Goal: Information Seeking & Learning: Learn about a topic

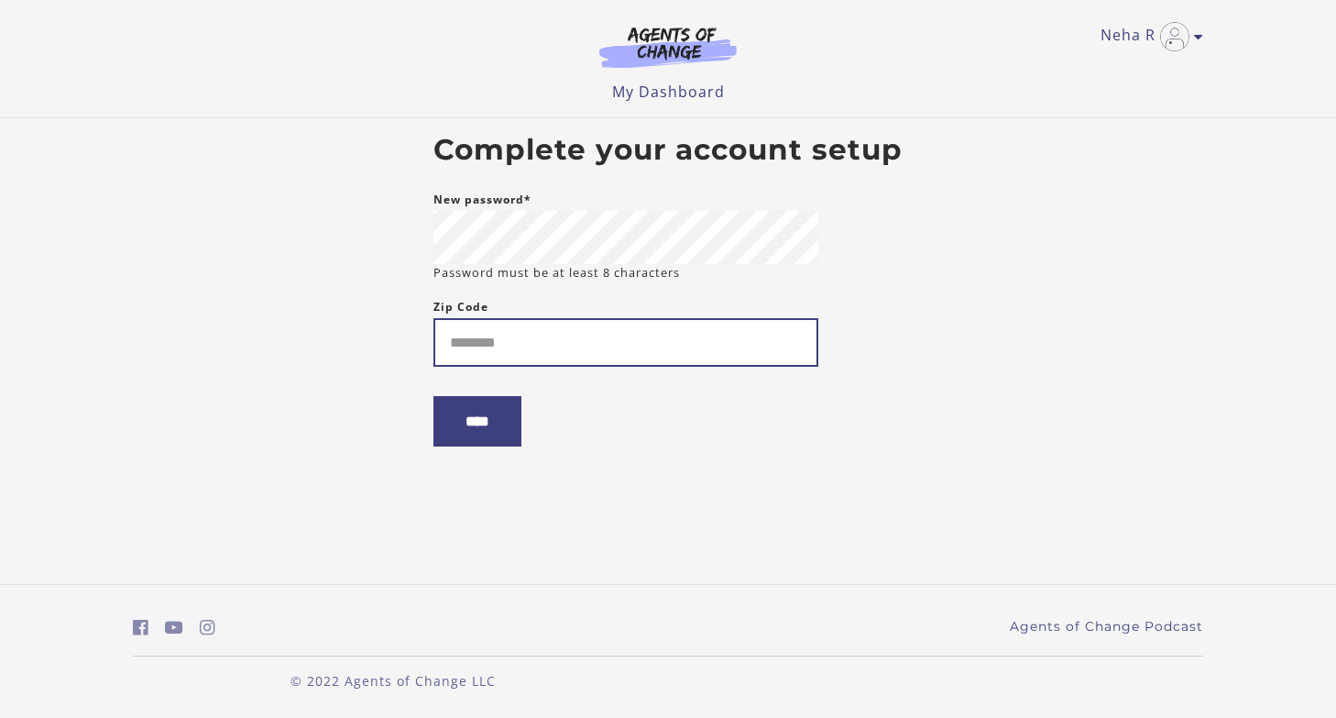
click at [567, 346] on input "Zip Code" at bounding box center [625, 342] width 385 height 49
type input "*****"
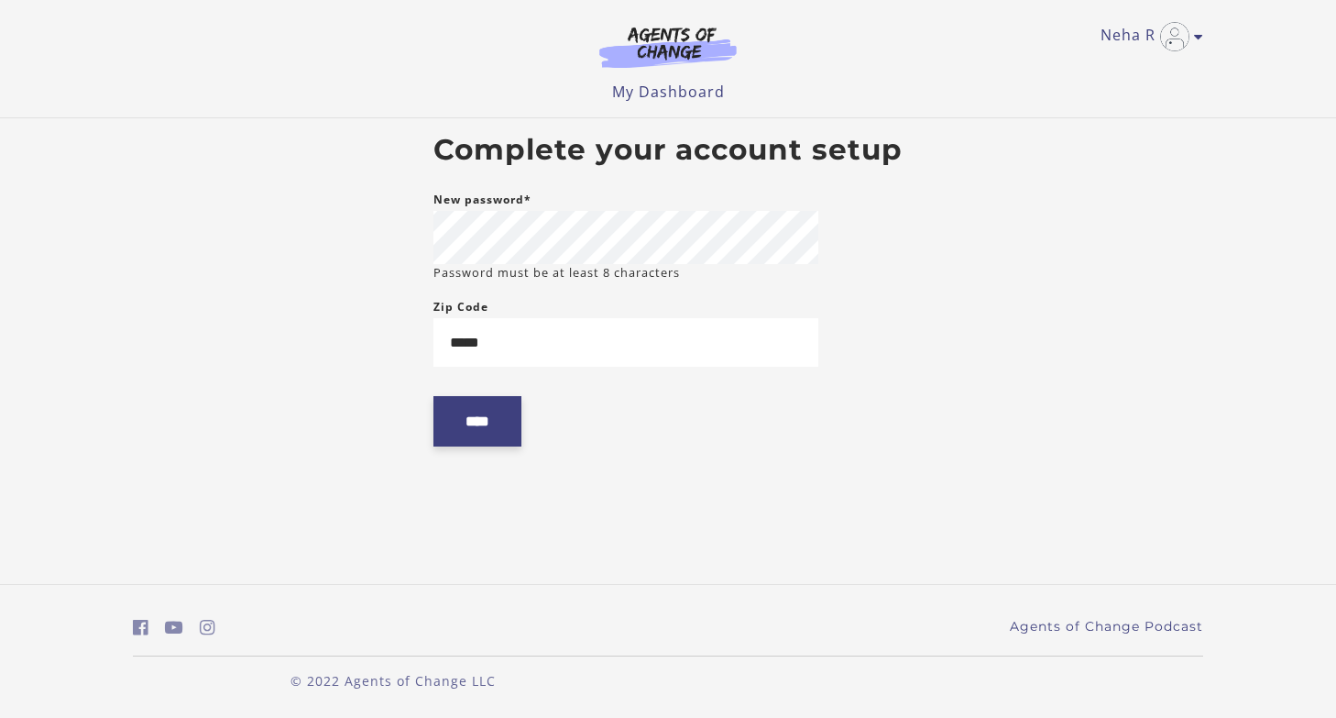
click at [495, 426] on input "****" at bounding box center [477, 421] width 88 height 50
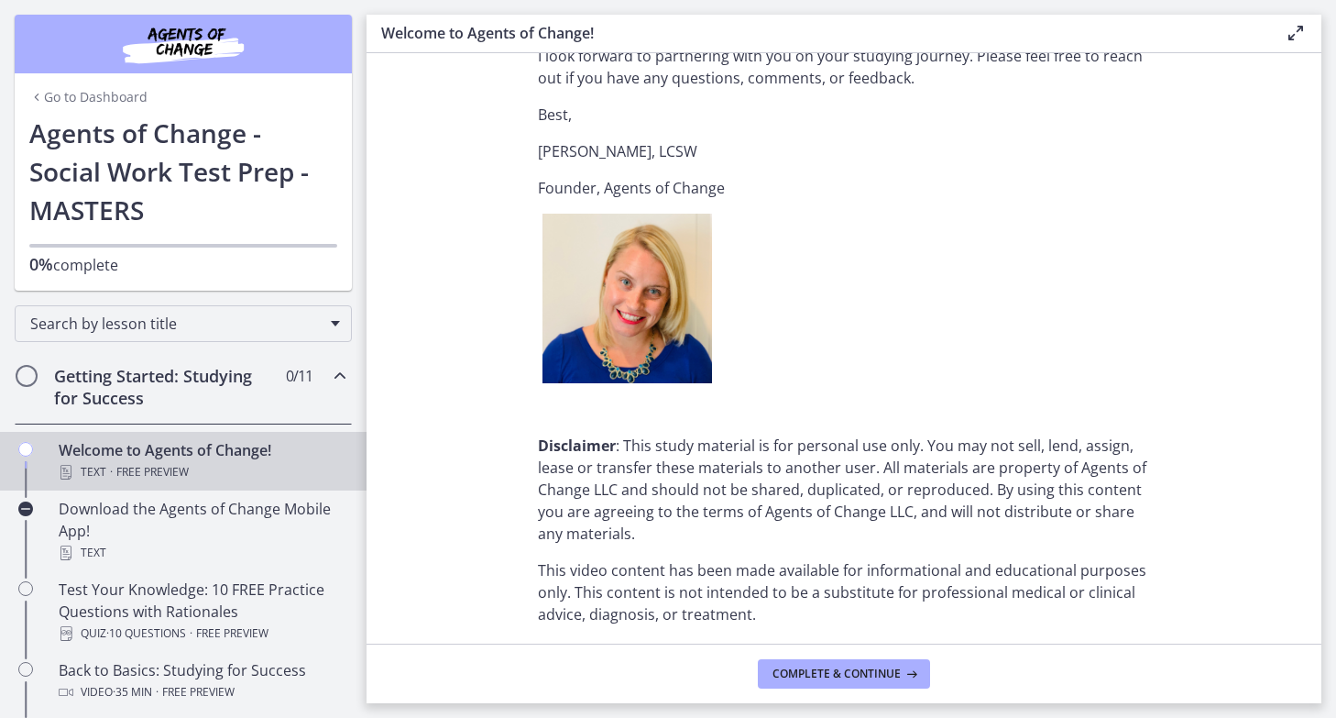
scroll to position [2280, 0]
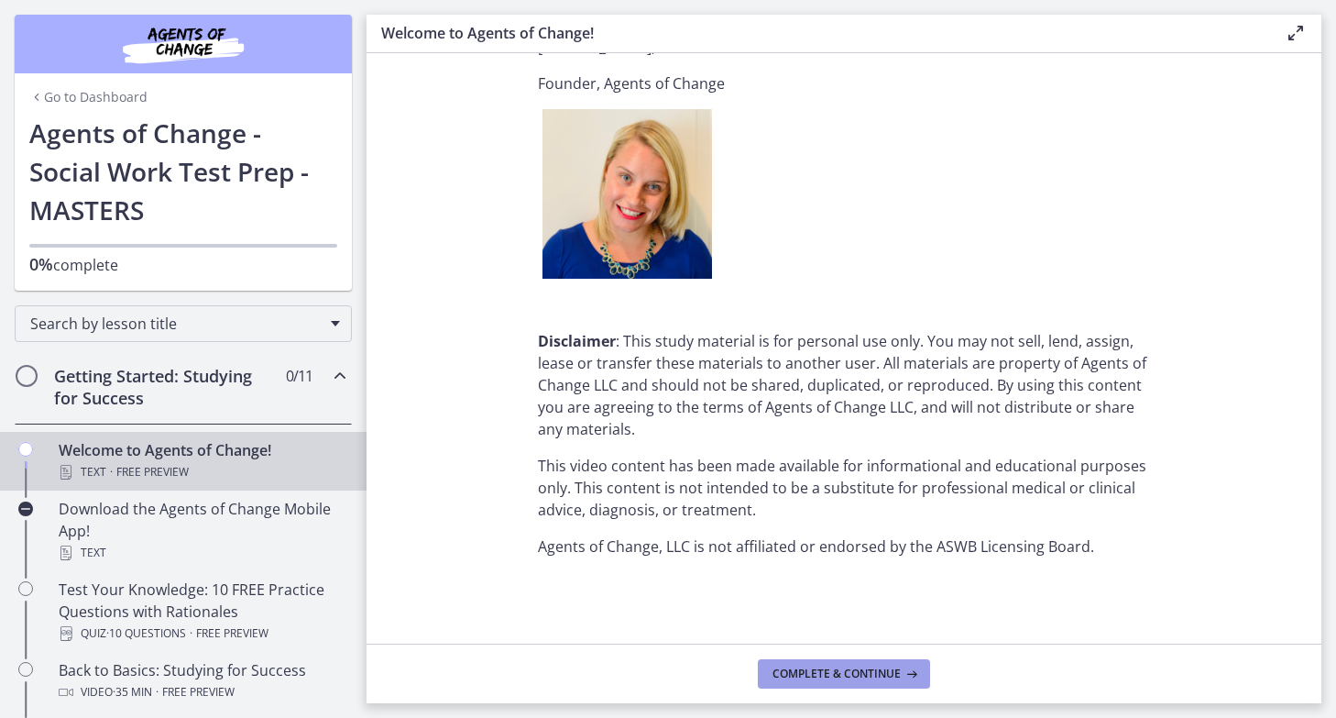
click at [842, 661] on button "Complete & continue" at bounding box center [844, 673] width 172 height 29
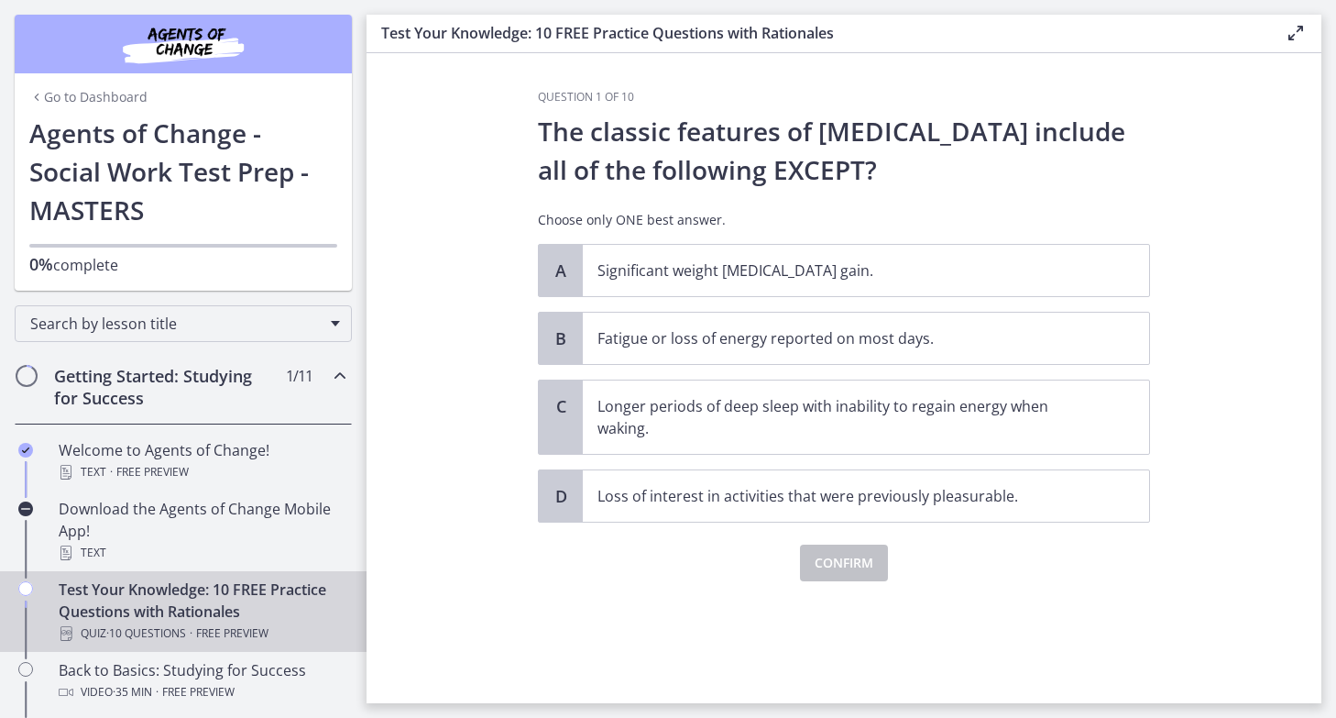
click at [502, 166] on section "Question 1 of 10 The classic features of [MEDICAL_DATA] include all of the foll…" at bounding box center [844, 378] width 955 height 650
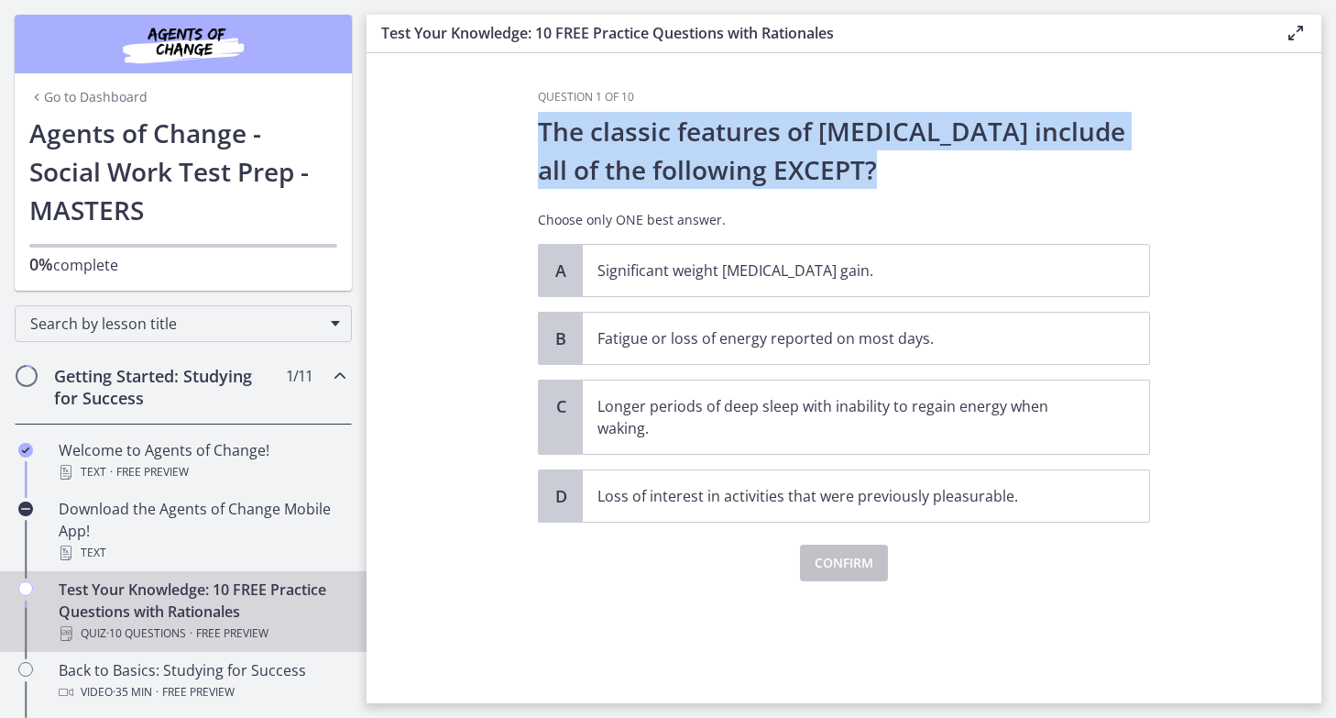
click at [502, 166] on section "Question 1 of 10 The classic features of [MEDICAL_DATA] include all of the foll…" at bounding box center [844, 378] width 955 height 650
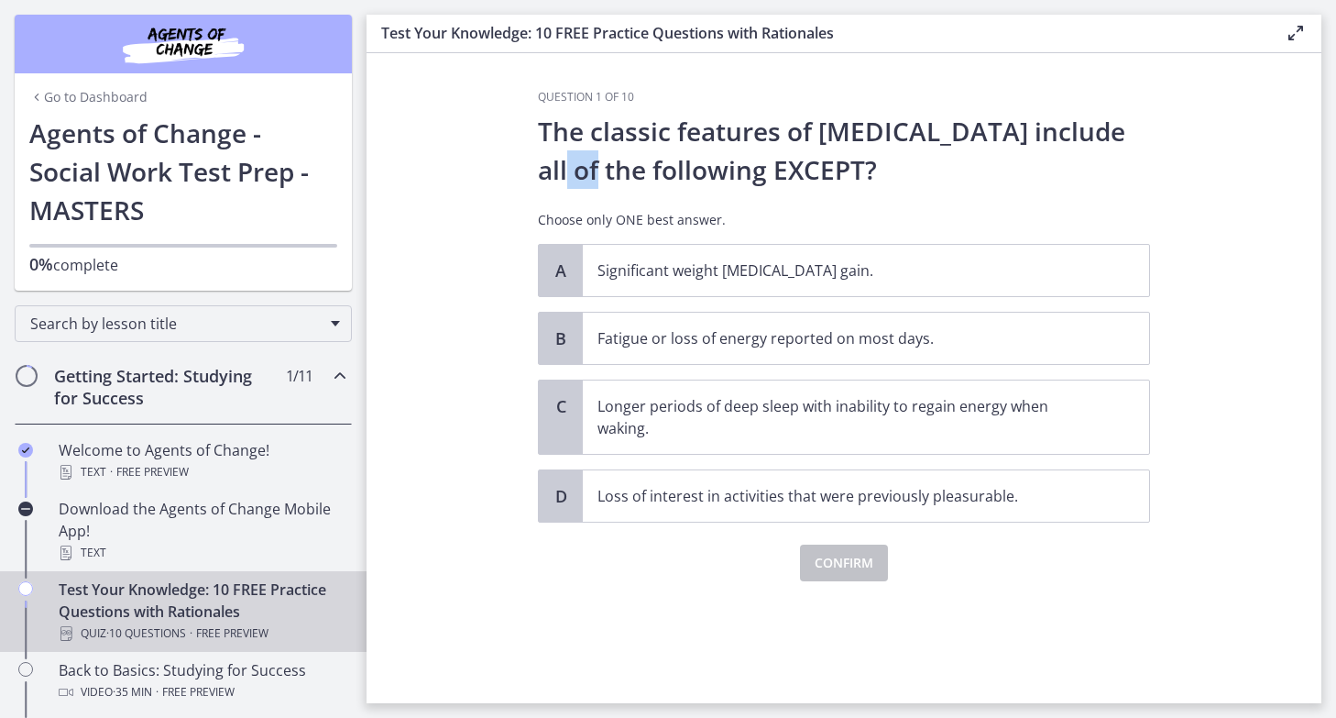
click at [502, 166] on section "Question 1 of 10 The classic features of [MEDICAL_DATA] include all of the foll…" at bounding box center [844, 378] width 955 height 650
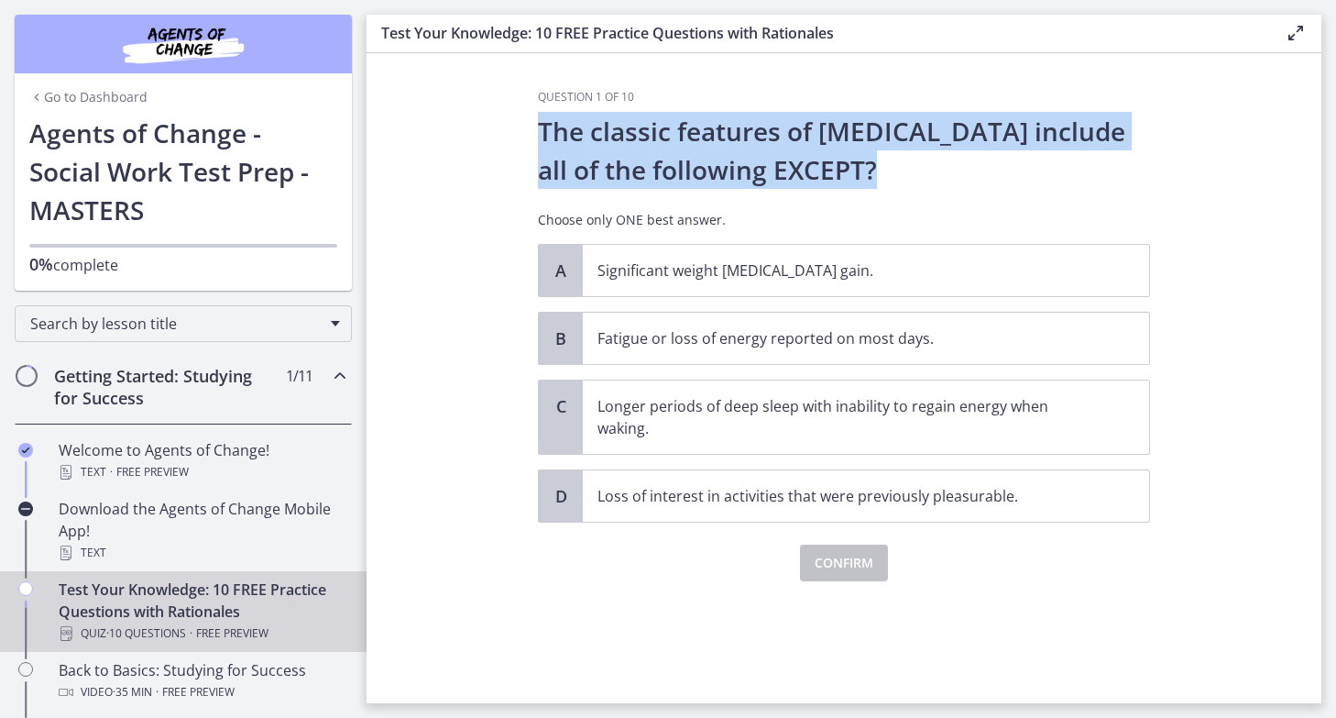
click at [502, 166] on section "Question 1 of 10 The classic features of [MEDICAL_DATA] include all of the foll…" at bounding box center [844, 378] width 955 height 650
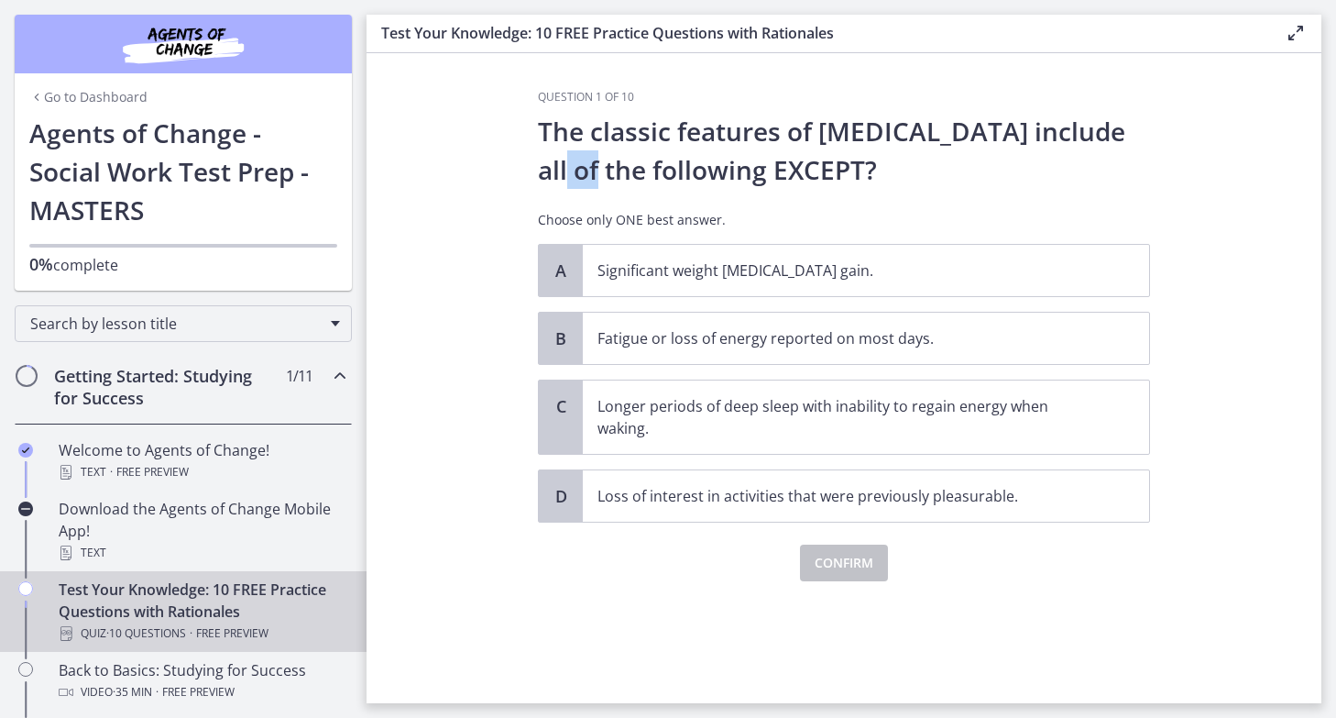
click at [502, 166] on section "Question 1 of 10 The classic features of [MEDICAL_DATA] include all of the foll…" at bounding box center [844, 378] width 955 height 650
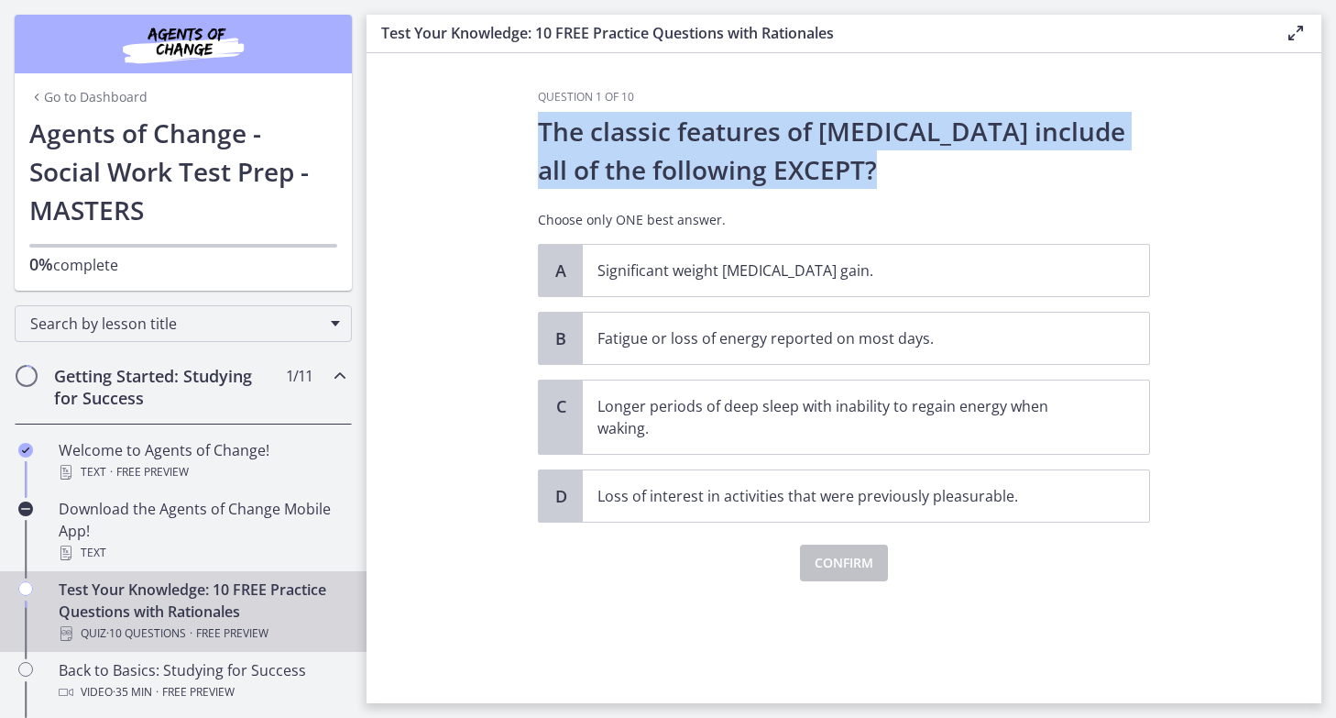
click at [502, 166] on section "Question 1 of 10 The classic features of [MEDICAL_DATA] include all of the foll…" at bounding box center [844, 378] width 955 height 650
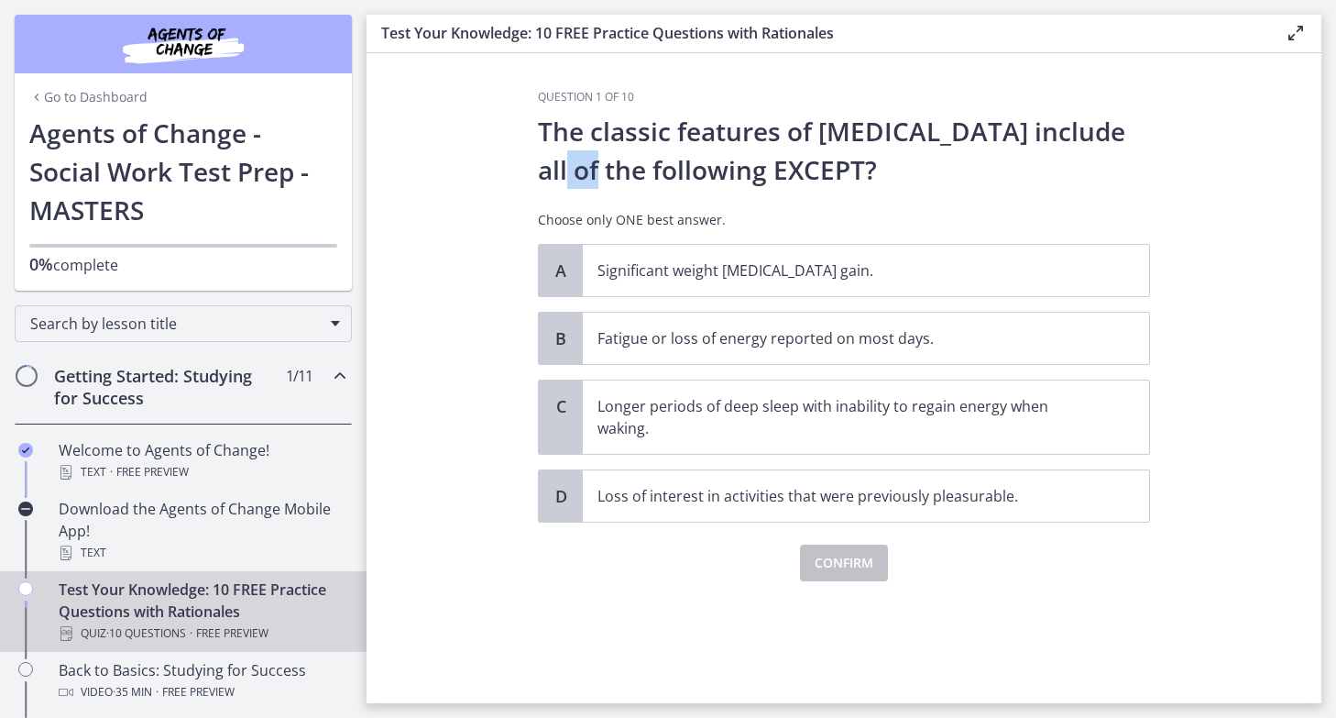
click at [502, 166] on section "Question 1 of 10 The classic features of [MEDICAL_DATA] include all of the foll…" at bounding box center [844, 378] width 955 height 650
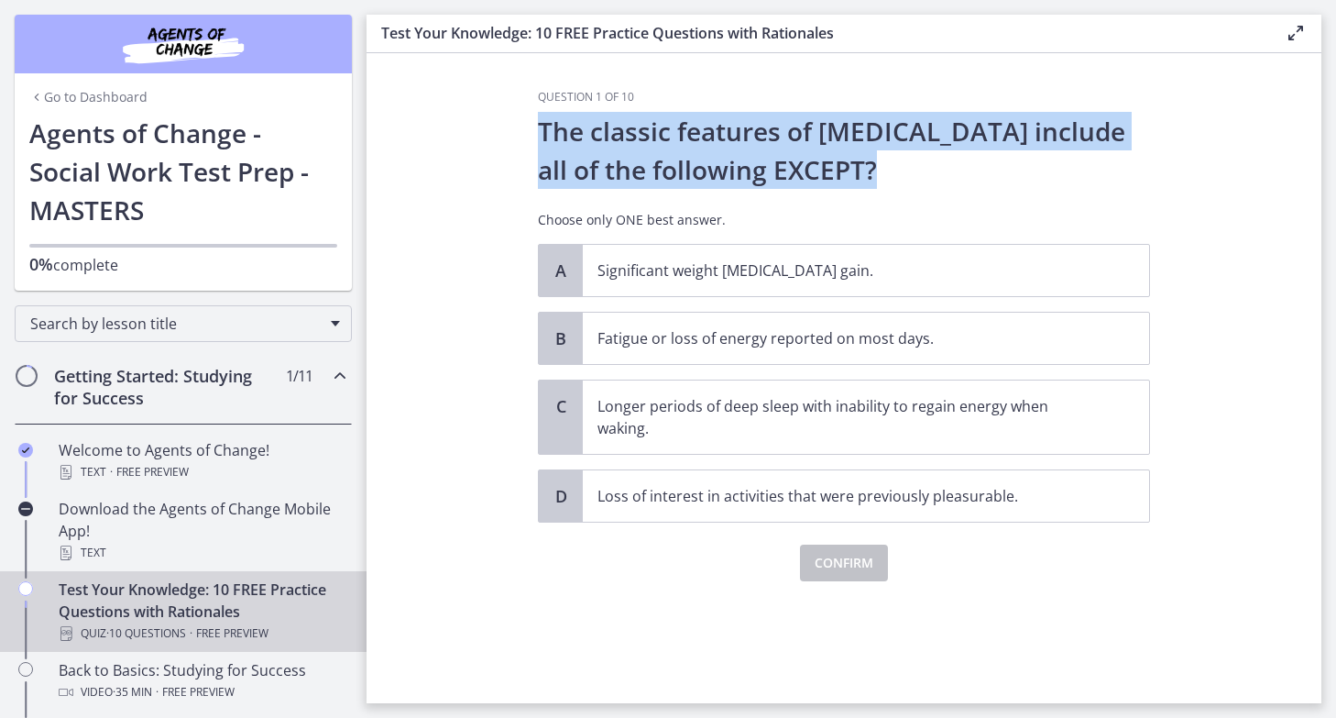
click at [502, 166] on section "Question 1 of 10 The classic features of [MEDICAL_DATA] include all of the foll…" at bounding box center [844, 378] width 955 height 650
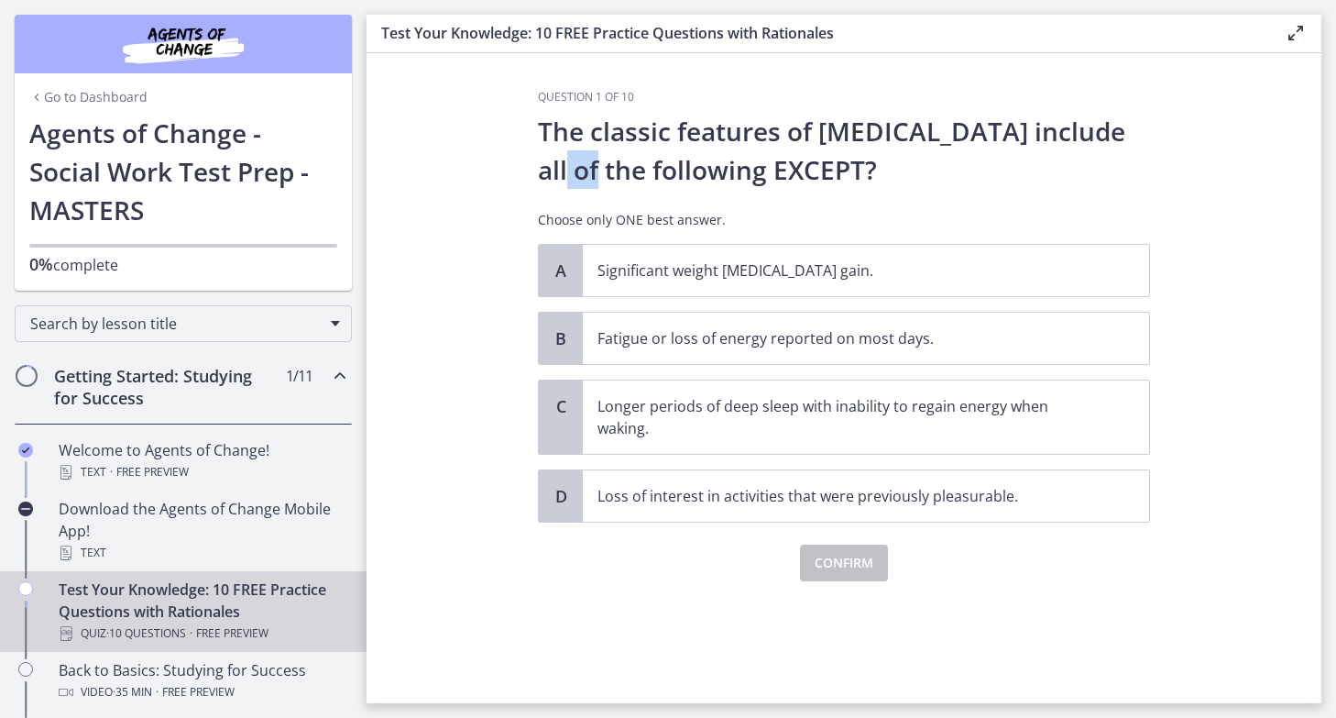
click at [502, 166] on section "Question 1 of 10 The classic features of [MEDICAL_DATA] include all of the foll…" at bounding box center [844, 378] width 955 height 650
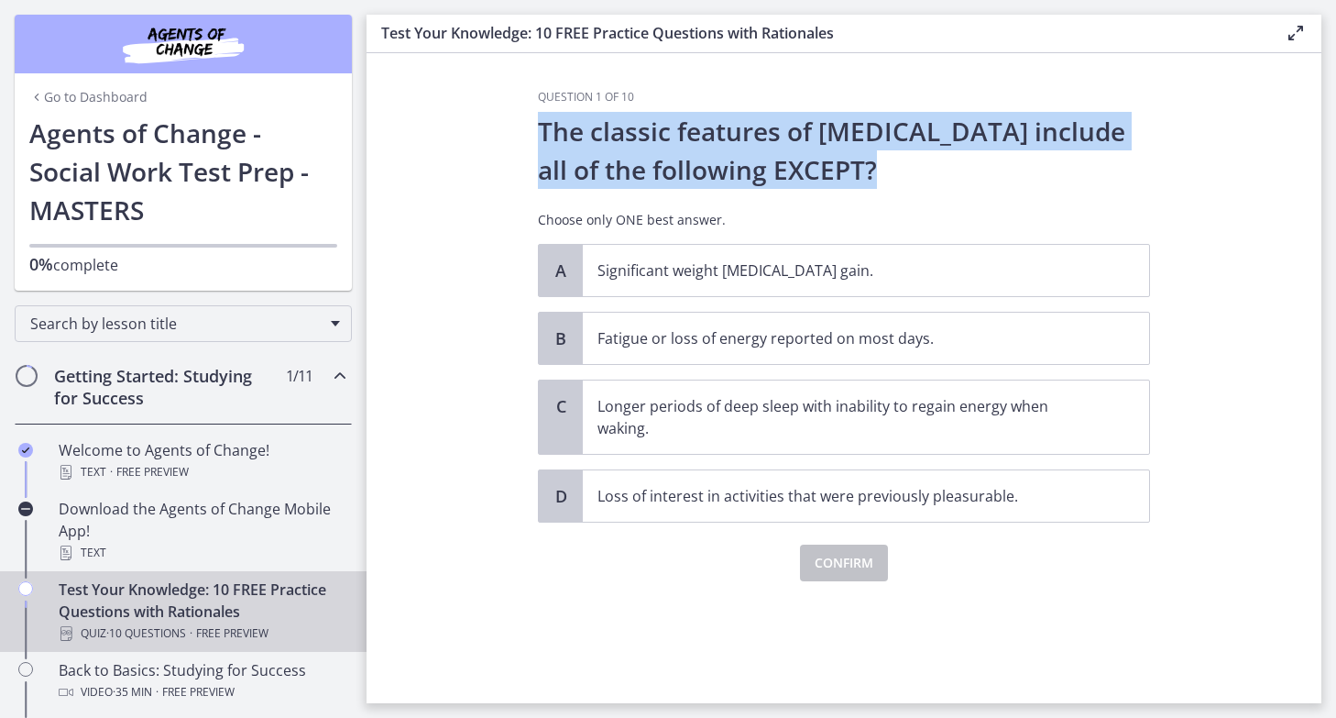
click at [502, 166] on section "Question 1 of 10 The classic features of [MEDICAL_DATA] include all of the foll…" at bounding box center [844, 378] width 955 height 650
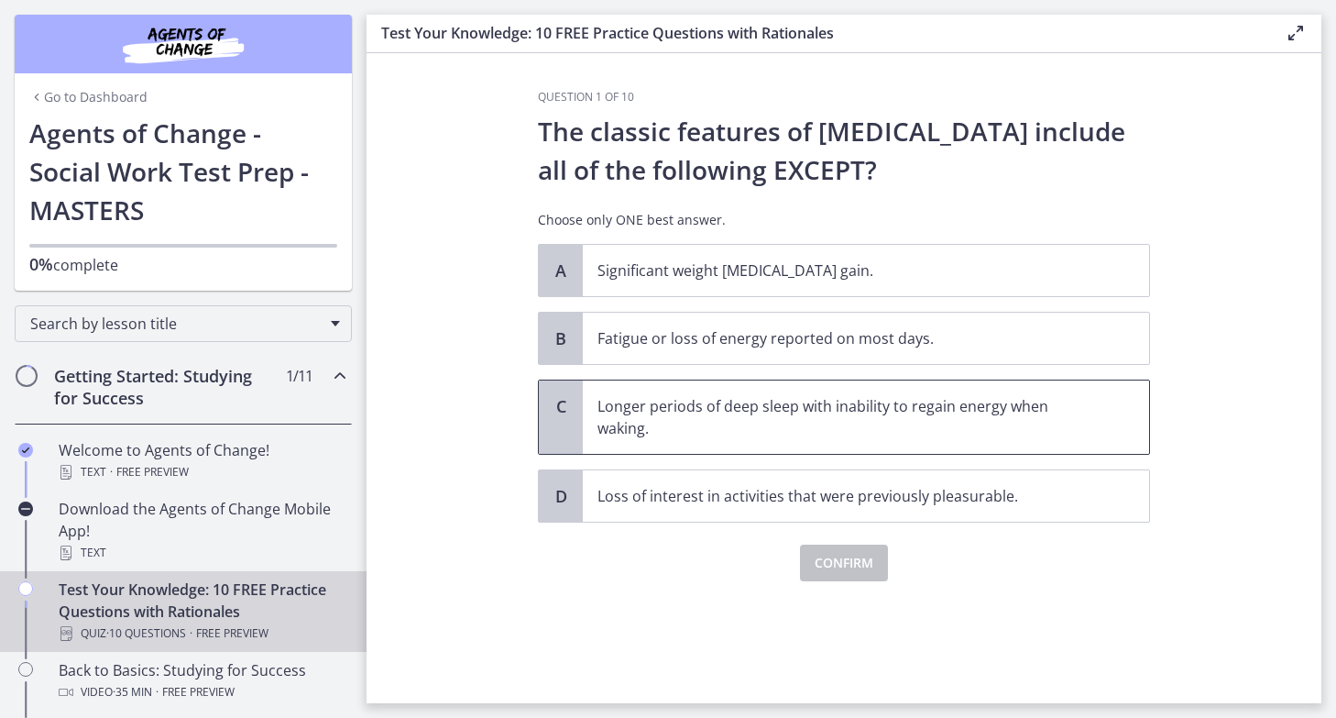
click at [600, 419] on p "Longer periods of deep sleep with inability to regain energy when waking." at bounding box center [848, 417] width 500 height 44
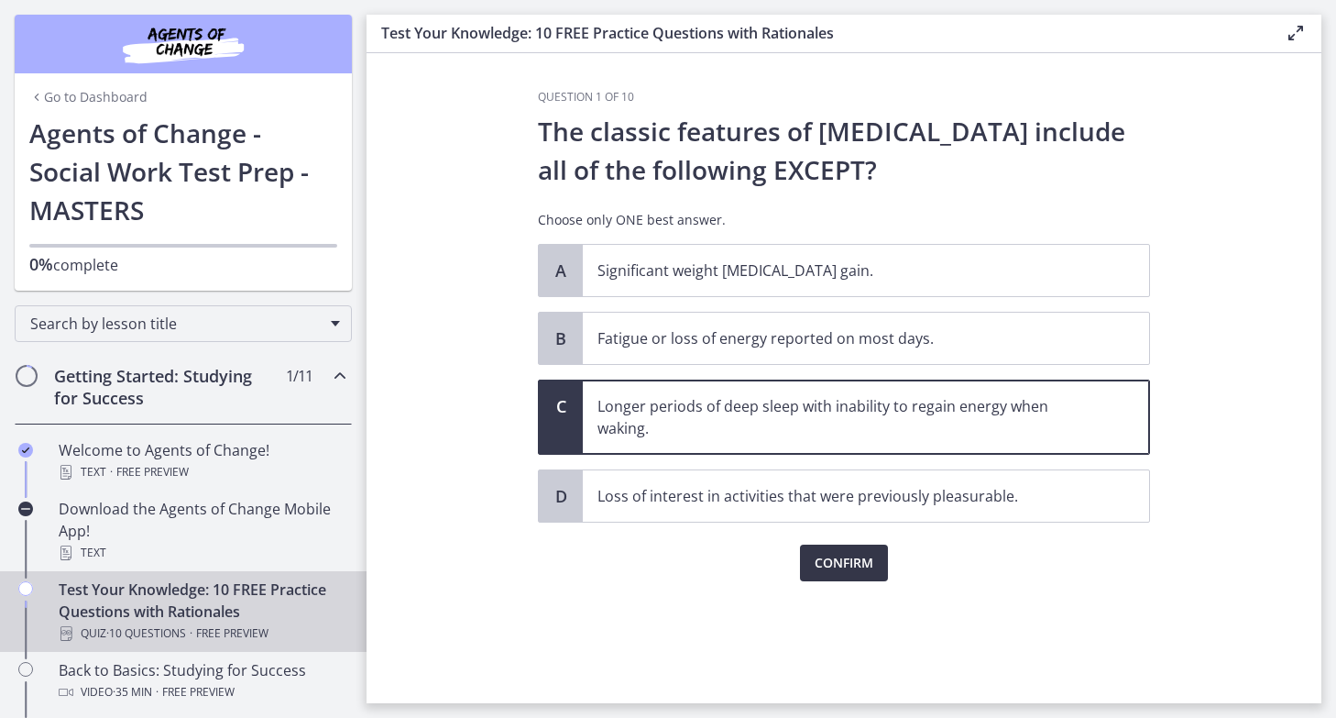
click at [842, 566] on span "Confirm" at bounding box center [844, 563] width 59 height 22
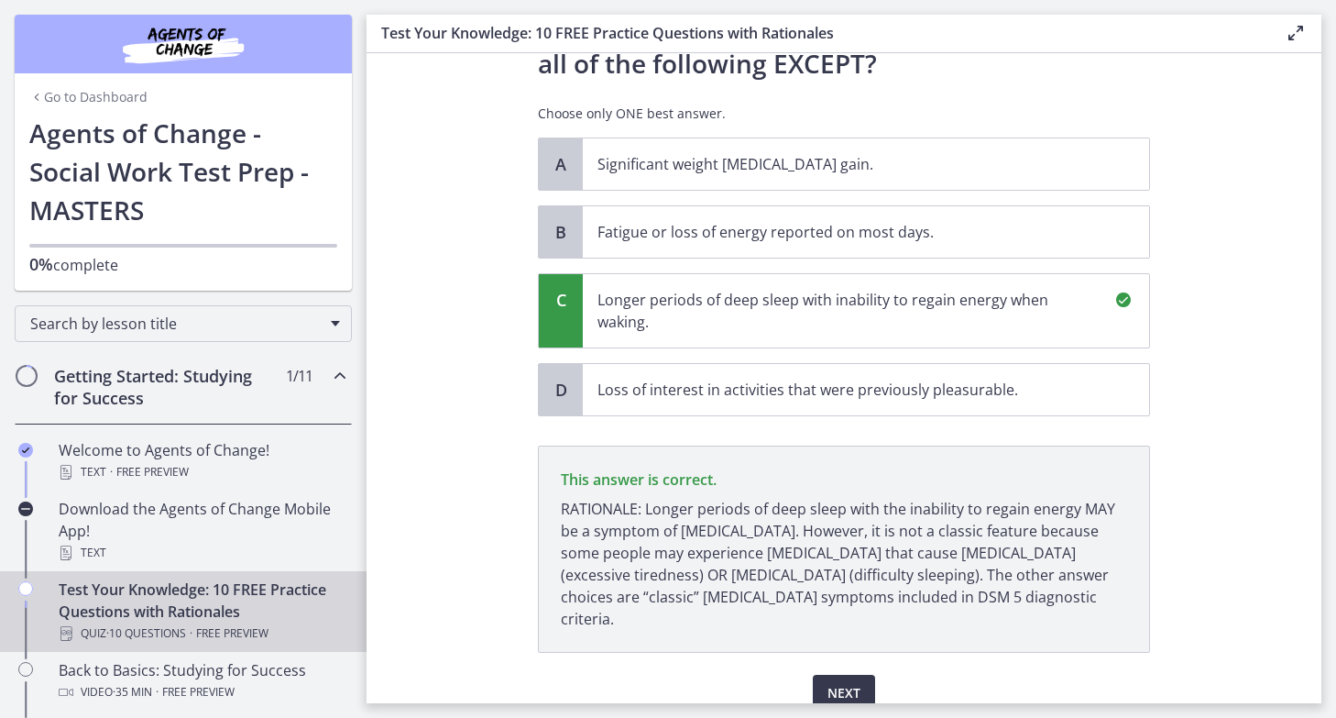
scroll to position [166, 0]
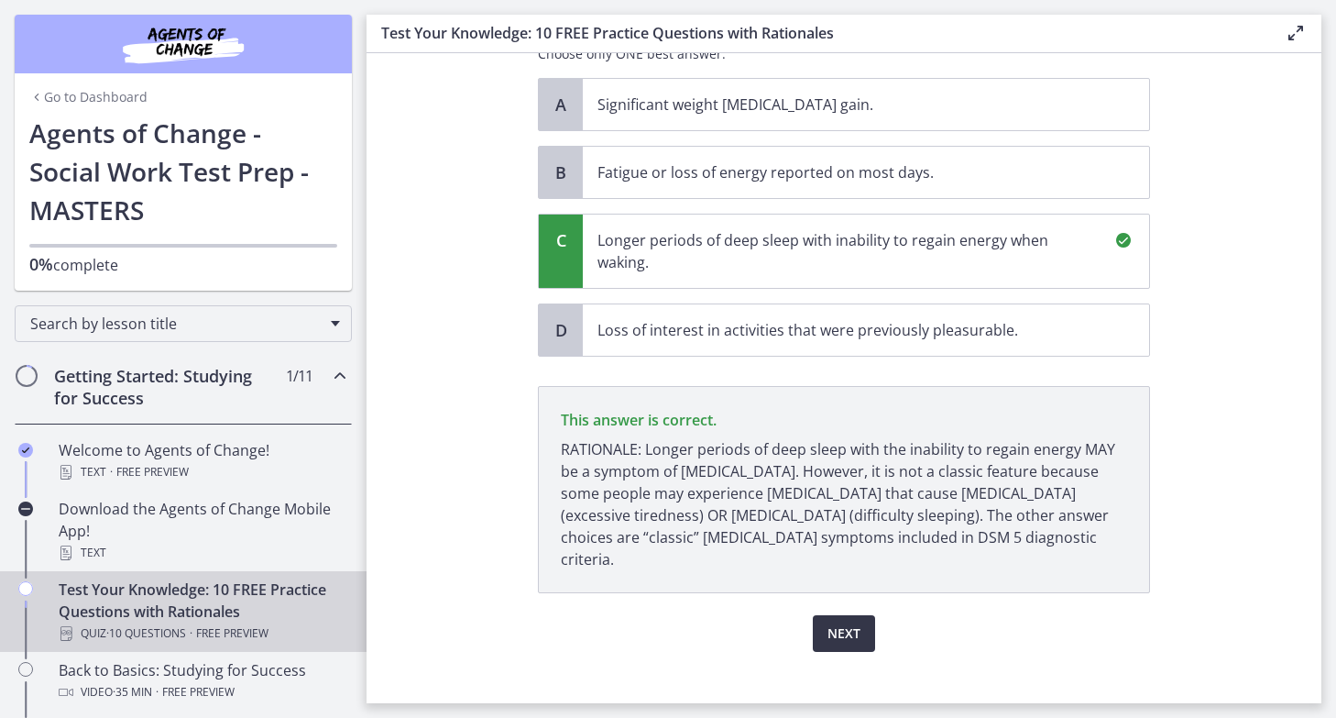
click at [858, 622] on span "Next" at bounding box center [844, 633] width 33 height 22
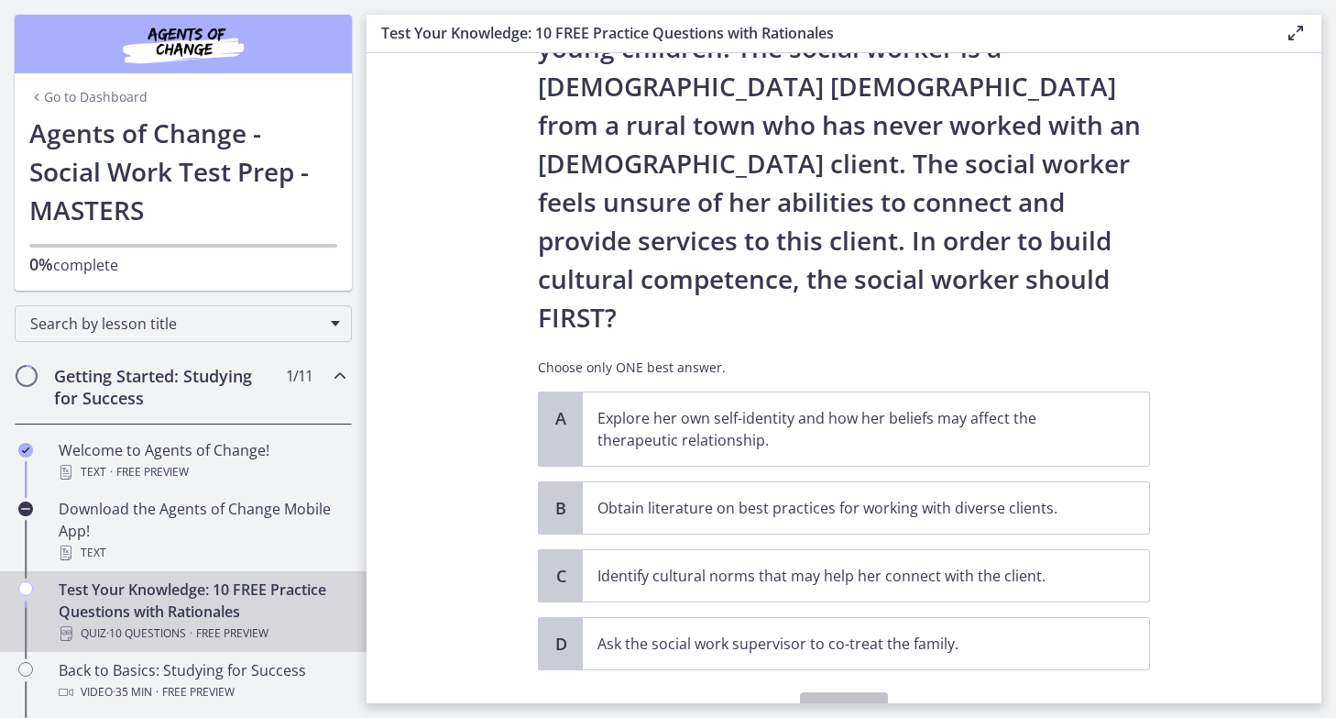
scroll to position [221, 0]
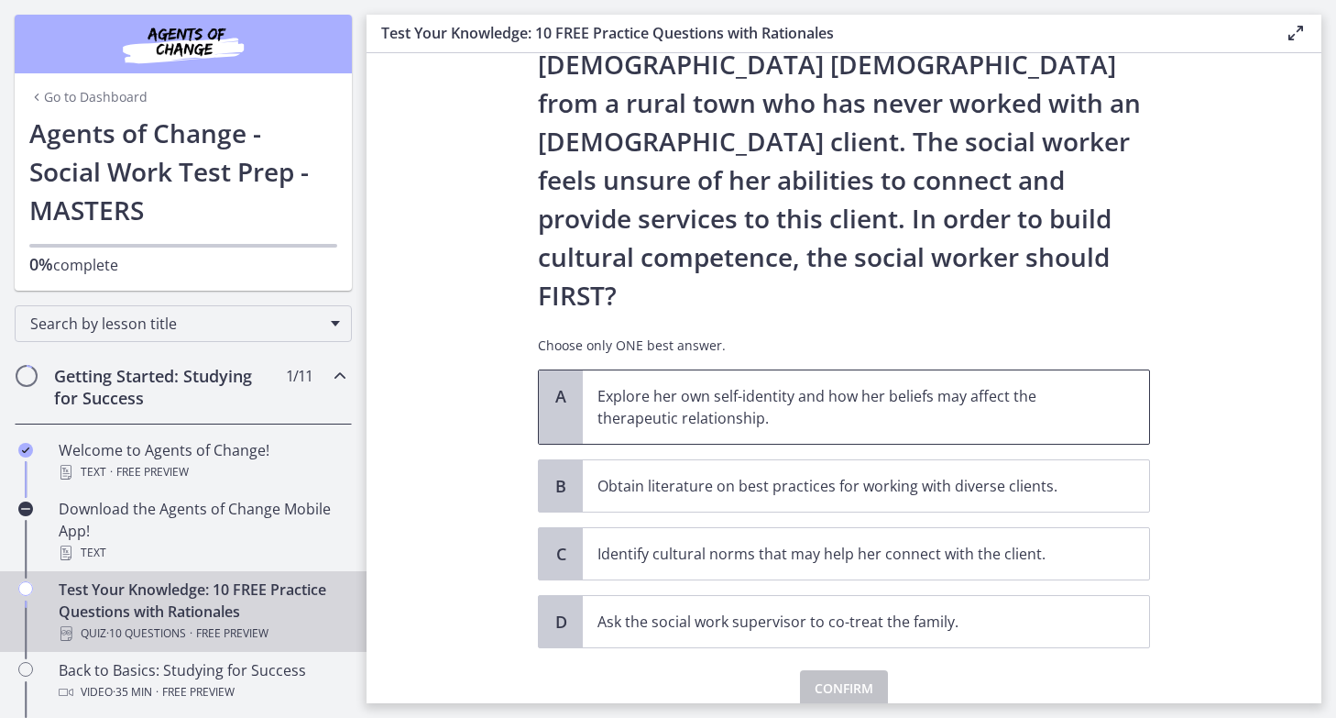
click at [655, 385] on p "Explore her own self-identity and how her beliefs may affect the therapeutic re…" at bounding box center [848, 407] width 500 height 44
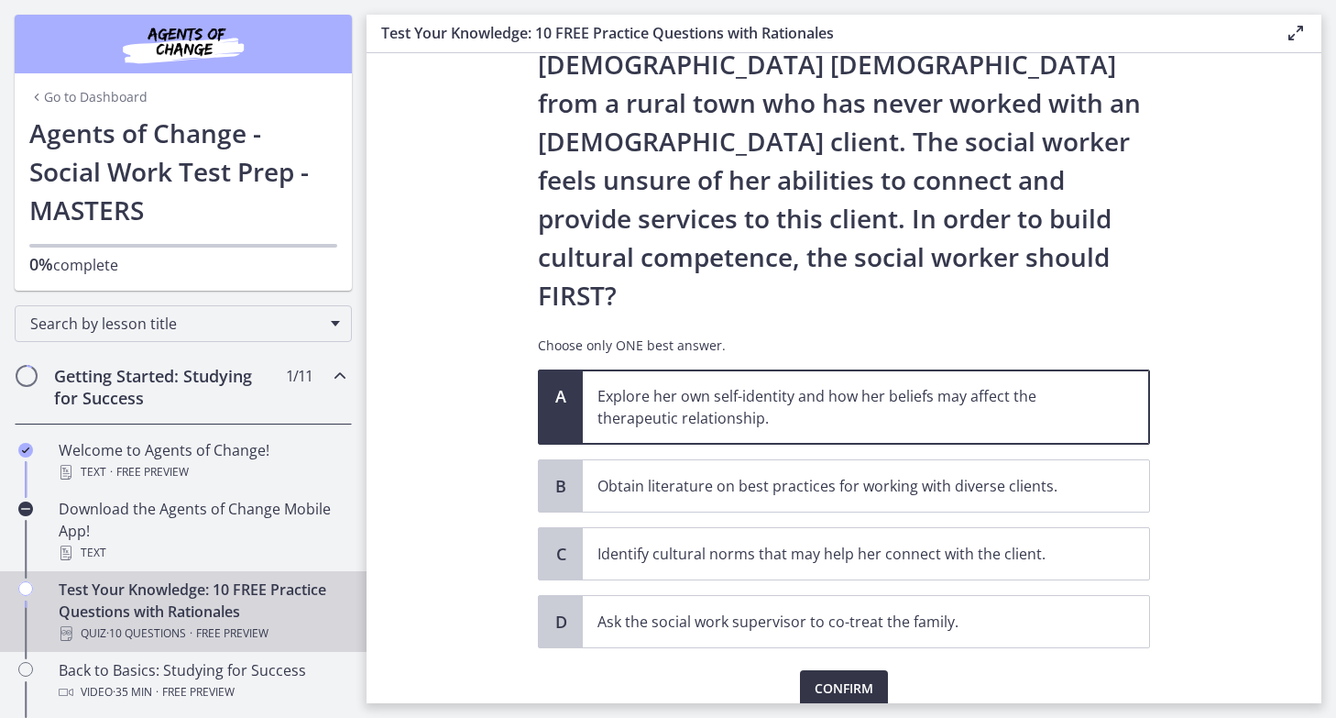
click at [839, 677] on span "Confirm" at bounding box center [844, 688] width 59 height 22
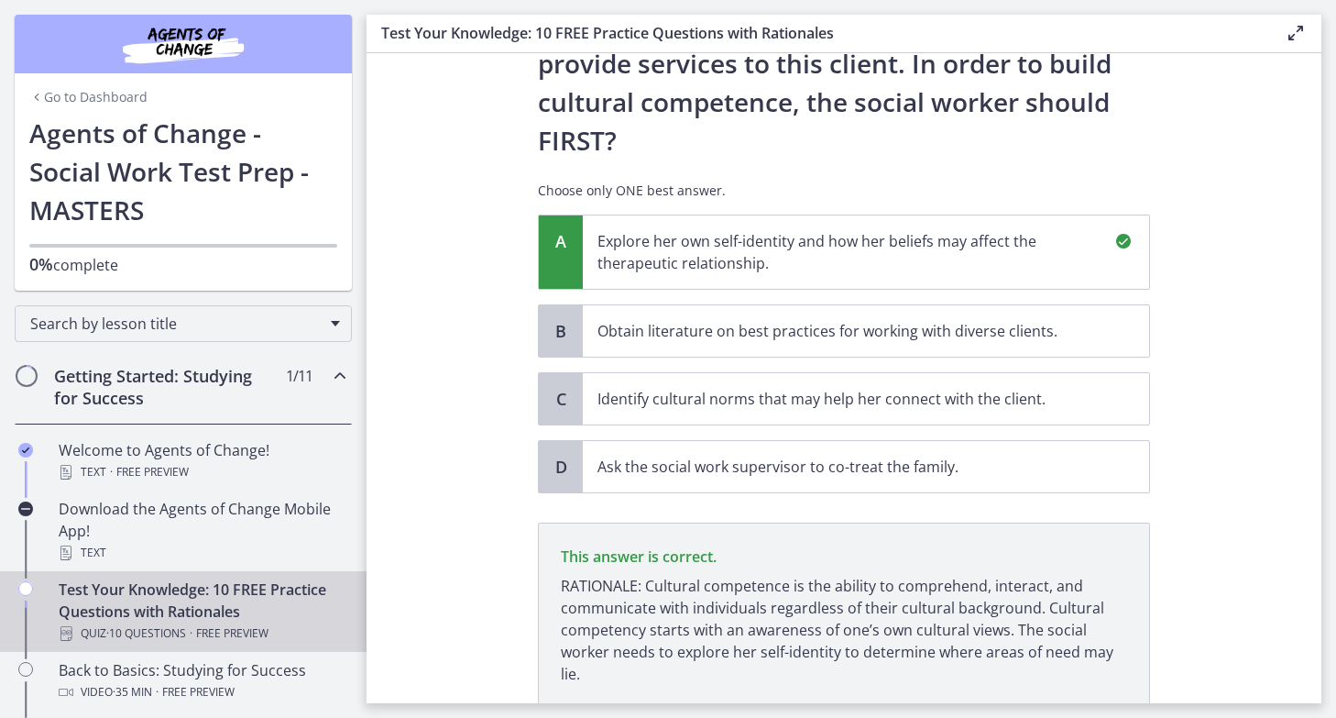
scroll to position [435, 0]
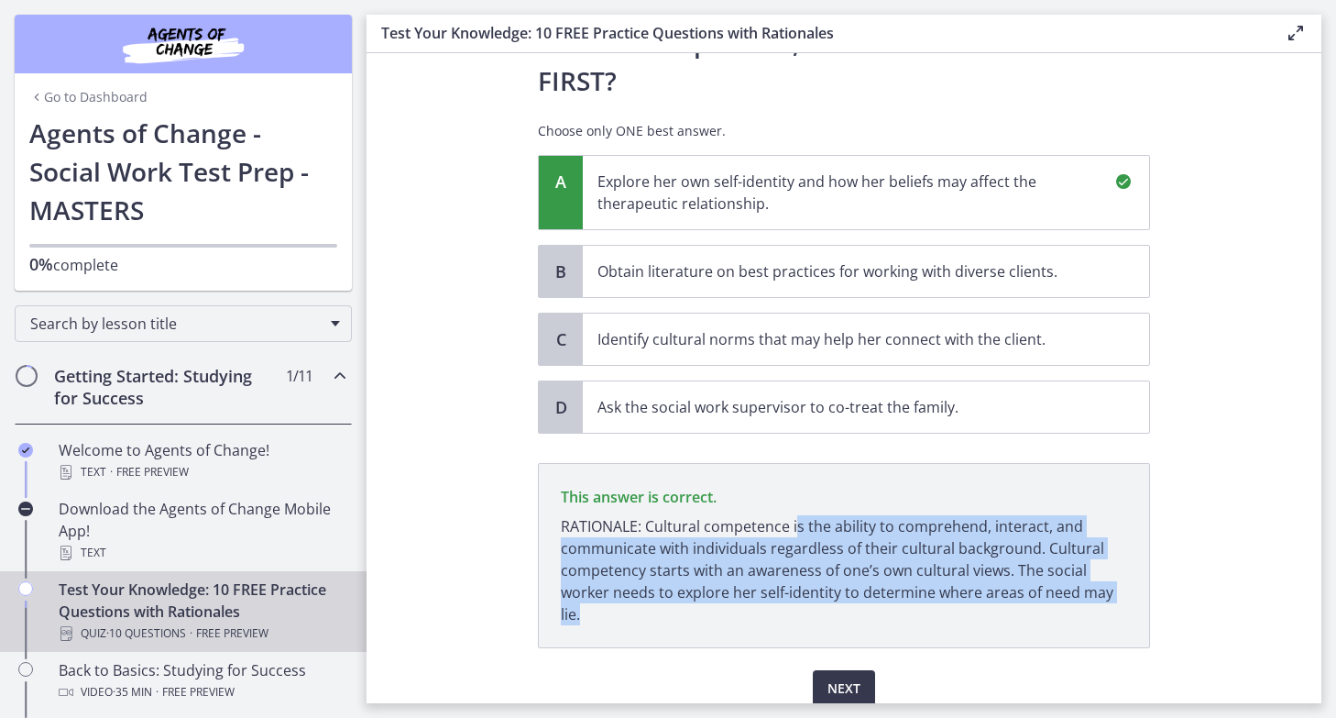
drag, startPoint x: 799, startPoint y: 458, endPoint x: 807, endPoint y: 543, distance: 84.7
click at [807, 543] on p "RATIONALE: Cultural competence is the ability to comprehend, interact, and comm…" at bounding box center [844, 570] width 566 height 110
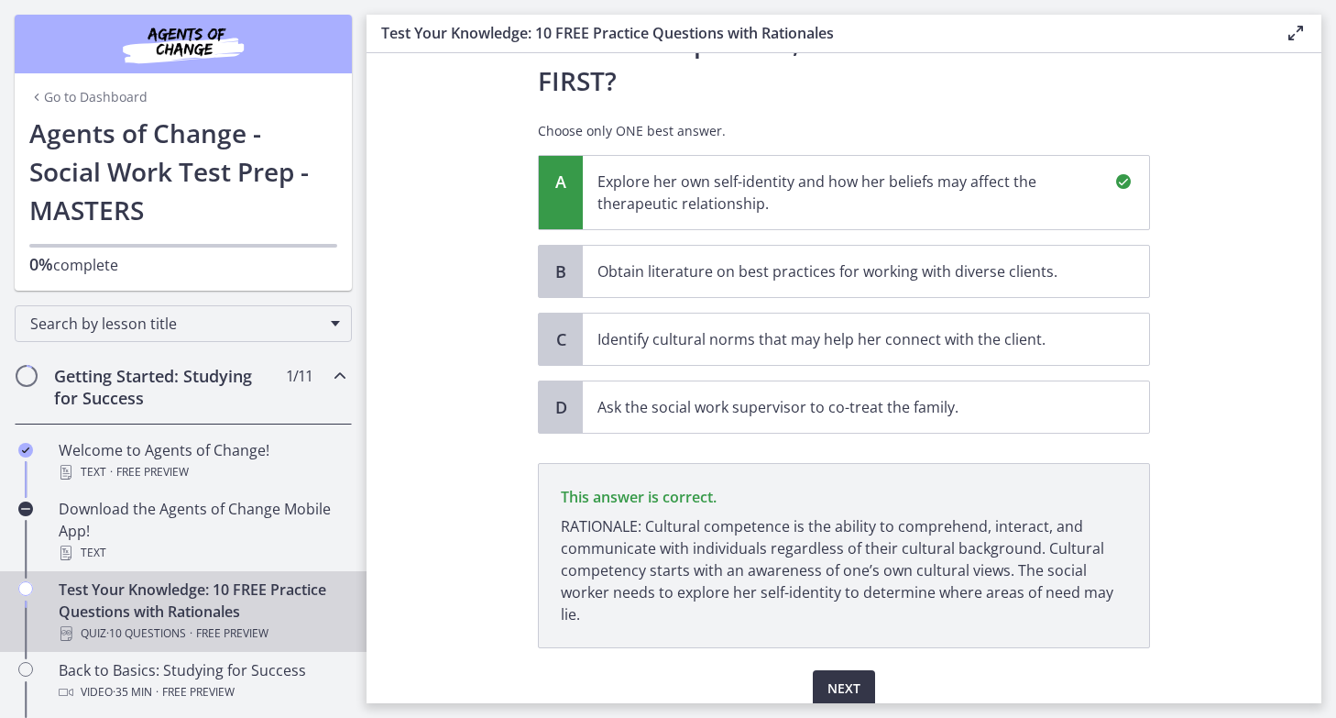
click at [844, 677] on span "Next" at bounding box center [844, 688] width 33 height 22
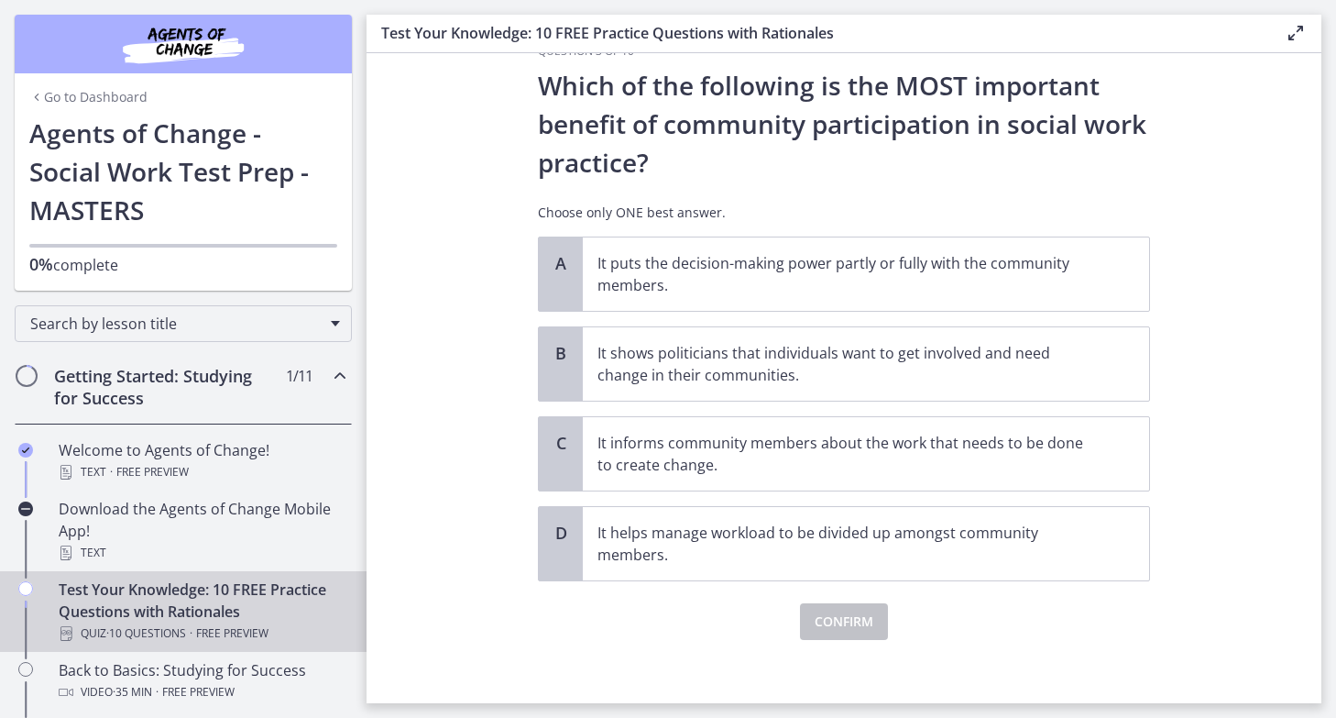
scroll to position [48, 0]
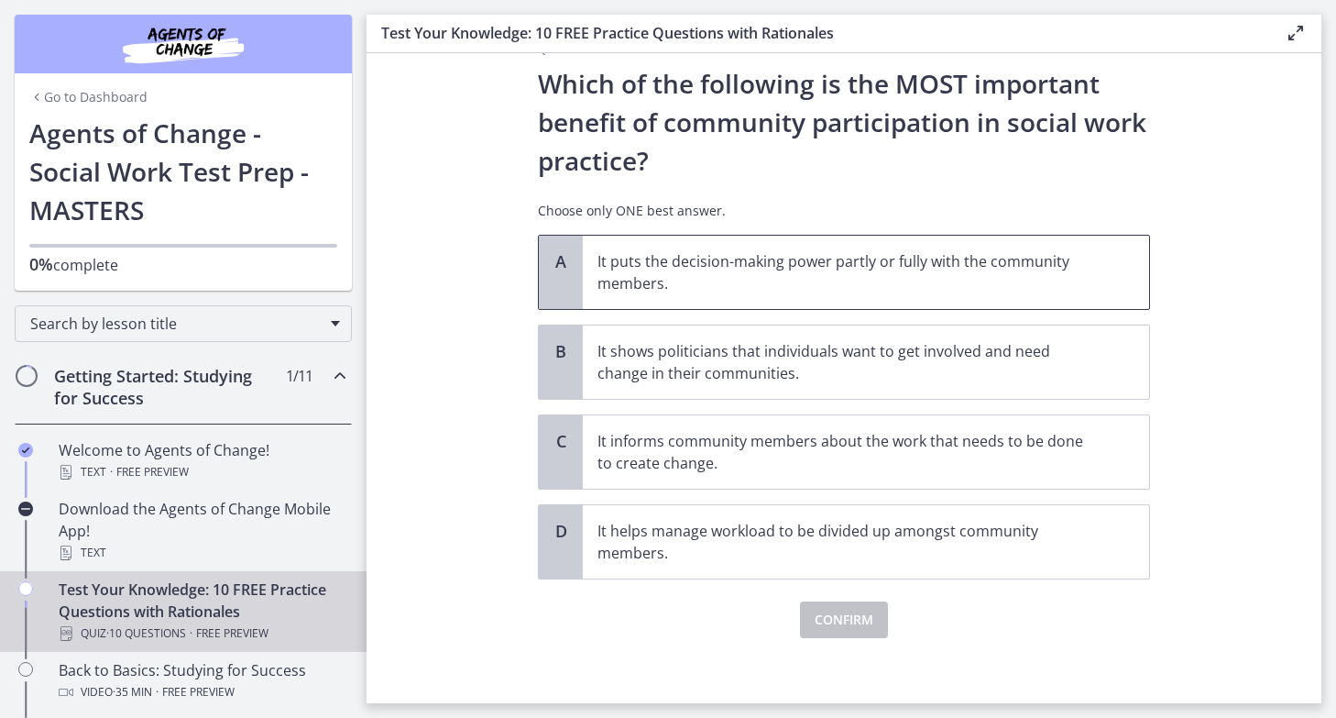
click at [771, 269] on p "It puts the decision-making power partly or fully with the community members." at bounding box center [848, 272] width 500 height 44
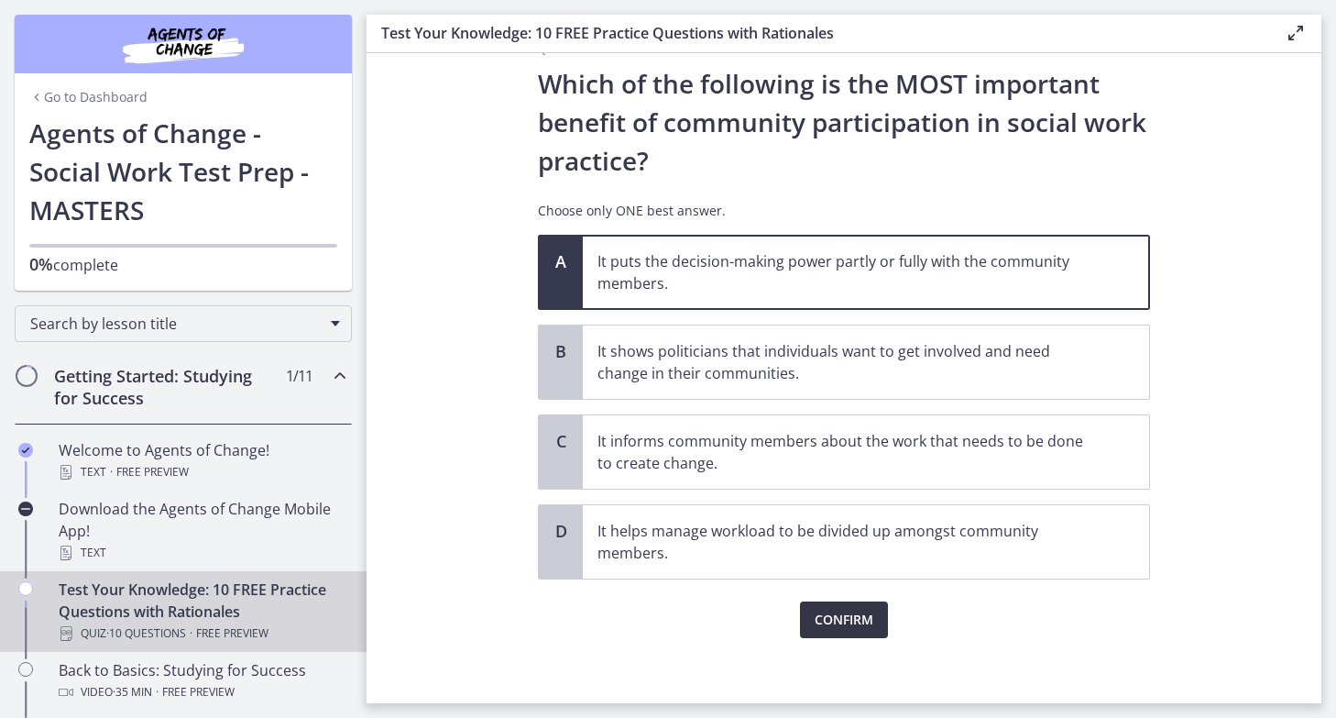
click at [839, 625] on span "Confirm" at bounding box center [844, 620] width 59 height 22
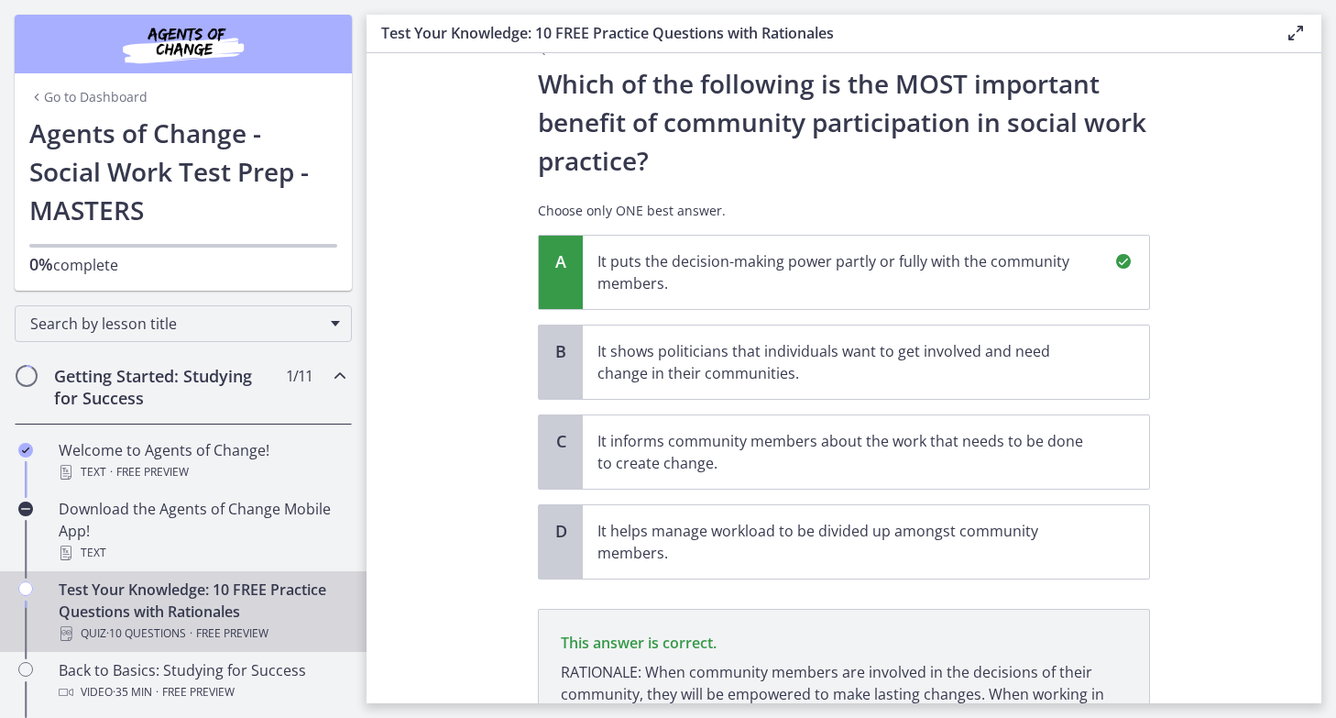
scroll to position [248, 0]
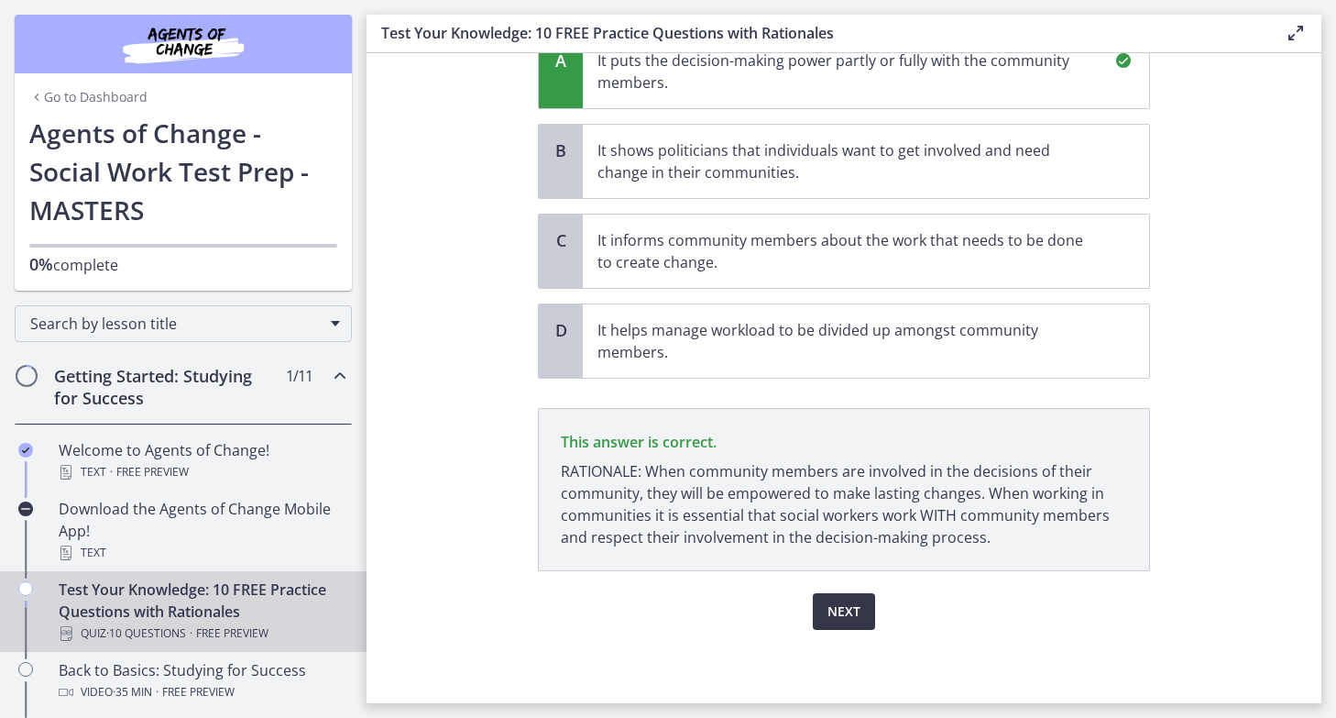
click at [850, 605] on span "Next" at bounding box center [844, 611] width 33 height 22
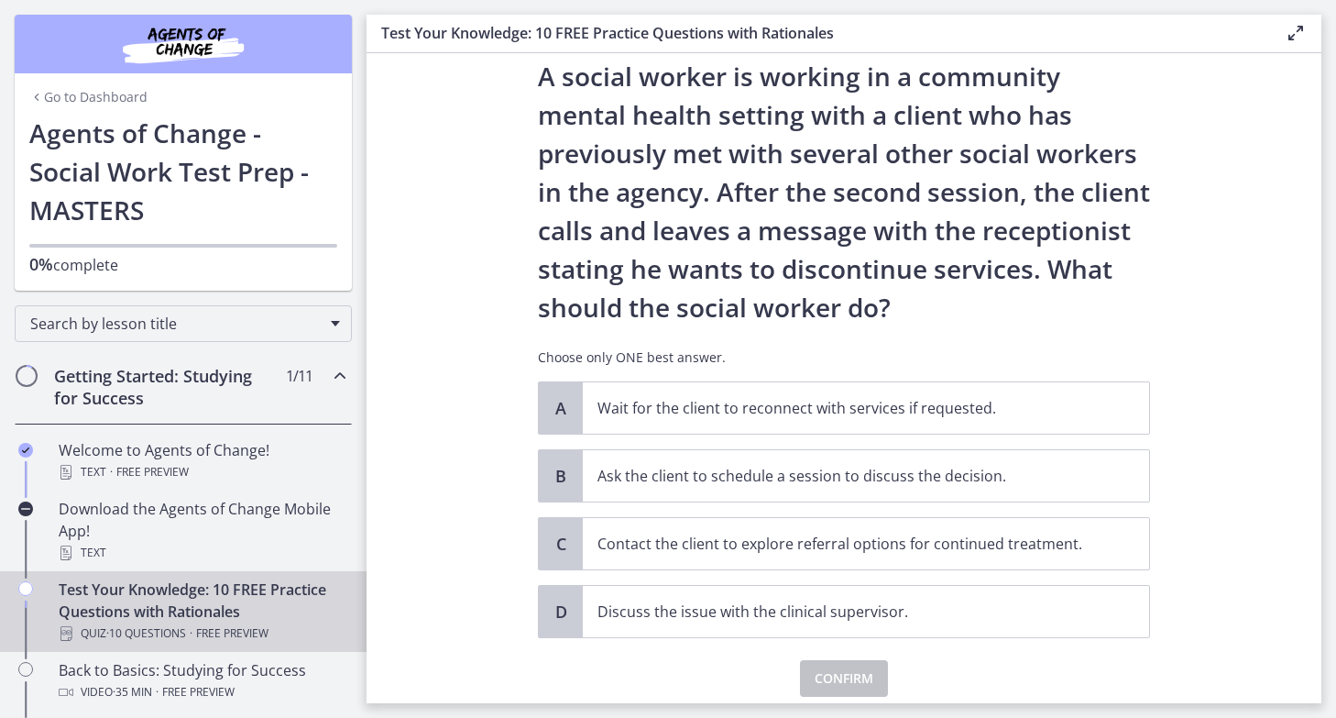
scroll to position [57, 0]
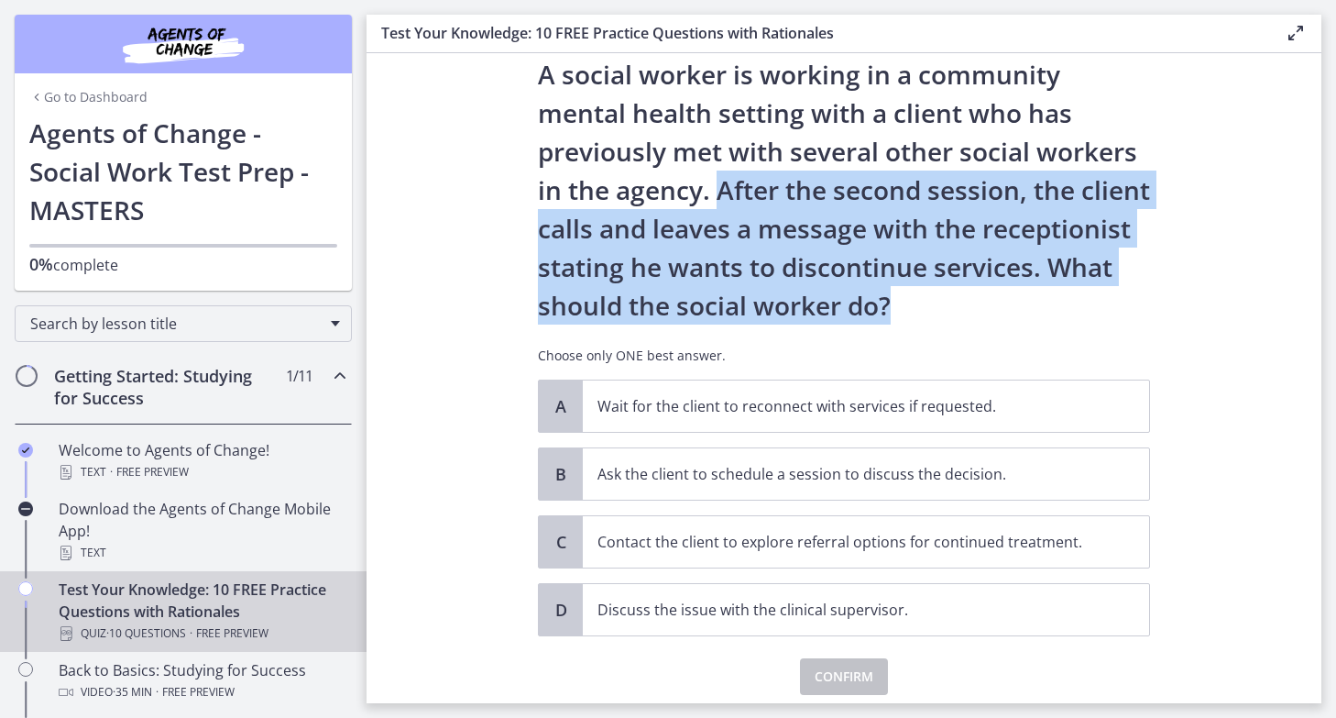
drag, startPoint x: 713, startPoint y: 185, endPoint x: 957, endPoint y: 304, distance: 271.3
click at [957, 304] on p "A social worker is working in a community mental health setting with a client w…" at bounding box center [844, 189] width 612 height 269
drag, startPoint x: 957, startPoint y: 304, endPoint x: 692, endPoint y: 187, distance: 289.7
click at [692, 187] on p "A social worker is working in a community mental health setting with a client w…" at bounding box center [844, 189] width 612 height 269
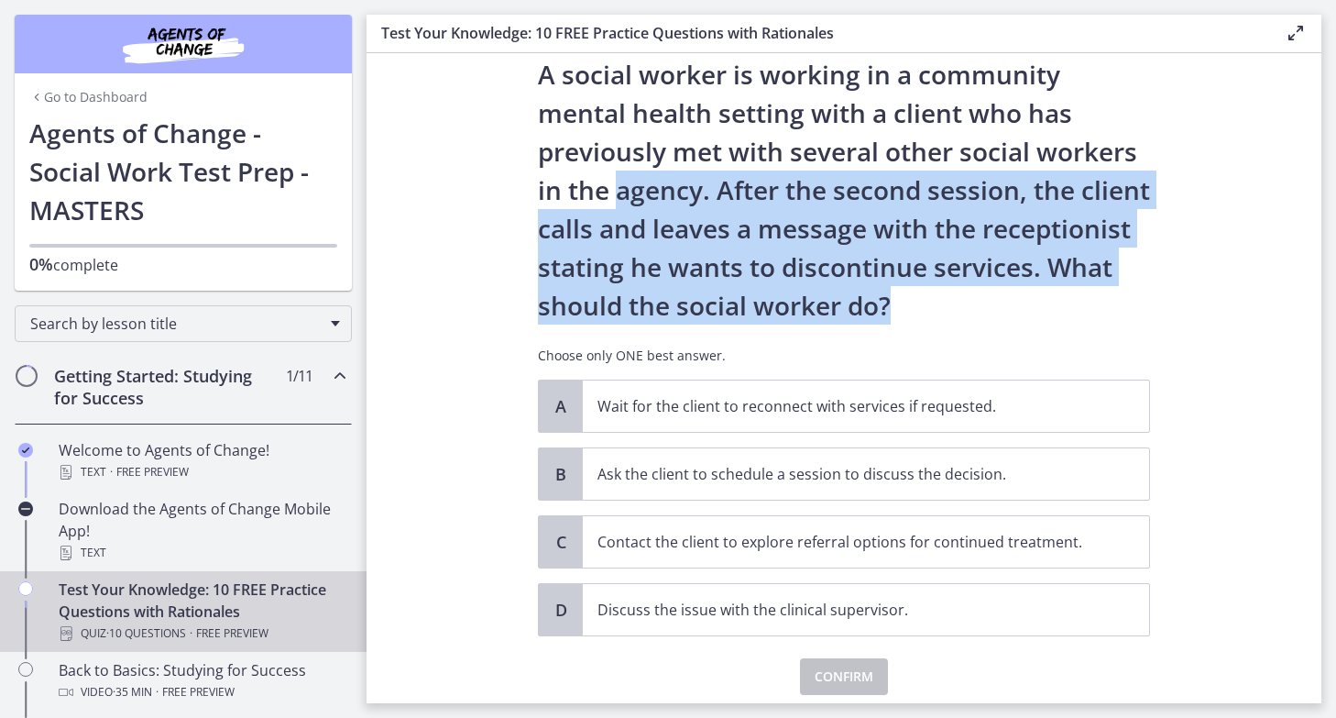
click at [692, 187] on p "A social worker is working in a community mental health setting with a client w…" at bounding box center [844, 189] width 612 height 269
drag, startPoint x: 692, startPoint y: 187, endPoint x: 936, endPoint y: 304, distance: 270.5
click at [936, 304] on p "A social worker is working in a community mental health setting with a client w…" at bounding box center [844, 189] width 612 height 269
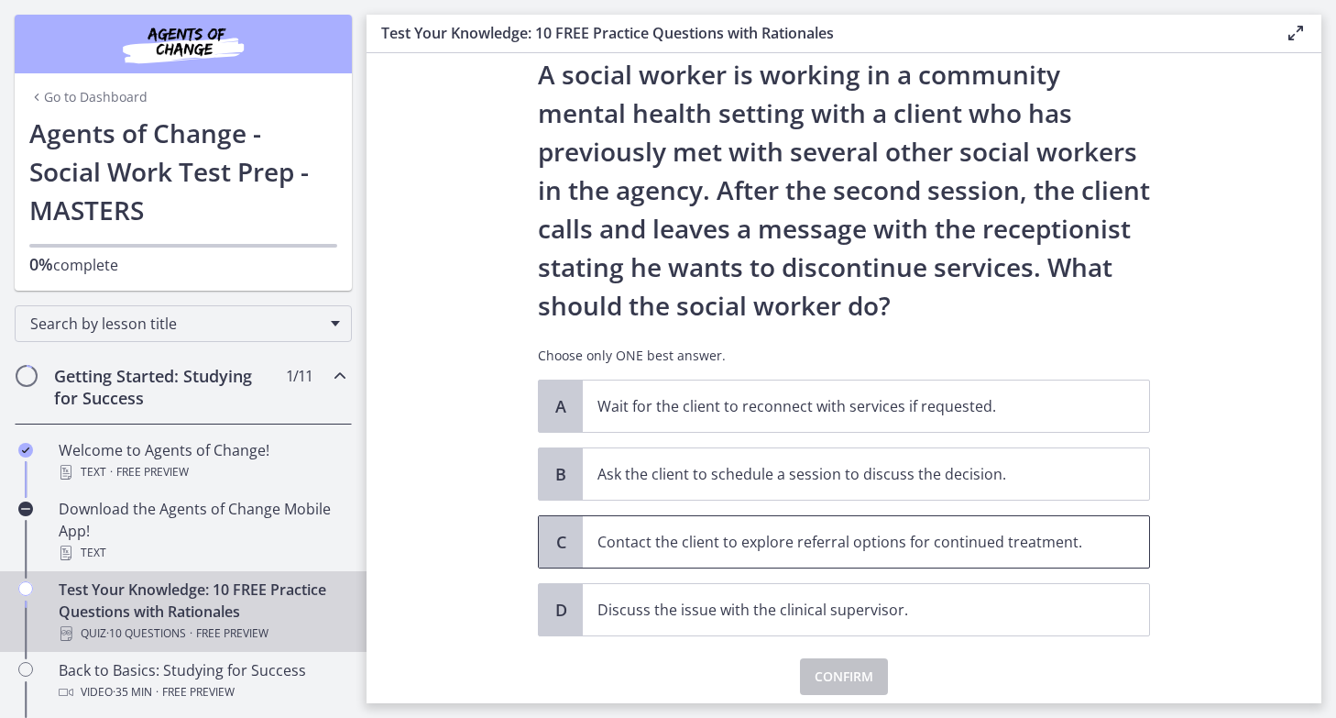
click at [928, 531] on p "Contact the client to explore referral options for continued treatment." at bounding box center [848, 542] width 500 height 22
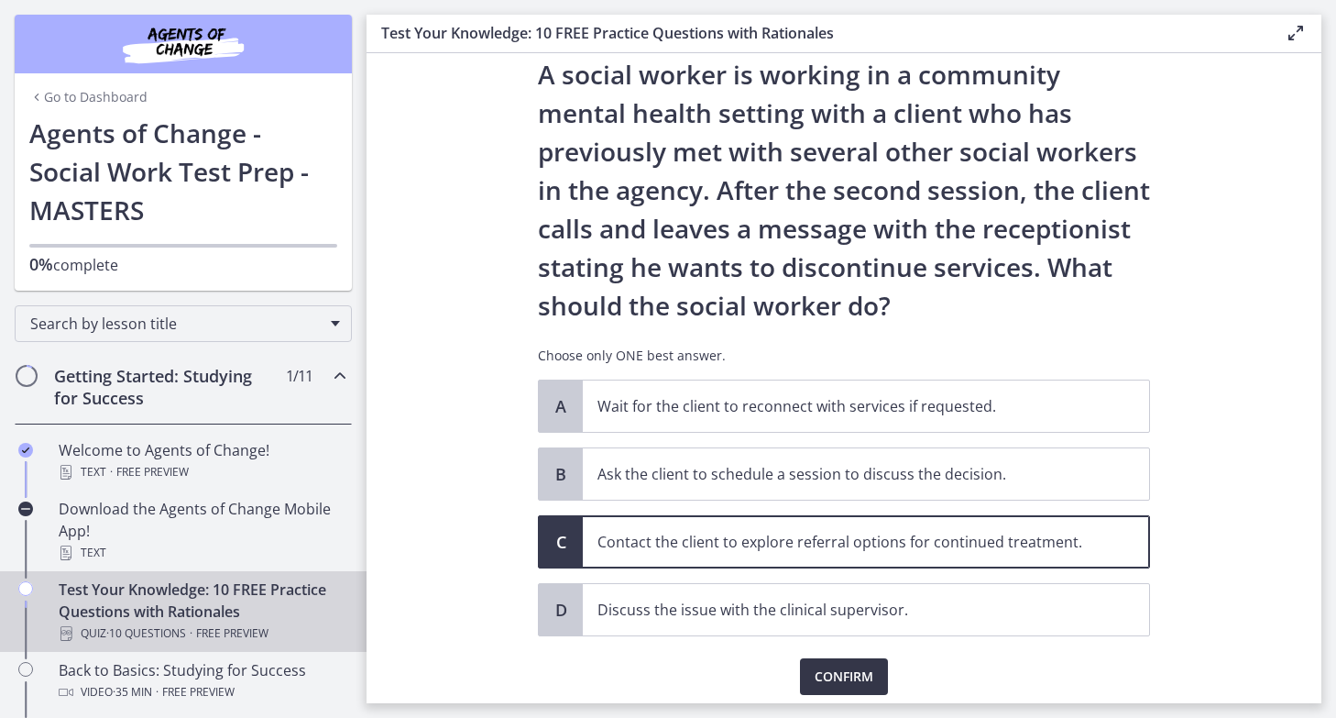
click at [839, 666] on span "Confirm" at bounding box center [844, 676] width 59 height 22
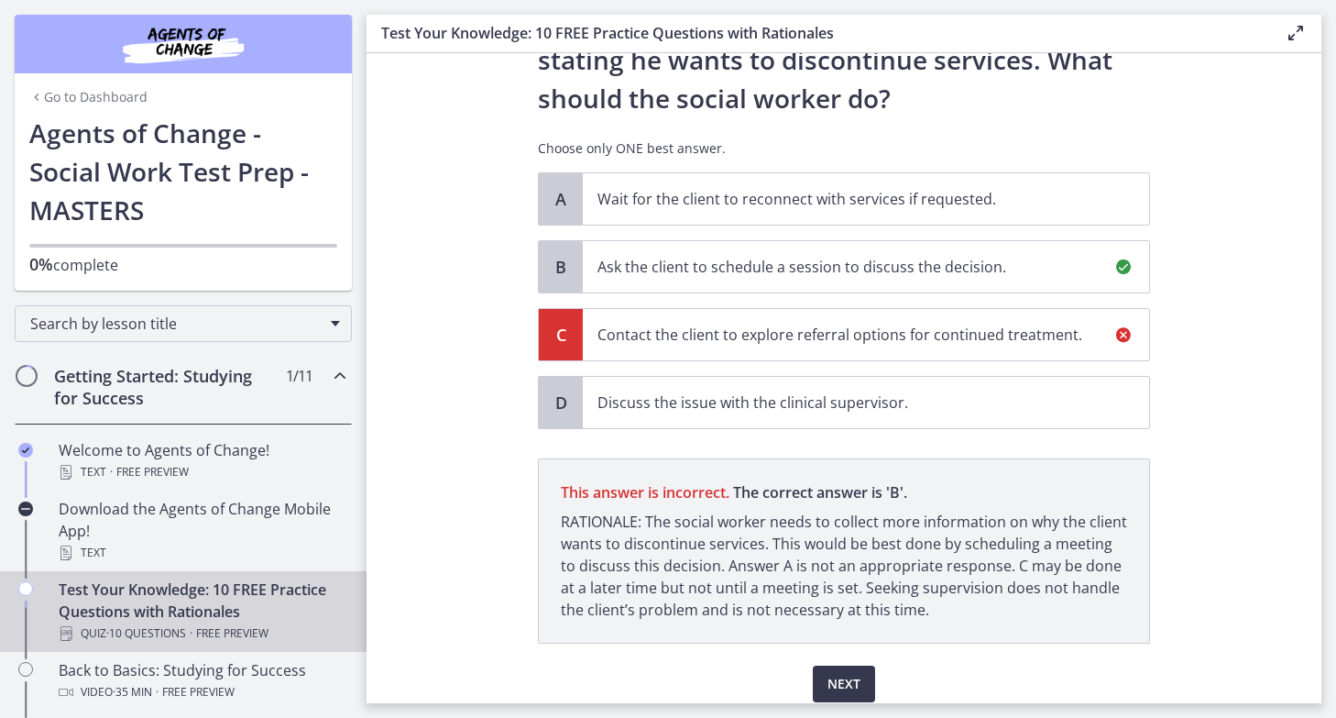
scroll to position [336, 0]
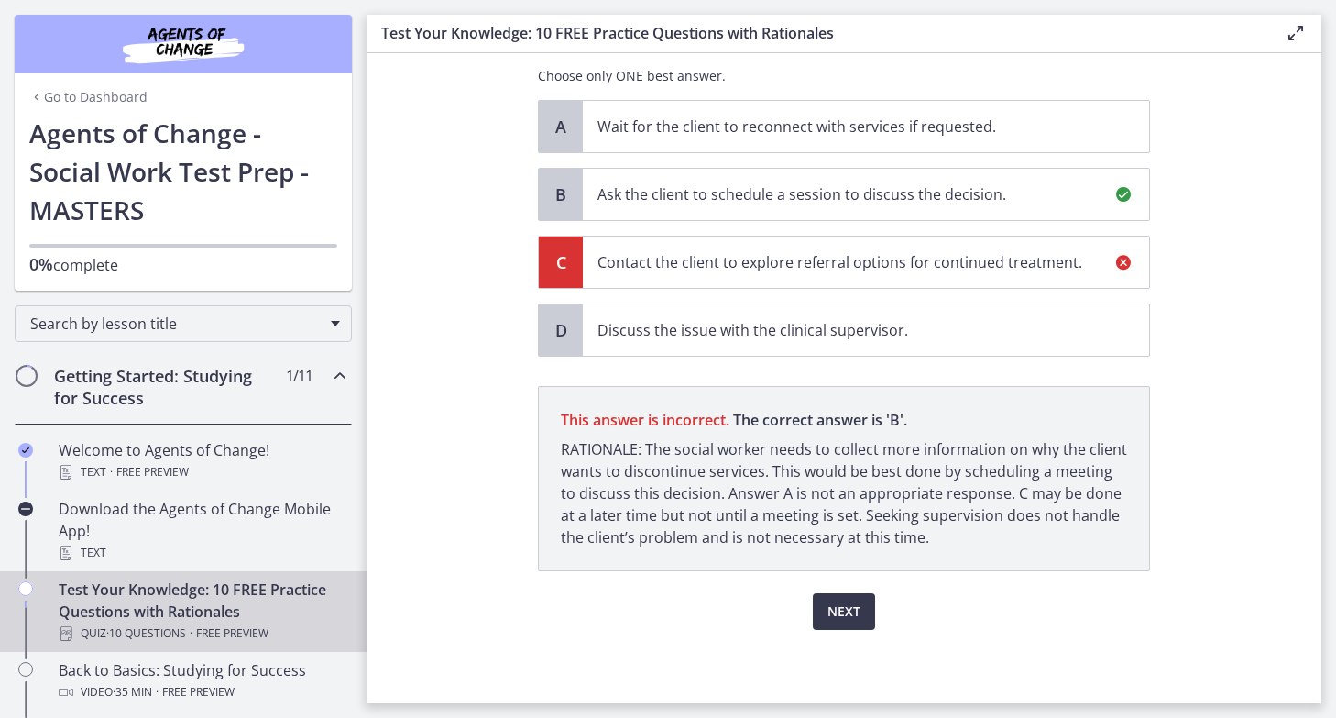
click at [590, 509] on p "RATIONALE: The social worker needs to collect more information on why the clien…" at bounding box center [844, 493] width 566 height 110
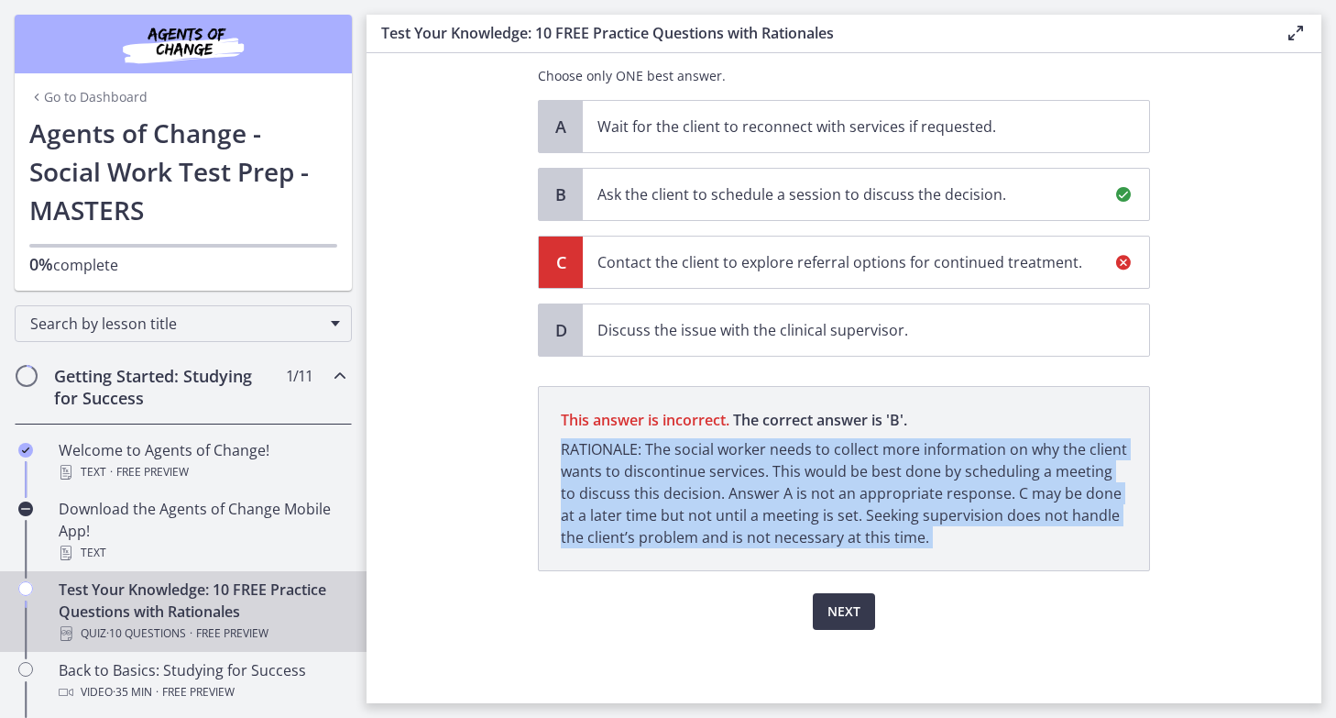
click at [590, 509] on p "RATIONALE: The social worker needs to collect more information on why the clien…" at bounding box center [844, 493] width 566 height 110
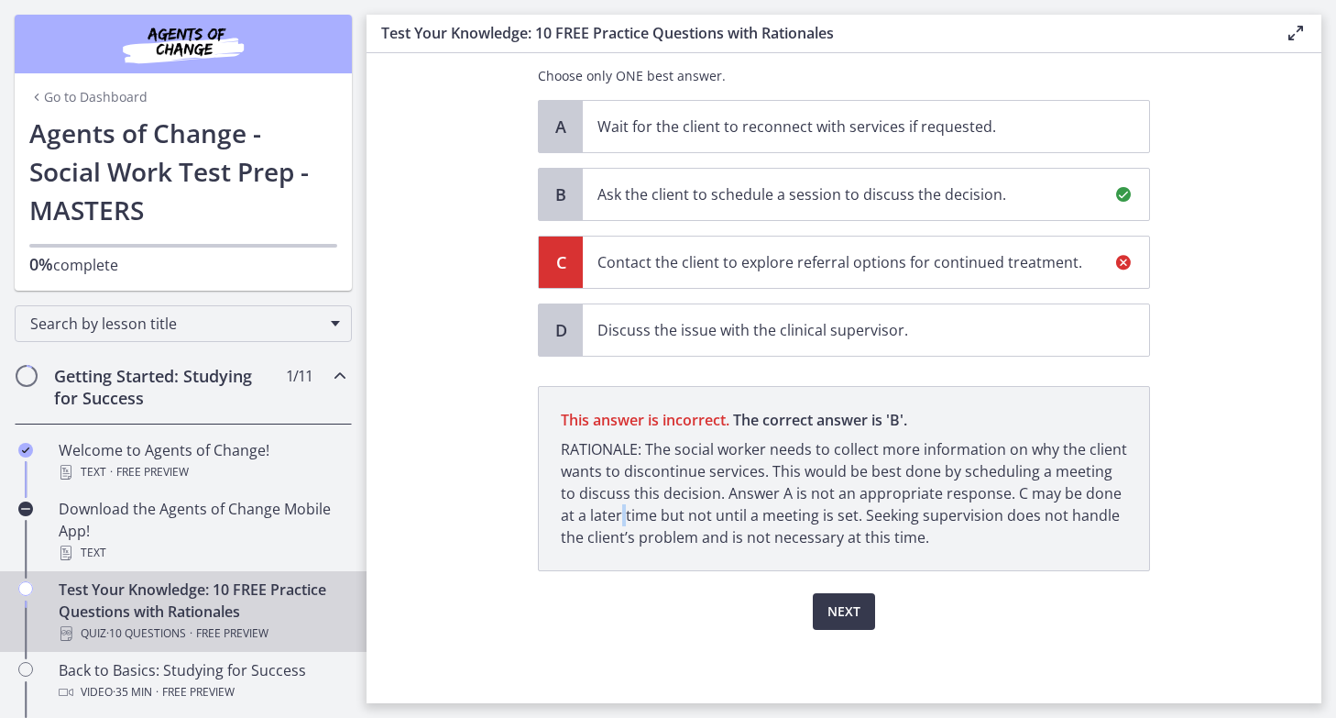
click at [590, 509] on p "RATIONALE: The social worker needs to collect more information on why the clien…" at bounding box center [844, 493] width 566 height 110
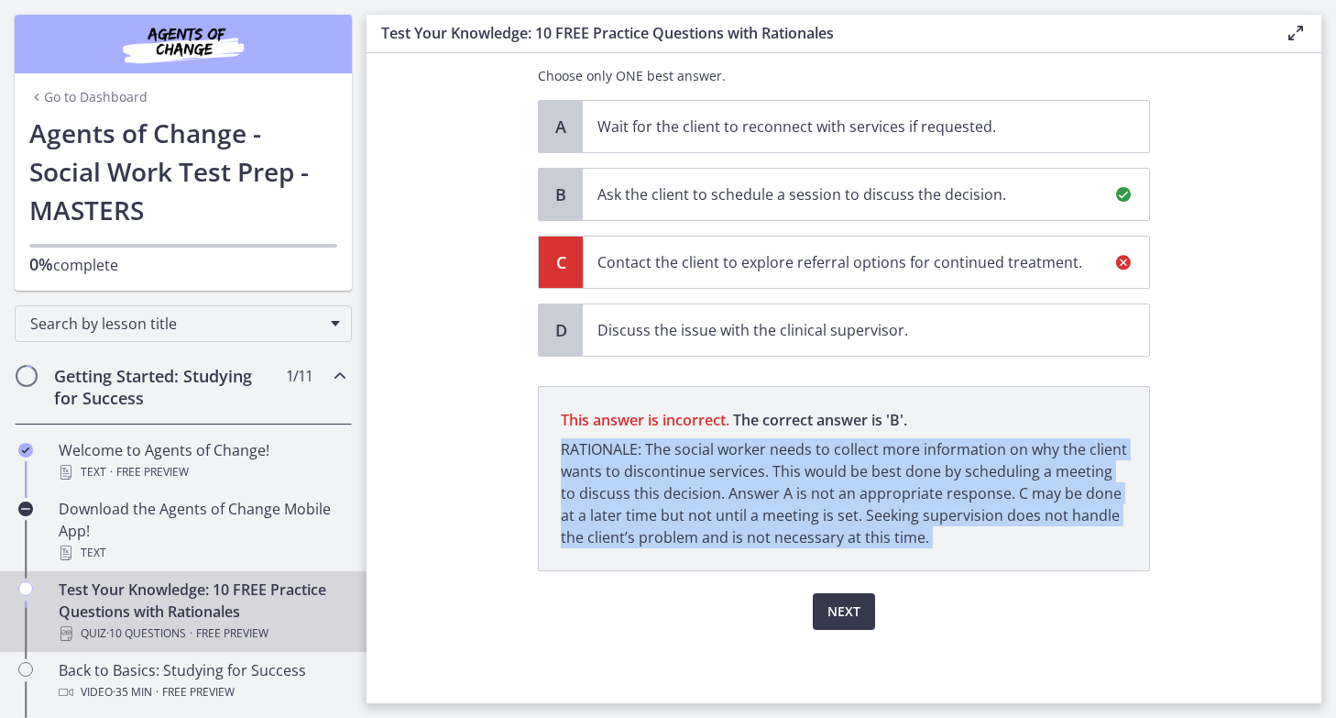
click at [590, 509] on p "RATIONALE: The social worker needs to collect more information on why the clien…" at bounding box center [844, 493] width 566 height 110
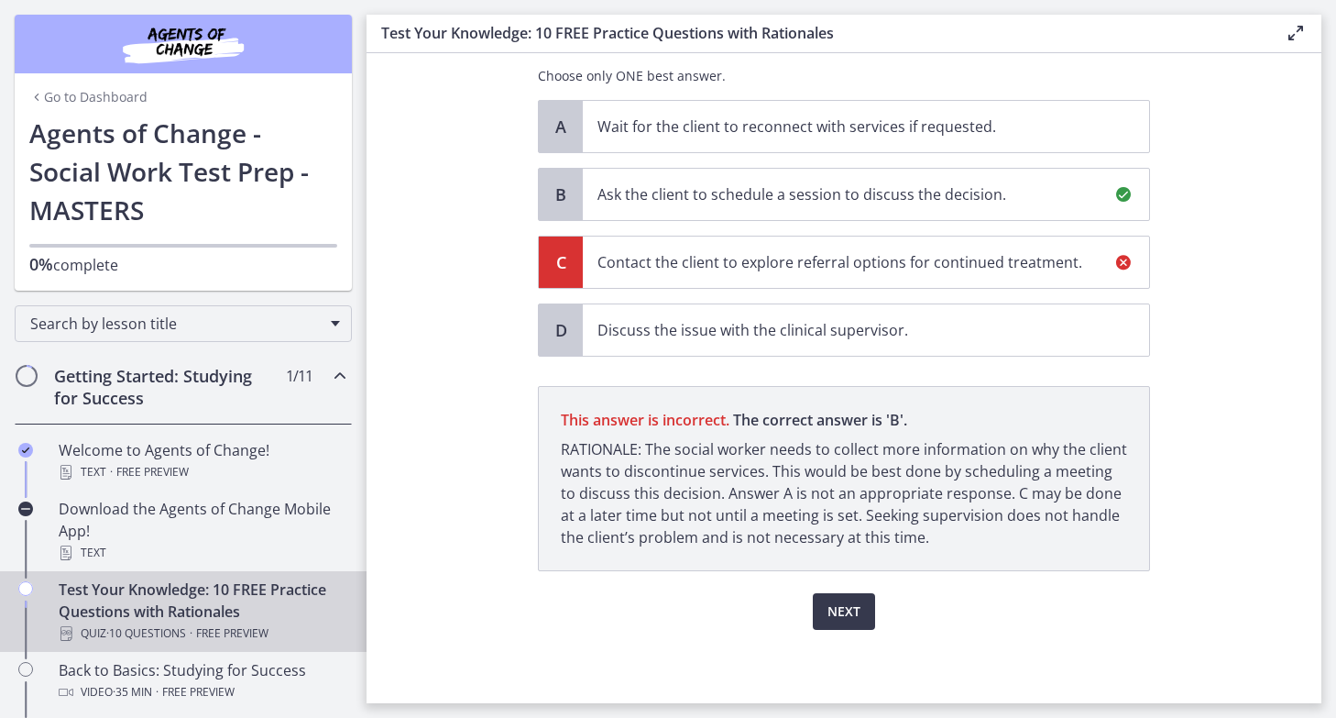
click at [590, 510] on p "RATIONALE: The social worker needs to collect more information on why the clien…" at bounding box center [844, 493] width 566 height 110
drag, startPoint x: 811, startPoint y: 459, endPoint x: 1003, endPoint y: 532, distance: 204.8
click at [1003, 532] on p "RATIONALE: The social worker needs to collect more information on why the clien…" at bounding box center [844, 493] width 566 height 110
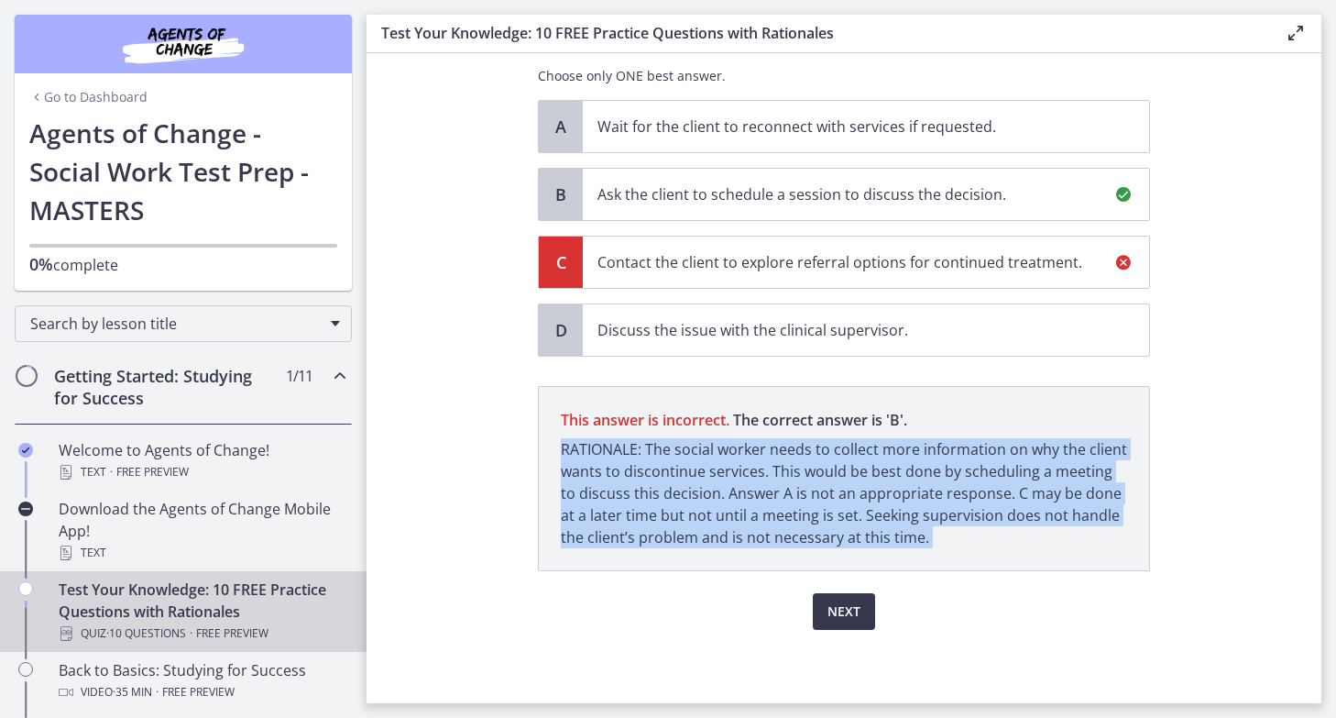
click at [1003, 532] on p "RATIONALE: The social worker needs to collect more information on why the clien…" at bounding box center [844, 493] width 566 height 110
click at [1002, 532] on p "RATIONALE: The social worker needs to collect more information on why the clien…" at bounding box center [844, 493] width 566 height 110
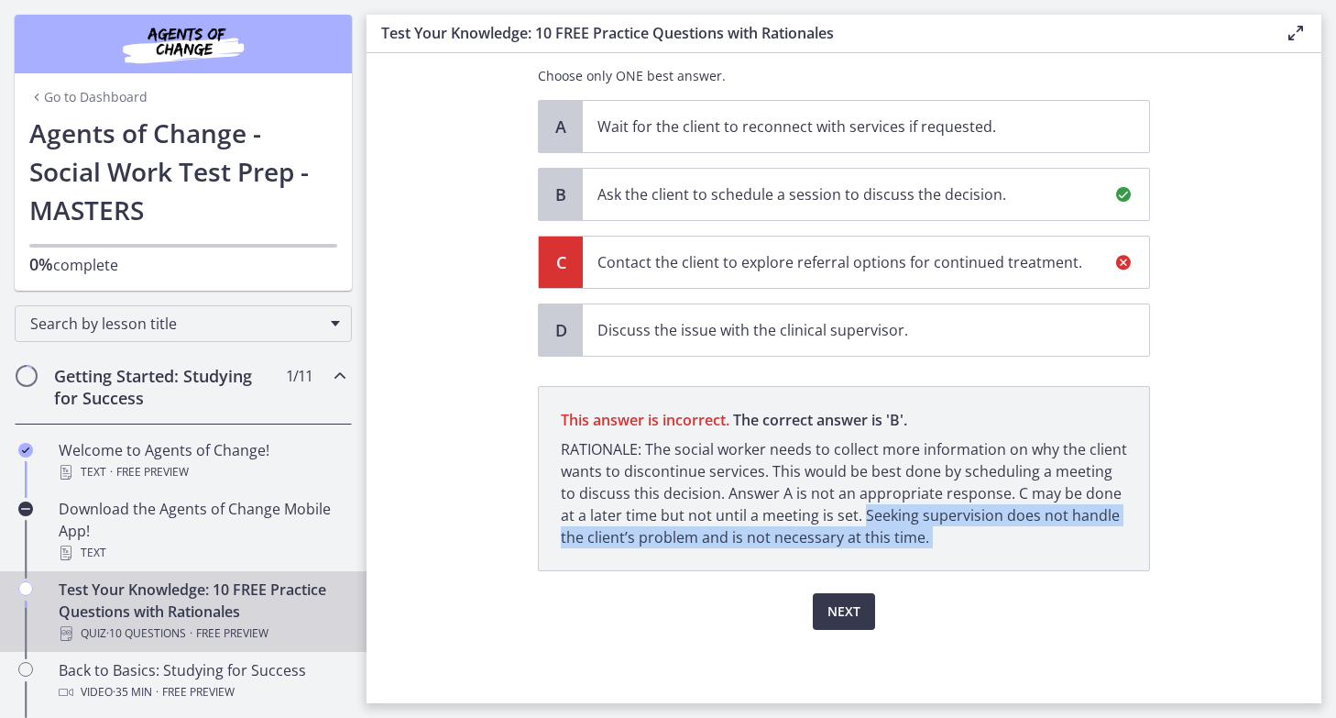
drag, startPoint x: 1002, startPoint y: 532, endPoint x: 839, endPoint y: 507, distance: 164.2
click at [839, 507] on p "RATIONALE: The social worker needs to collect more information on why the clien…" at bounding box center [844, 493] width 566 height 110
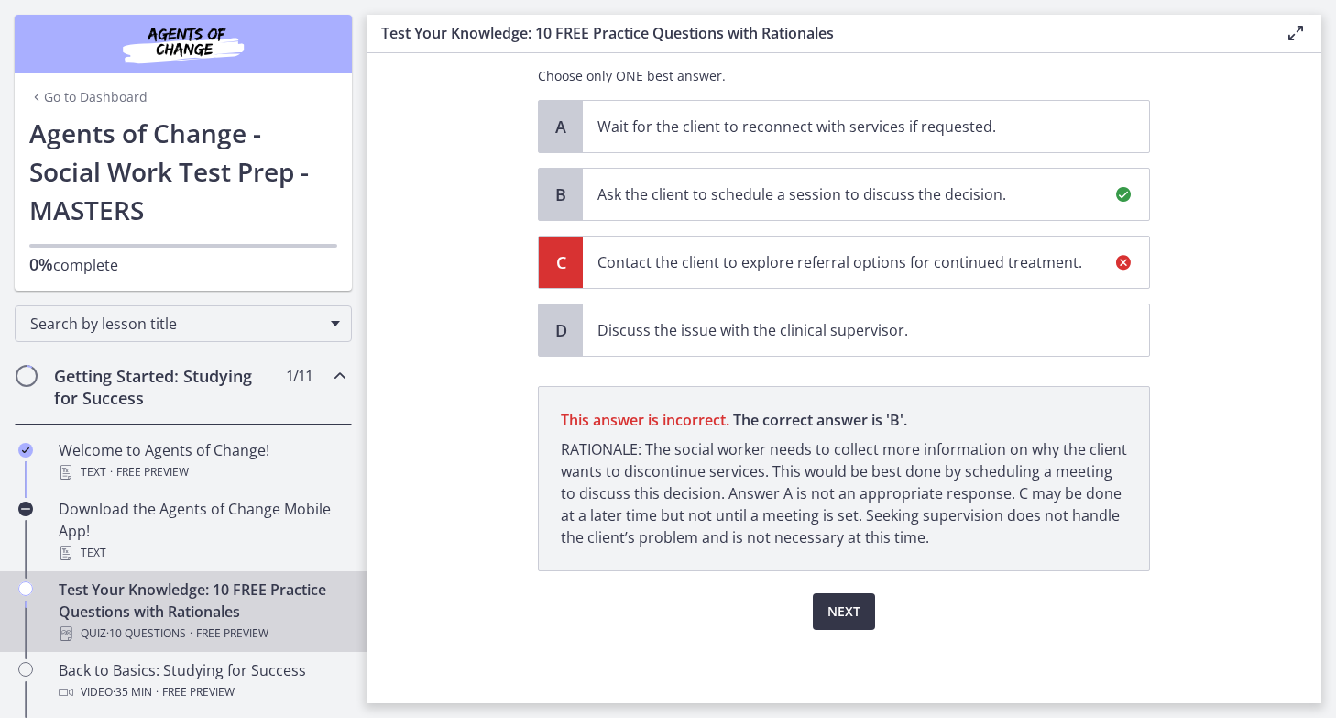
click at [848, 603] on span "Next" at bounding box center [844, 611] width 33 height 22
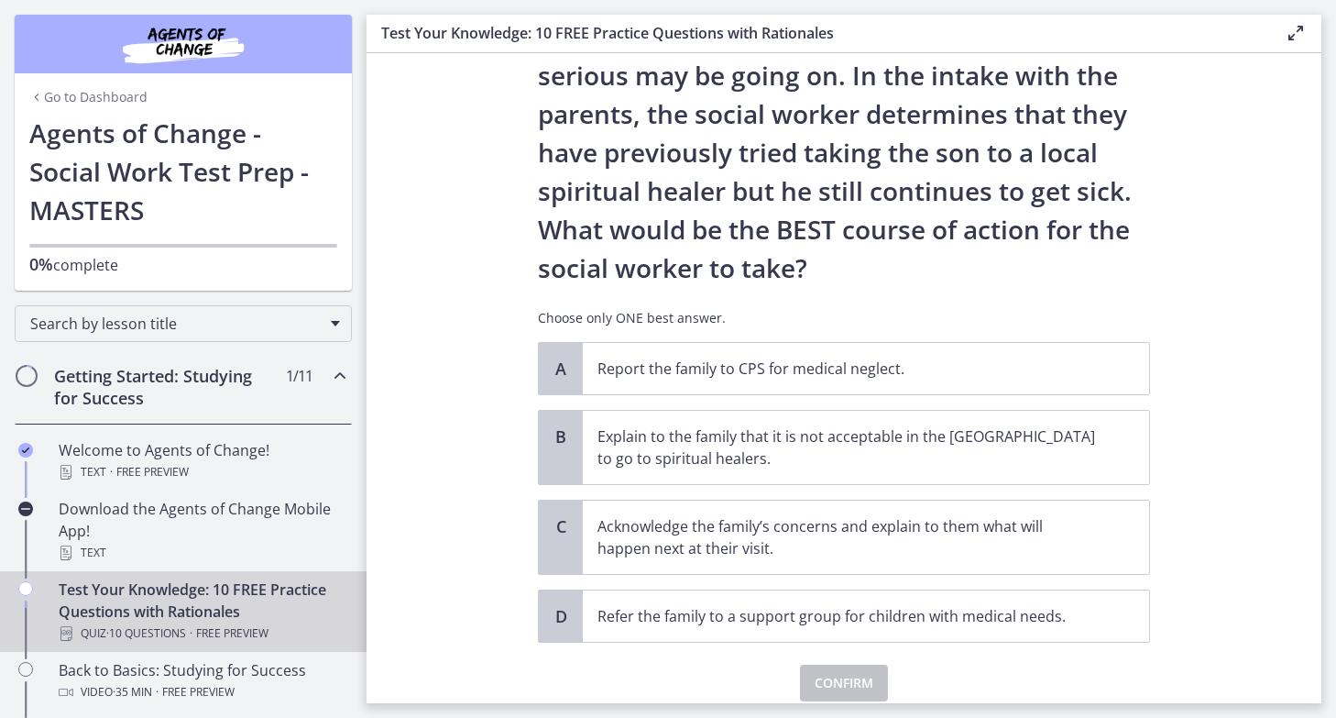
scroll to position [249, 0]
click at [621, 560] on span "Acknowledge the family’s concerns and explain to them what will happen next at …" at bounding box center [866, 535] width 566 height 73
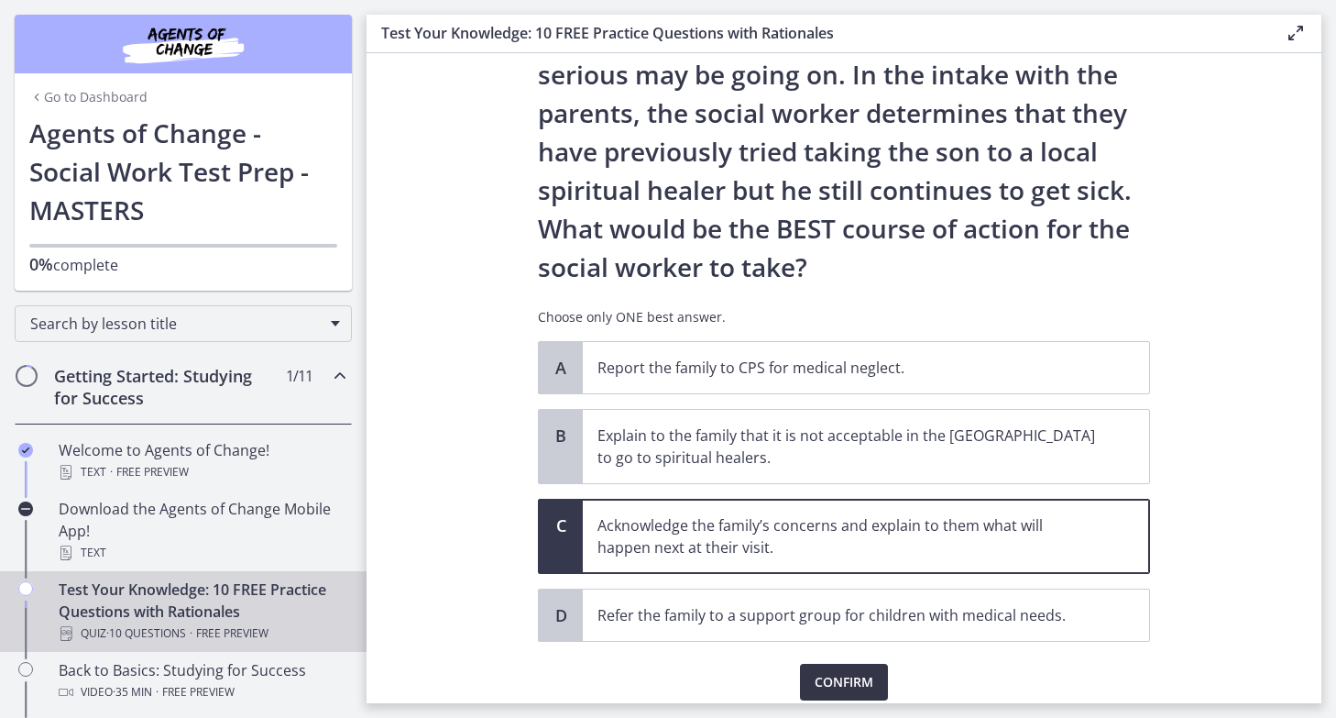
click at [822, 671] on span "Confirm" at bounding box center [844, 682] width 59 height 22
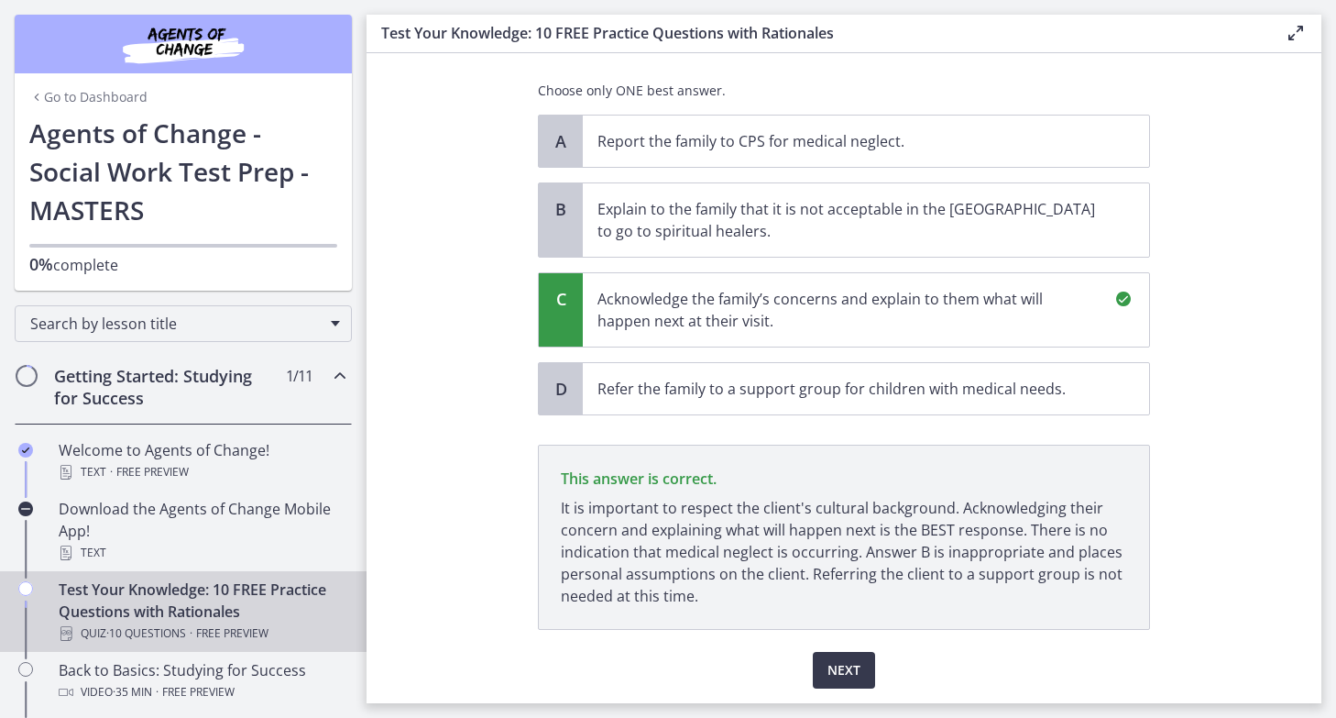
scroll to position [534, 0]
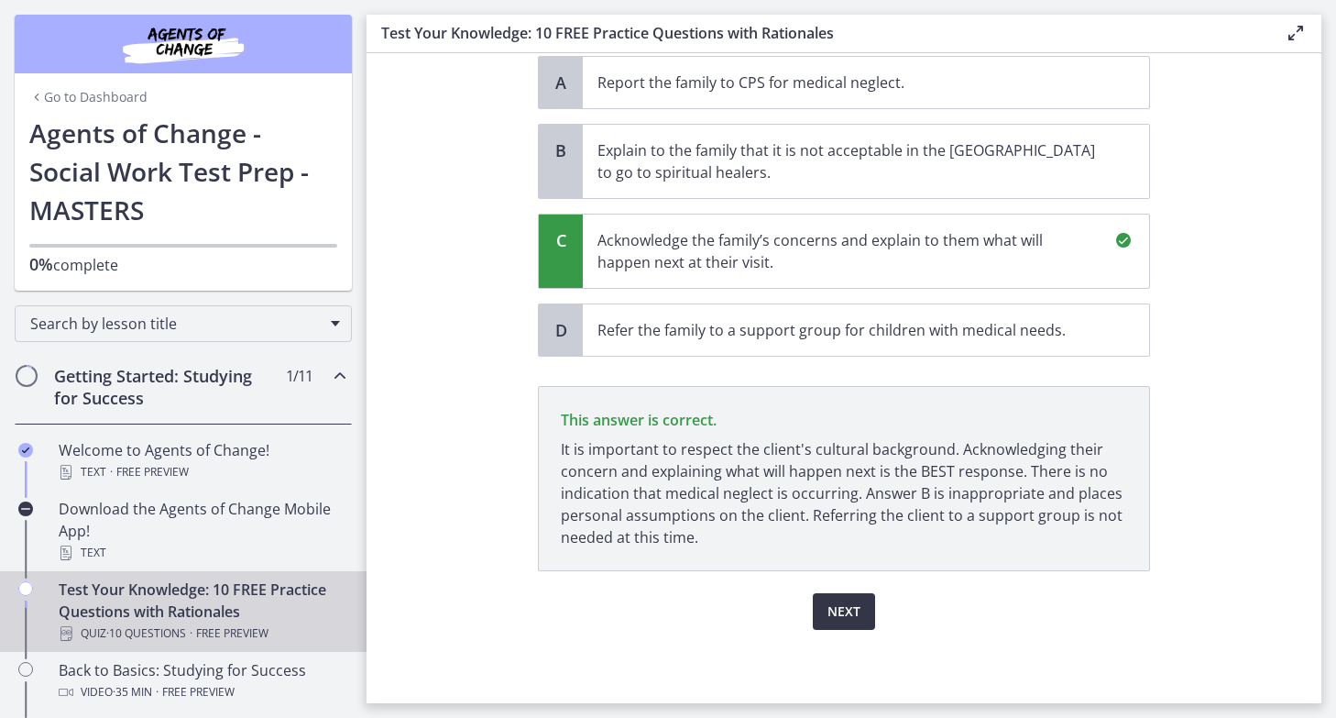
click at [850, 616] on span "Next" at bounding box center [844, 611] width 33 height 22
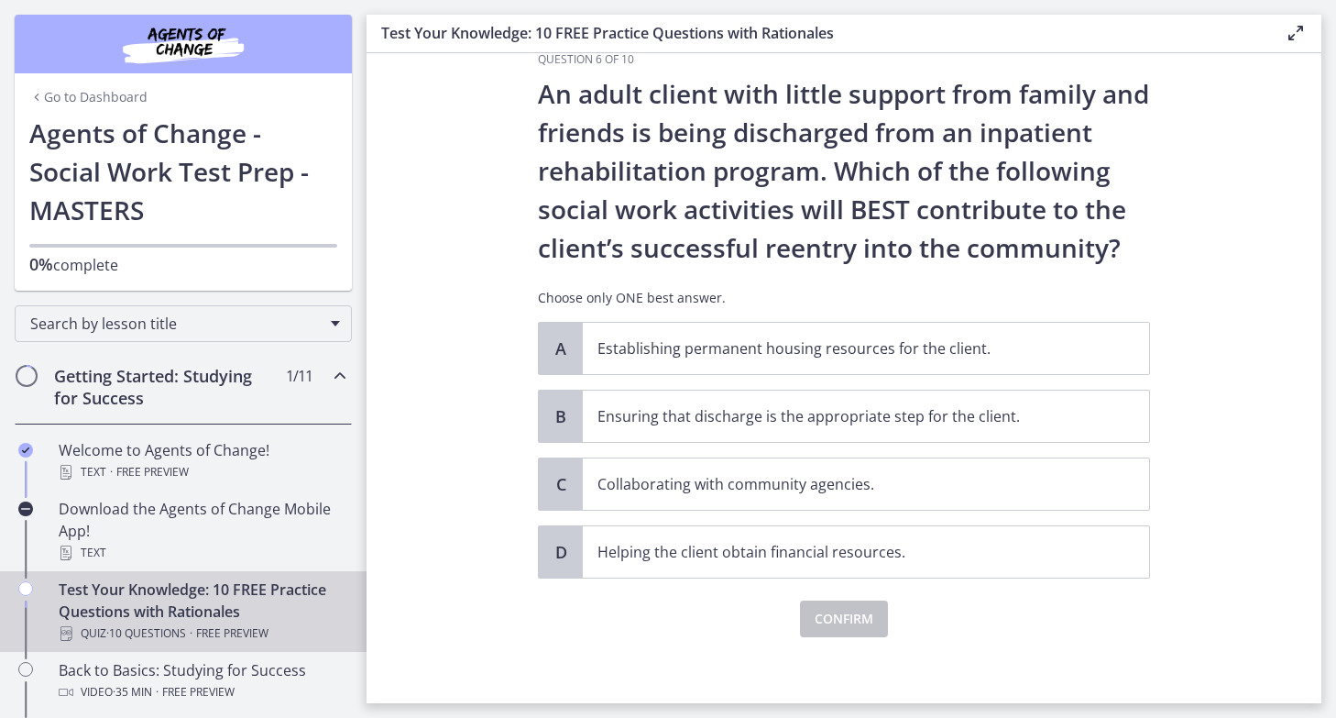
scroll to position [45, 0]
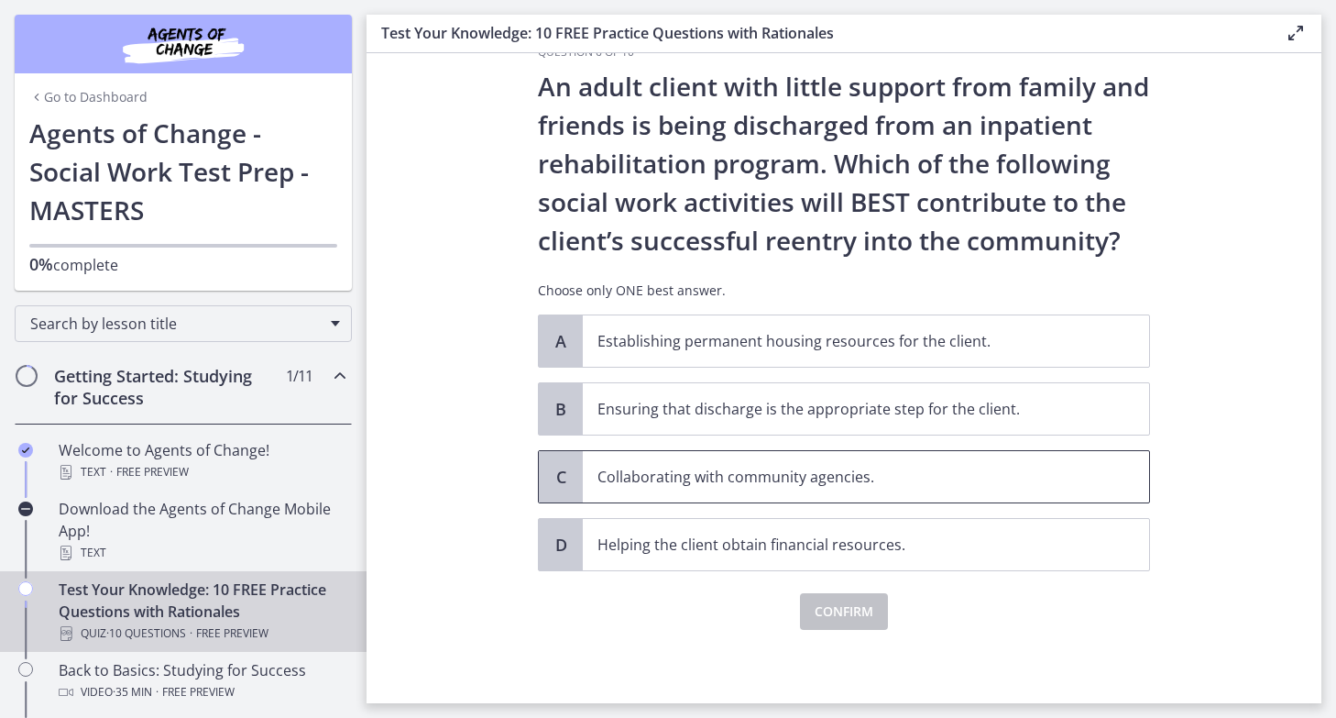
click at [550, 487] on span "C" at bounding box center [561, 477] width 22 height 22
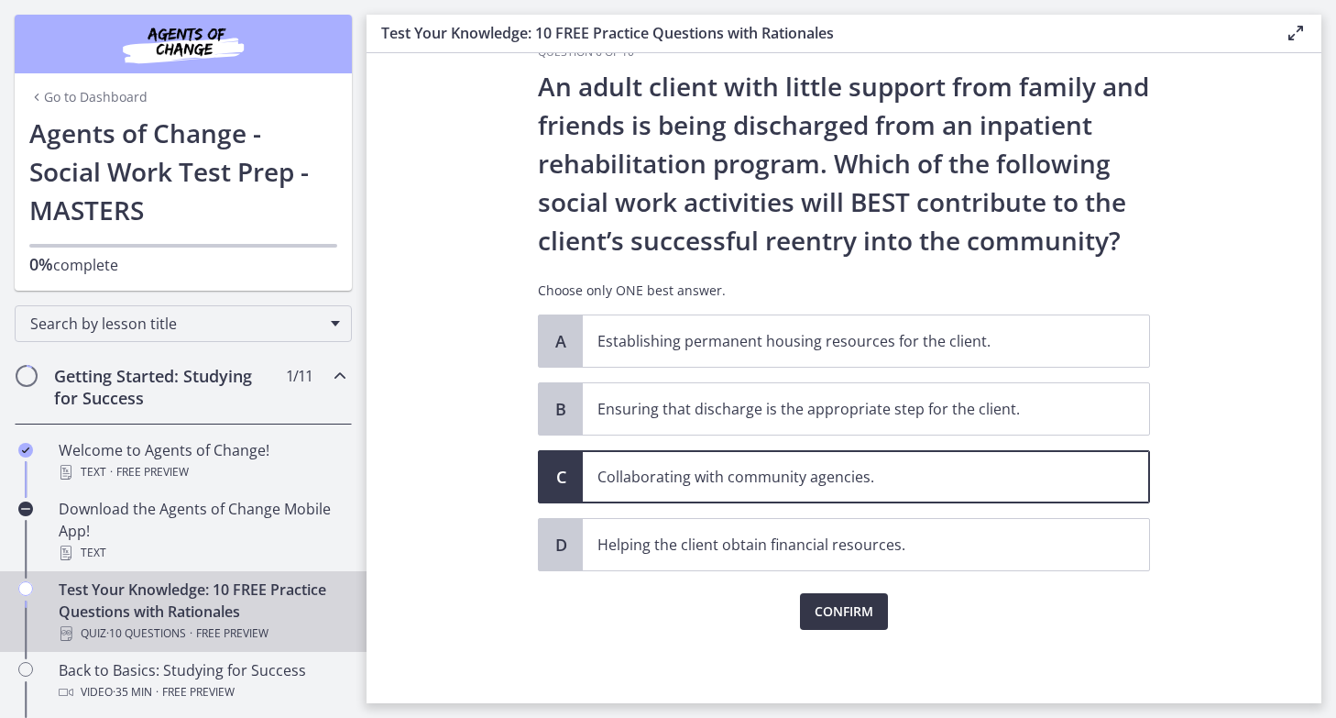
click at [822, 601] on span "Confirm" at bounding box center [844, 611] width 59 height 22
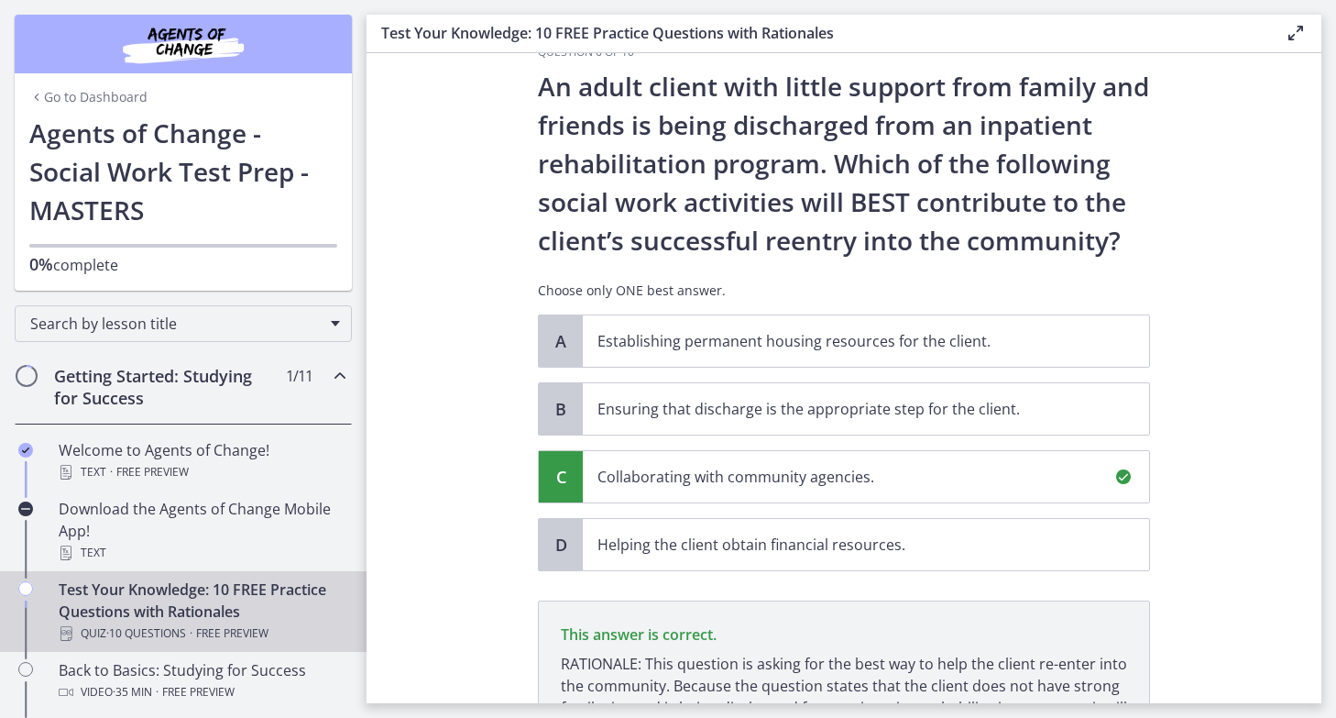
scroll to position [259, 0]
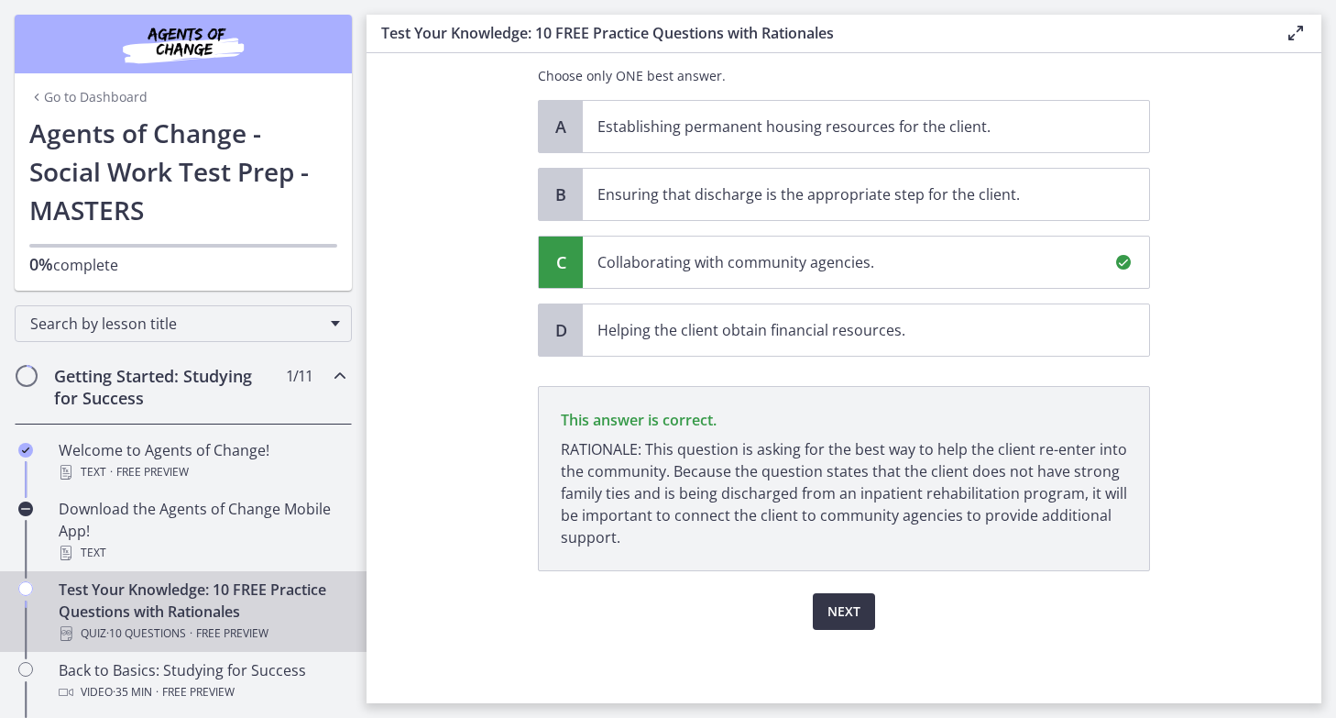
click at [833, 619] on span "Next" at bounding box center [844, 611] width 33 height 22
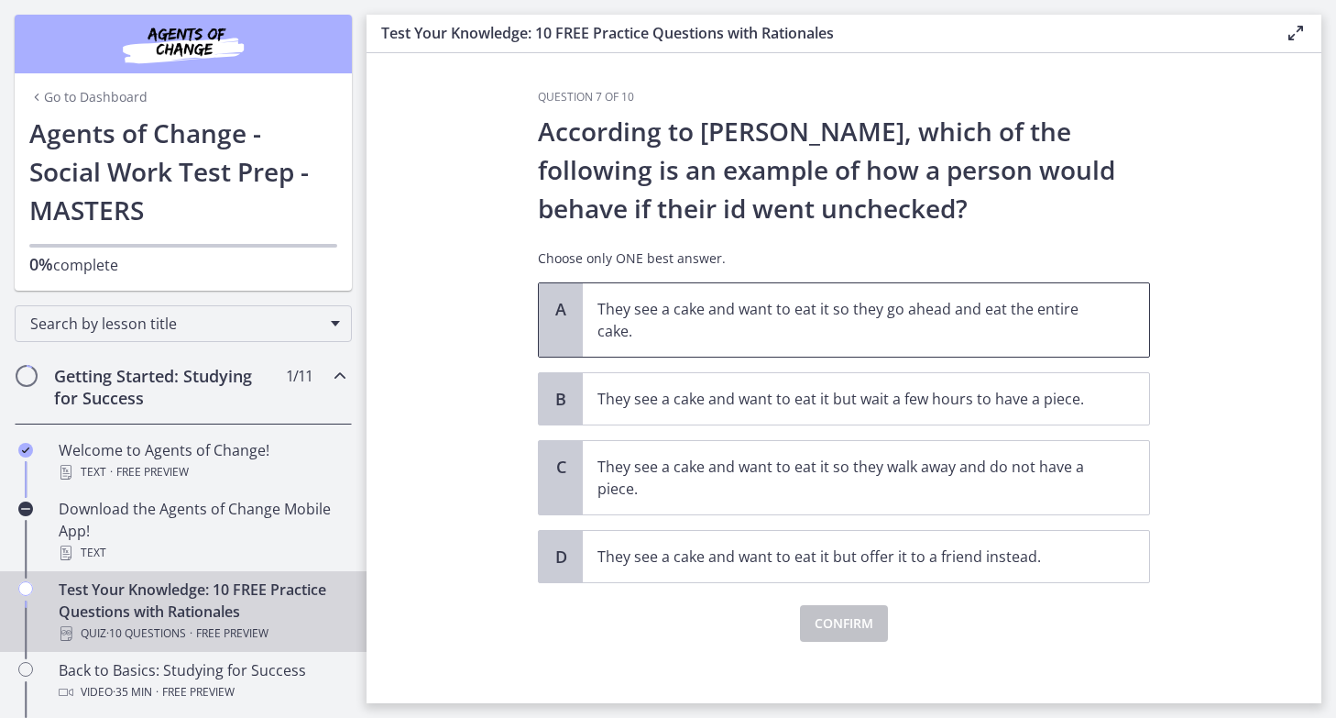
click at [762, 304] on p "They see a cake and want to eat it so they go ahead and eat the entire cake." at bounding box center [848, 320] width 500 height 44
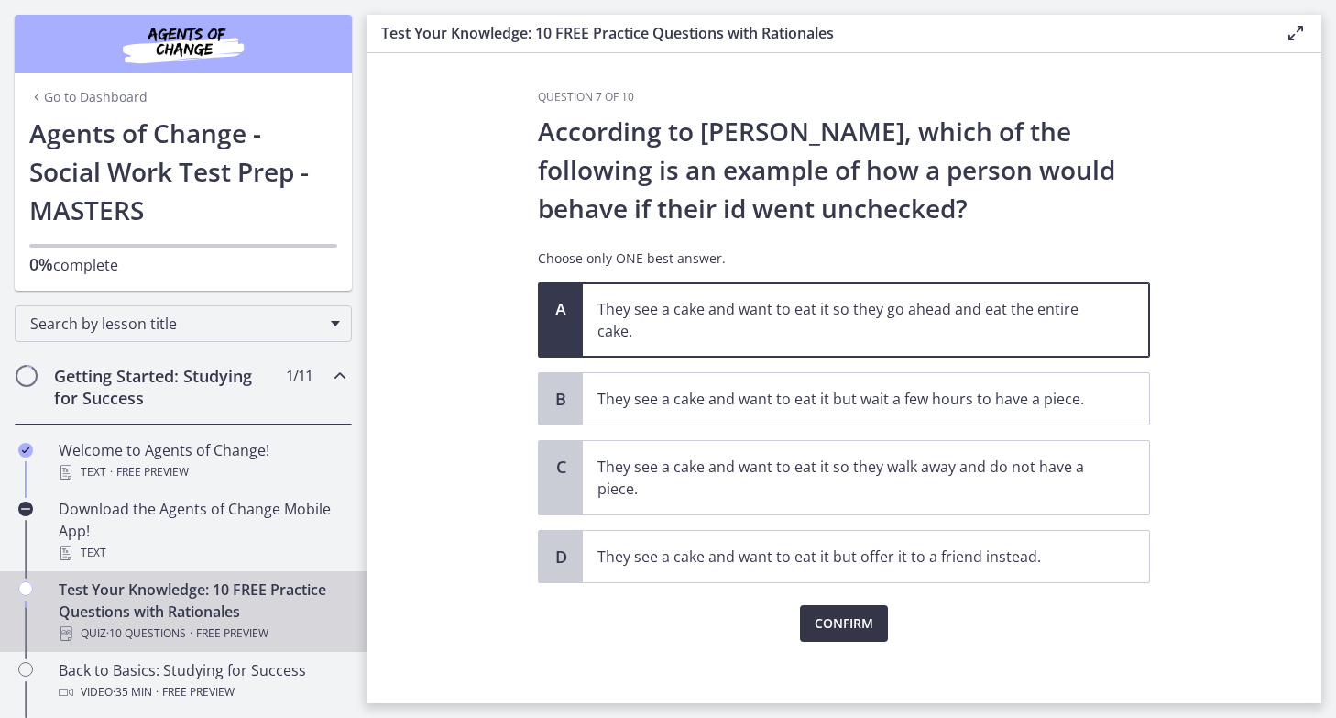
click at [861, 632] on span "Confirm" at bounding box center [844, 623] width 59 height 22
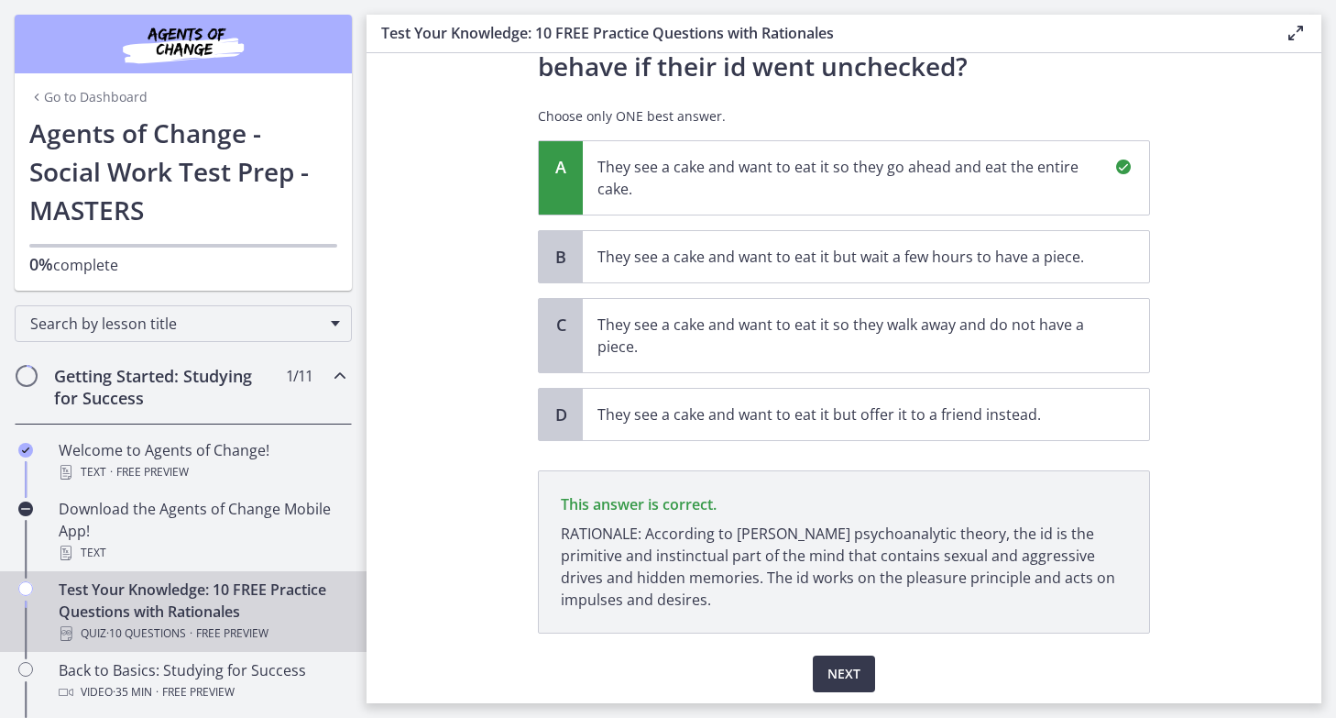
scroll to position [204, 0]
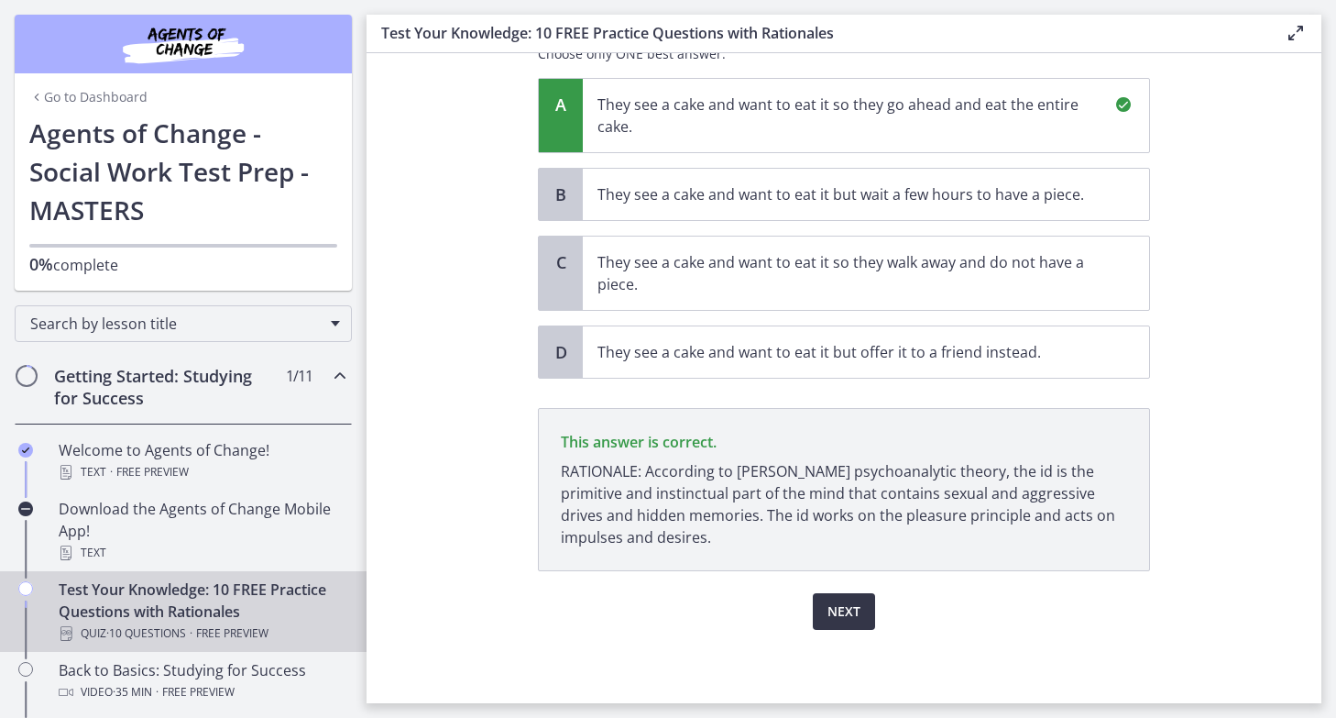
click at [850, 610] on span "Next" at bounding box center [844, 611] width 33 height 22
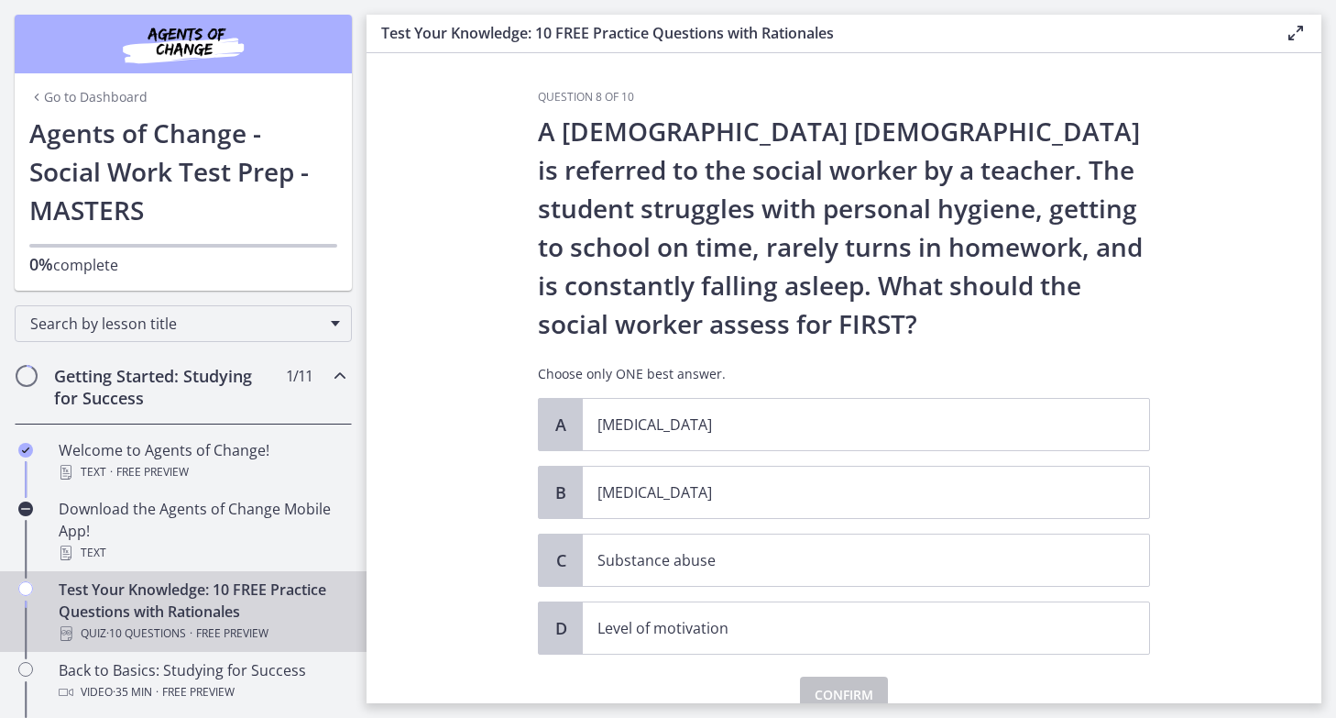
click at [442, 478] on section "Question 8 of 10 A [DEMOGRAPHIC_DATA] [DEMOGRAPHIC_DATA] is referred to the soc…" at bounding box center [844, 378] width 955 height 650
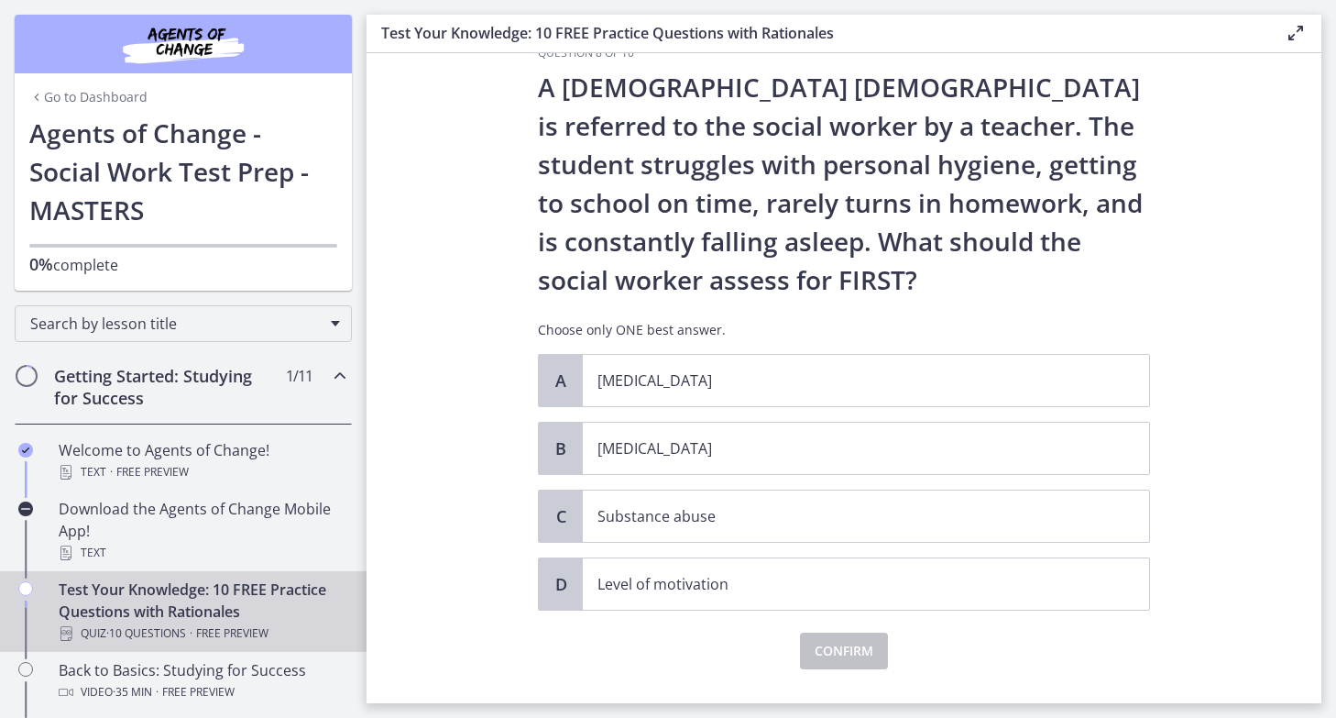
scroll to position [58, 0]
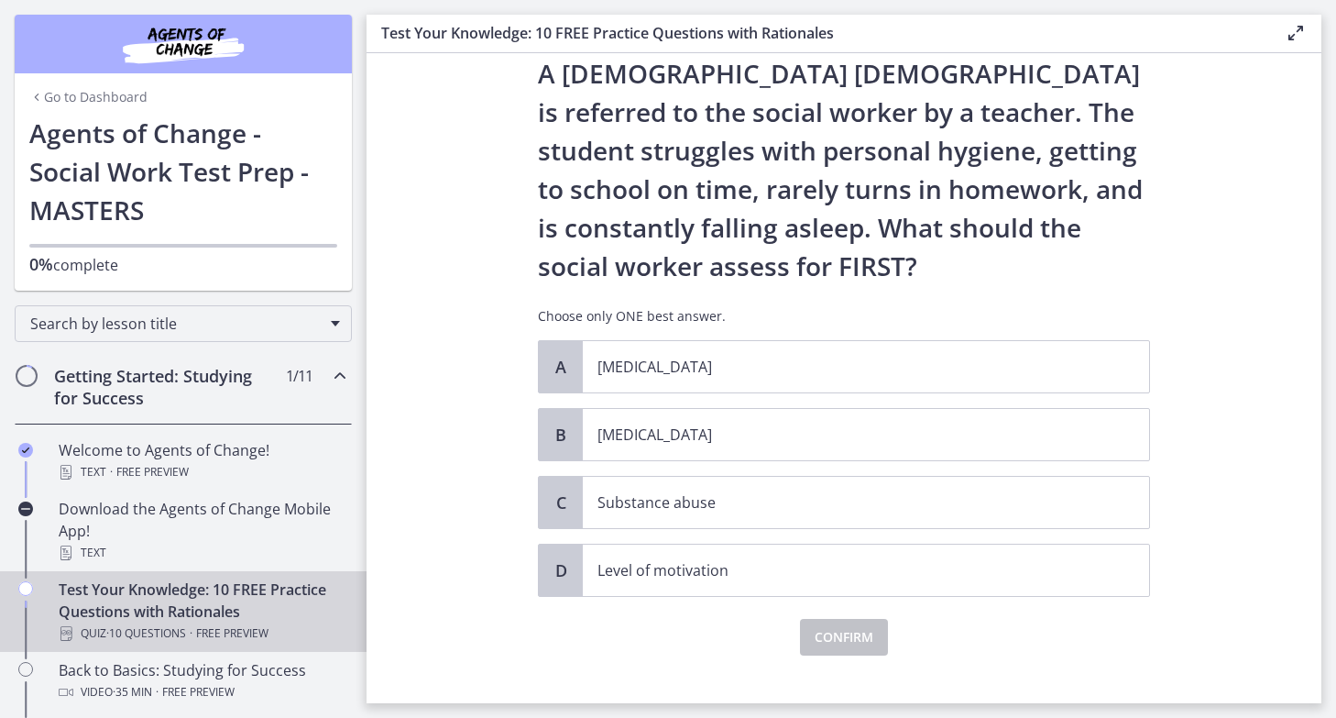
click at [442, 478] on section "Question 8 of 10 A [DEMOGRAPHIC_DATA] [DEMOGRAPHIC_DATA] is referred to the soc…" at bounding box center [844, 378] width 955 height 650
click at [573, 425] on div "B" at bounding box center [561, 434] width 44 height 51
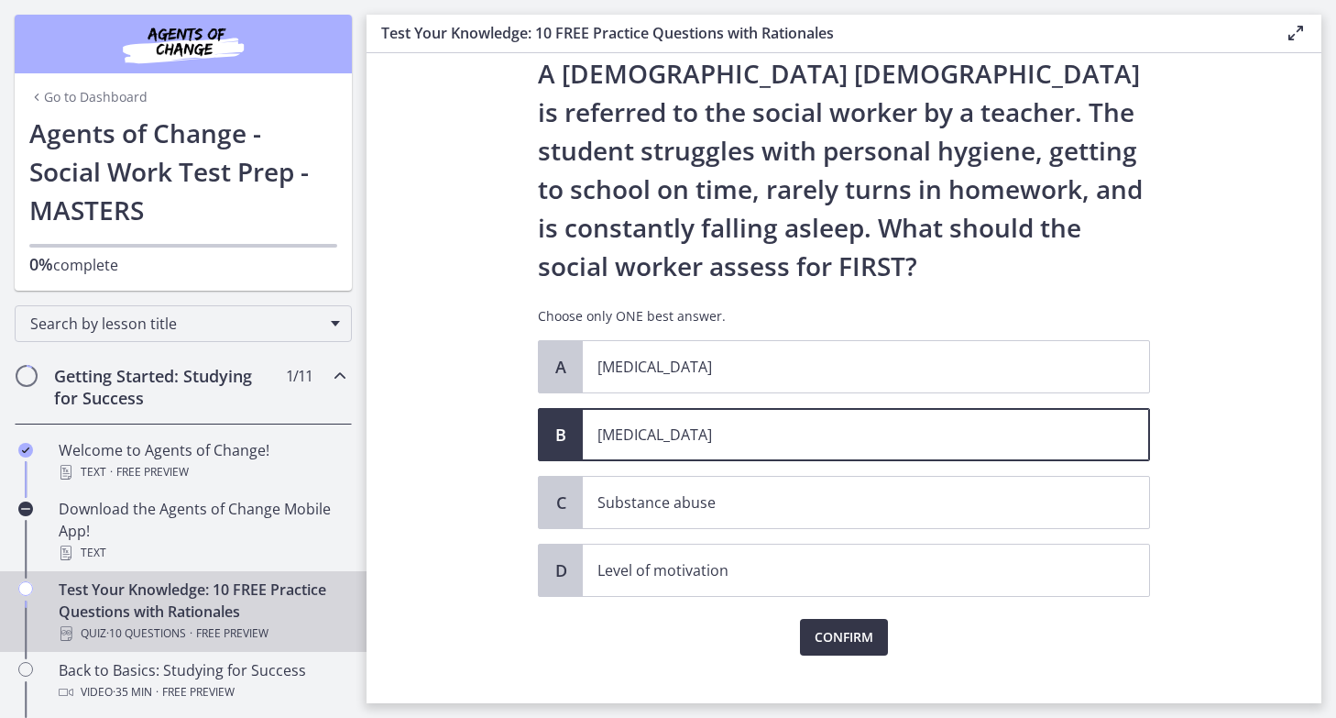
click at [840, 631] on span "Confirm" at bounding box center [844, 637] width 59 height 22
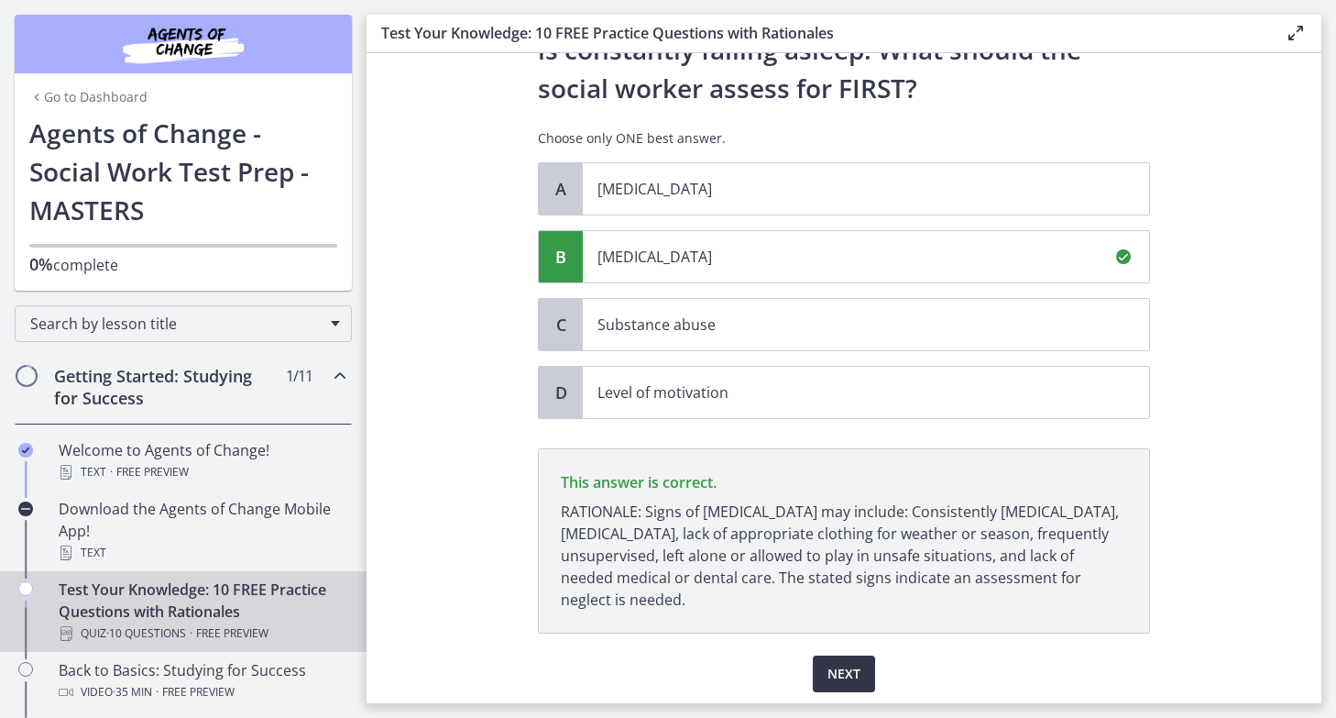
scroll to position [298, 0]
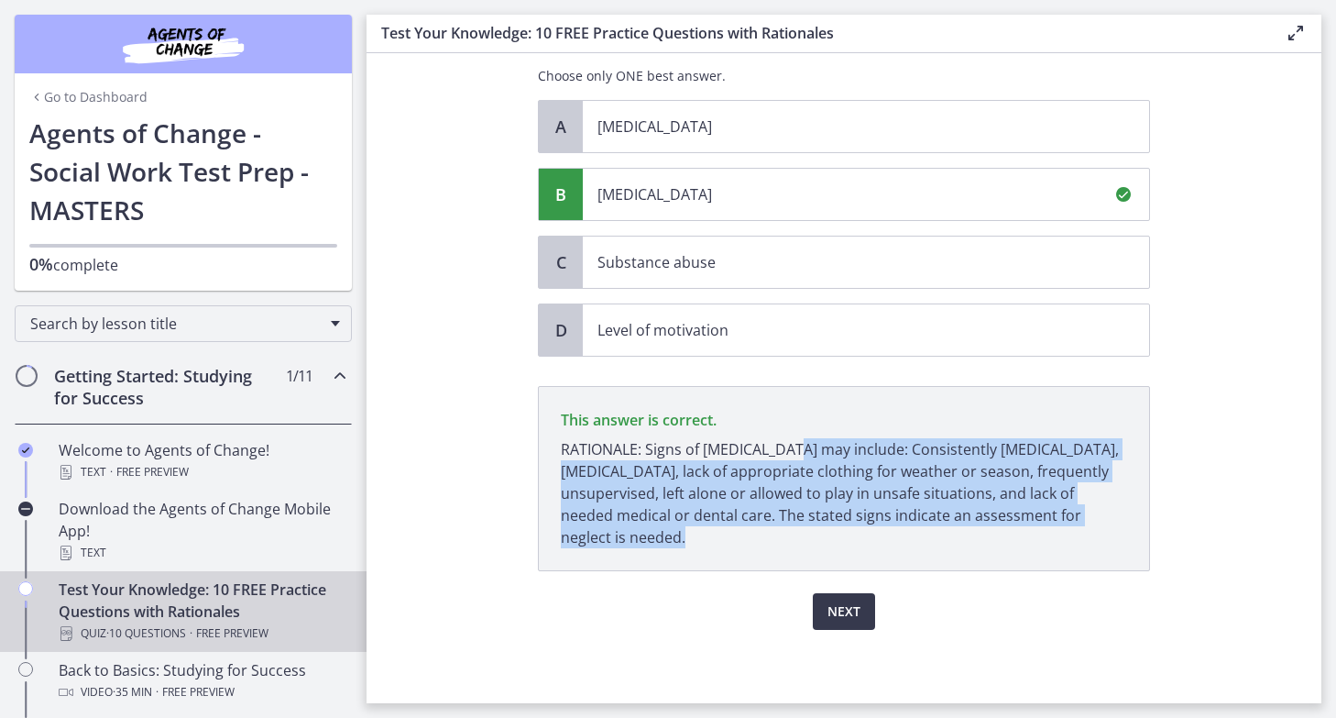
drag, startPoint x: 783, startPoint y: 447, endPoint x: 821, endPoint y: 540, distance: 100.2
click at [821, 540] on p "RATIONALE: Signs of [MEDICAL_DATA] may include: Consistently [MEDICAL_DATA], [M…" at bounding box center [844, 493] width 566 height 110
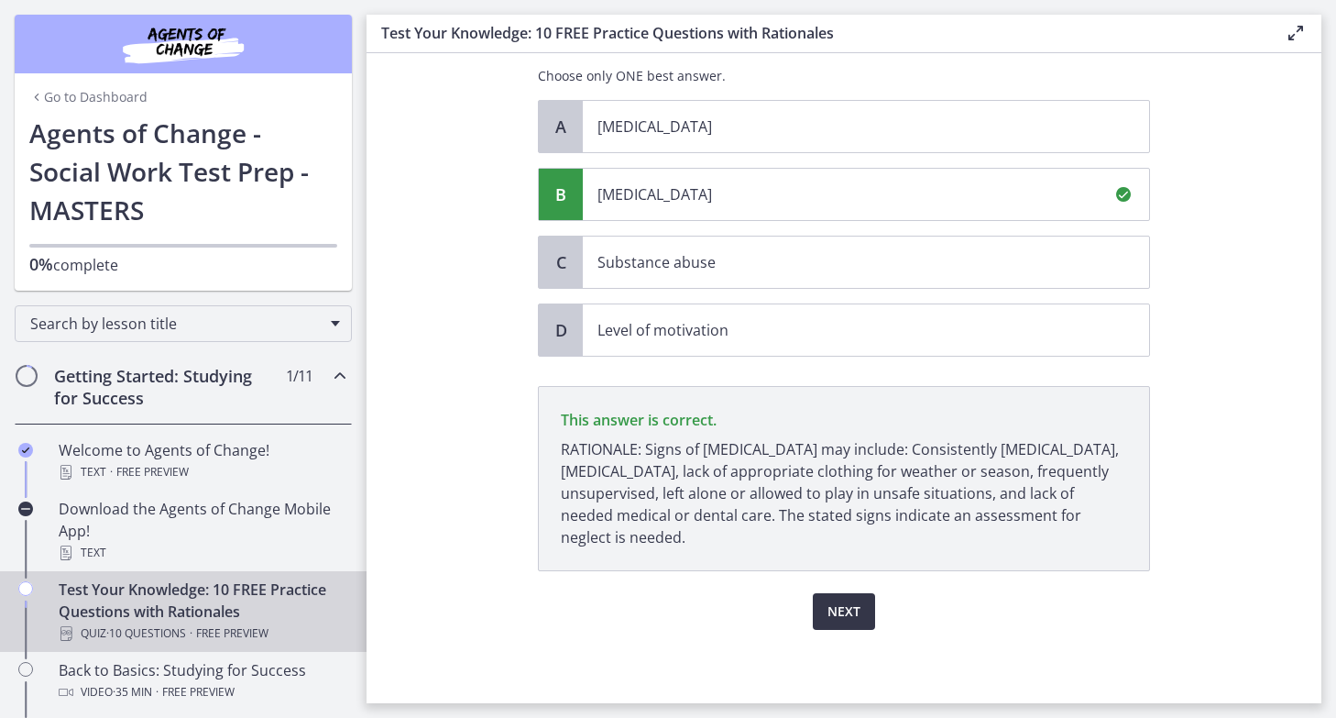
click at [860, 608] on span "Next" at bounding box center [844, 611] width 33 height 22
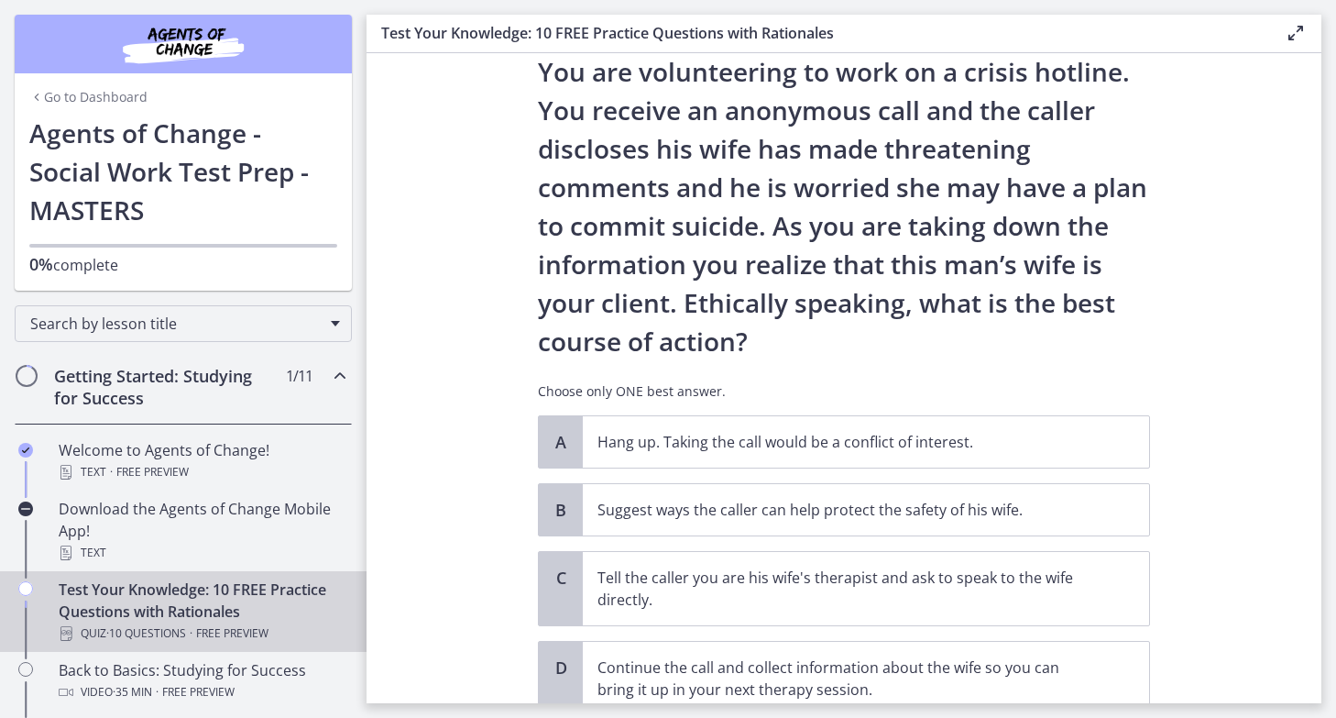
scroll to position [69, 0]
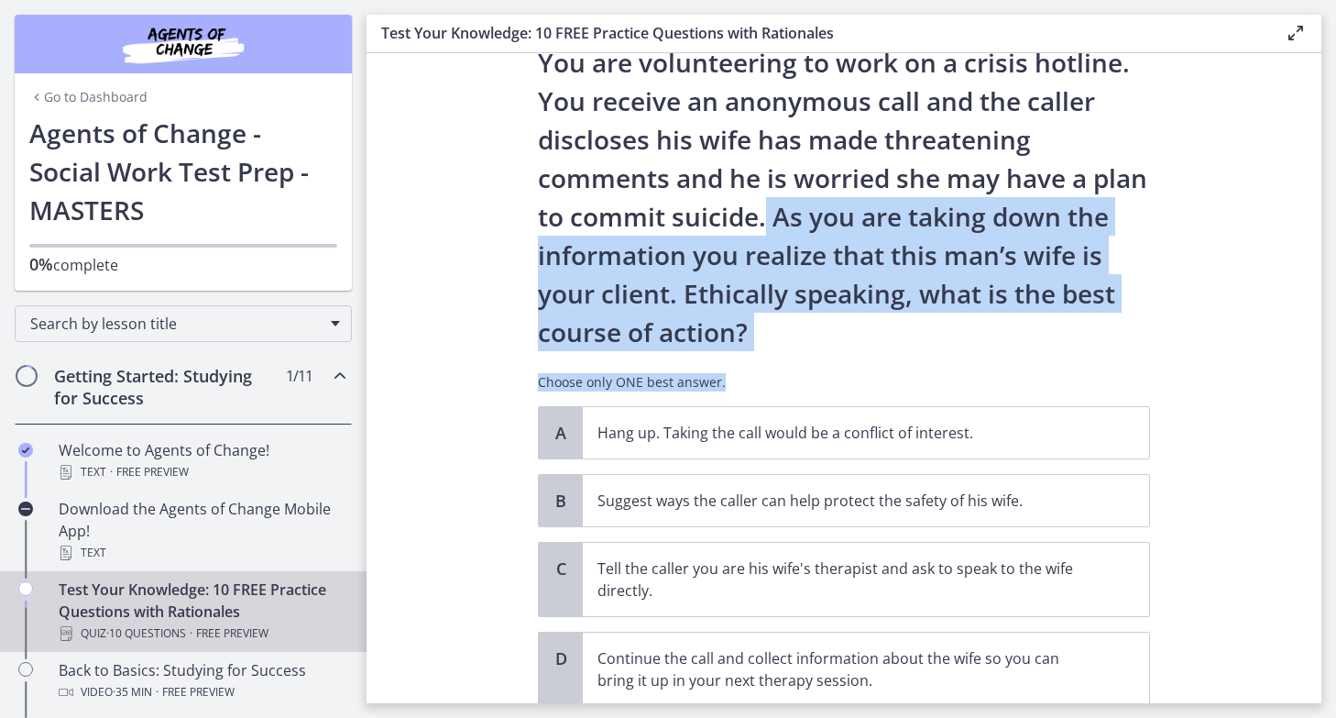
drag, startPoint x: 764, startPoint y: 217, endPoint x: 849, endPoint y: 382, distance: 185.3
click at [849, 382] on div "You are volunteering to work on a crisis hotline. You receive an anonymous call…" at bounding box center [844, 224] width 612 height 363
click at [849, 382] on p "Choose only ONE best answer." at bounding box center [844, 382] width 612 height 18
drag, startPoint x: 849, startPoint y: 382, endPoint x: 768, endPoint y: 214, distance: 186.1
click at [768, 214] on div "You are volunteering to work on a crisis hotline. You receive an anonymous call…" at bounding box center [844, 224] width 612 height 363
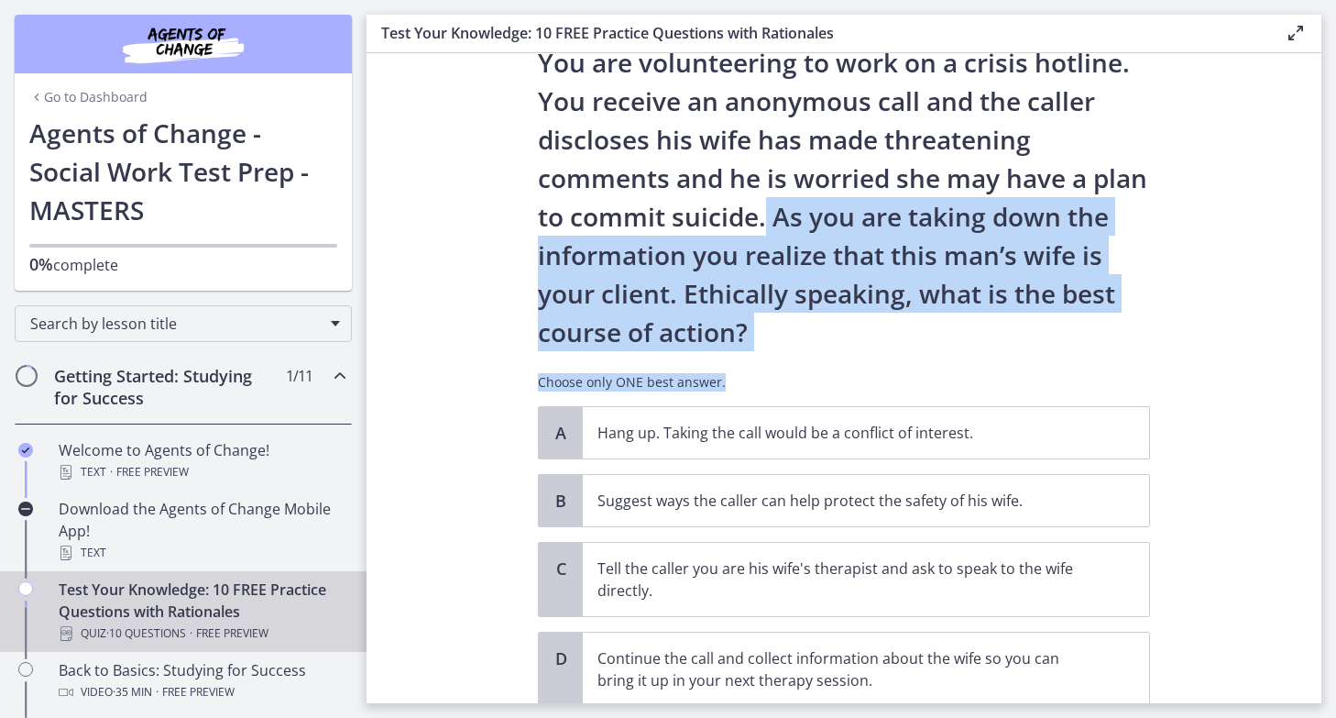
click at [768, 214] on p "You are volunteering to work on a crisis hotline. You receive an anonymous call…" at bounding box center [844, 197] width 612 height 308
drag, startPoint x: 768, startPoint y: 214, endPoint x: 854, endPoint y: 361, distance: 170.1
click at [854, 361] on div "You are volunteering to work on a crisis hotline. You receive an anonymous call…" at bounding box center [844, 224] width 612 height 363
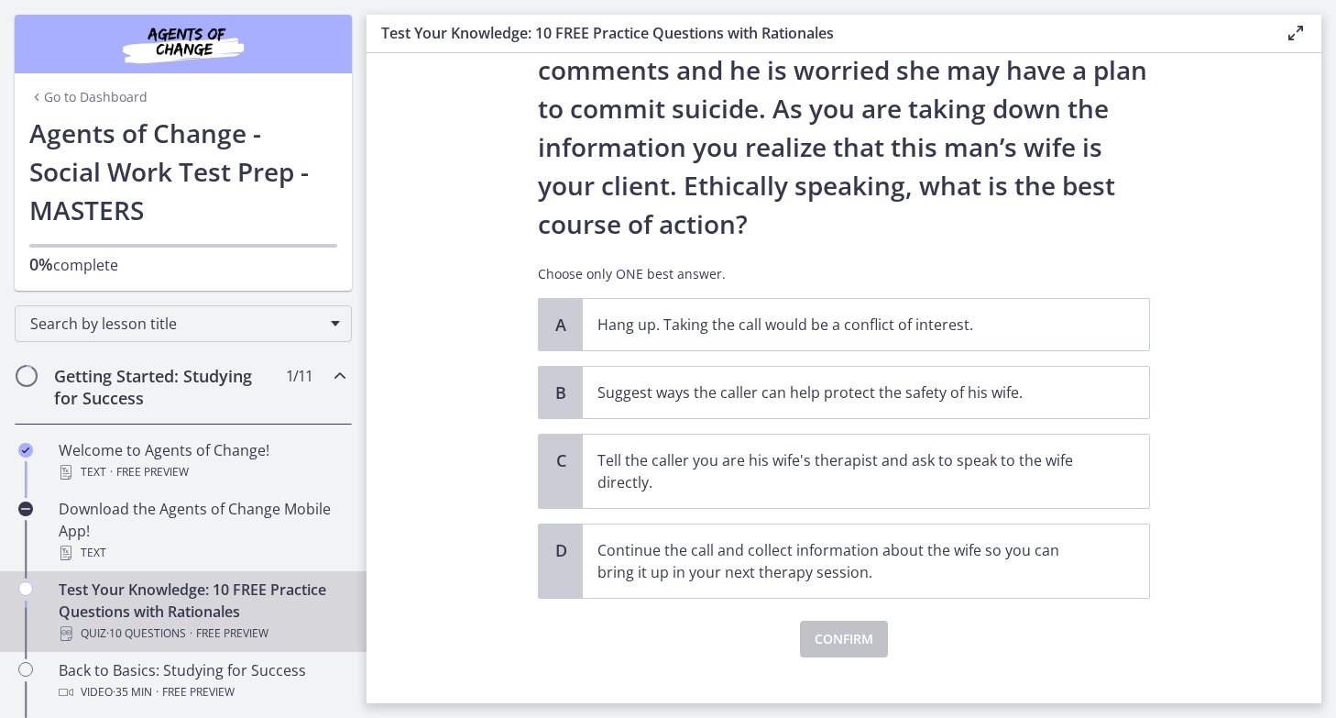
scroll to position [204, 0]
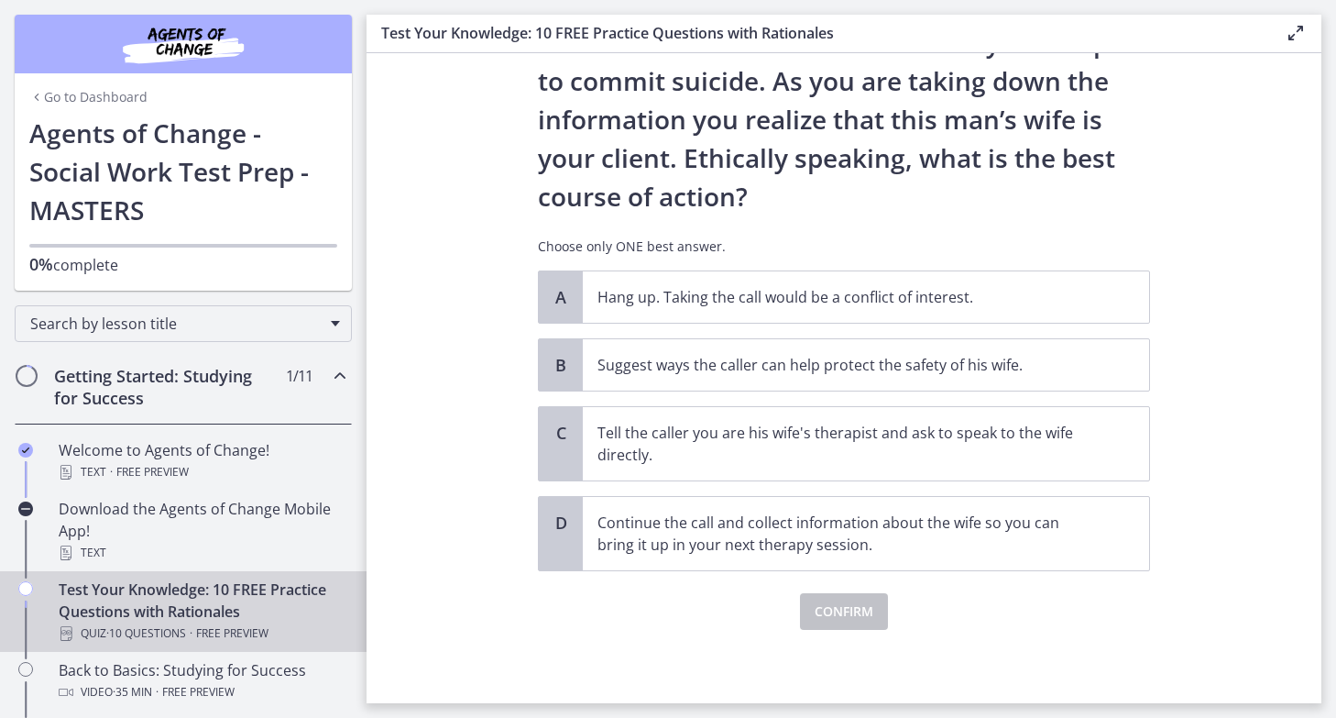
click at [480, 487] on section "Question 9 of 10 You are volunteering to work on a crisis hotline. You receive …" at bounding box center [844, 378] width 955 height 650
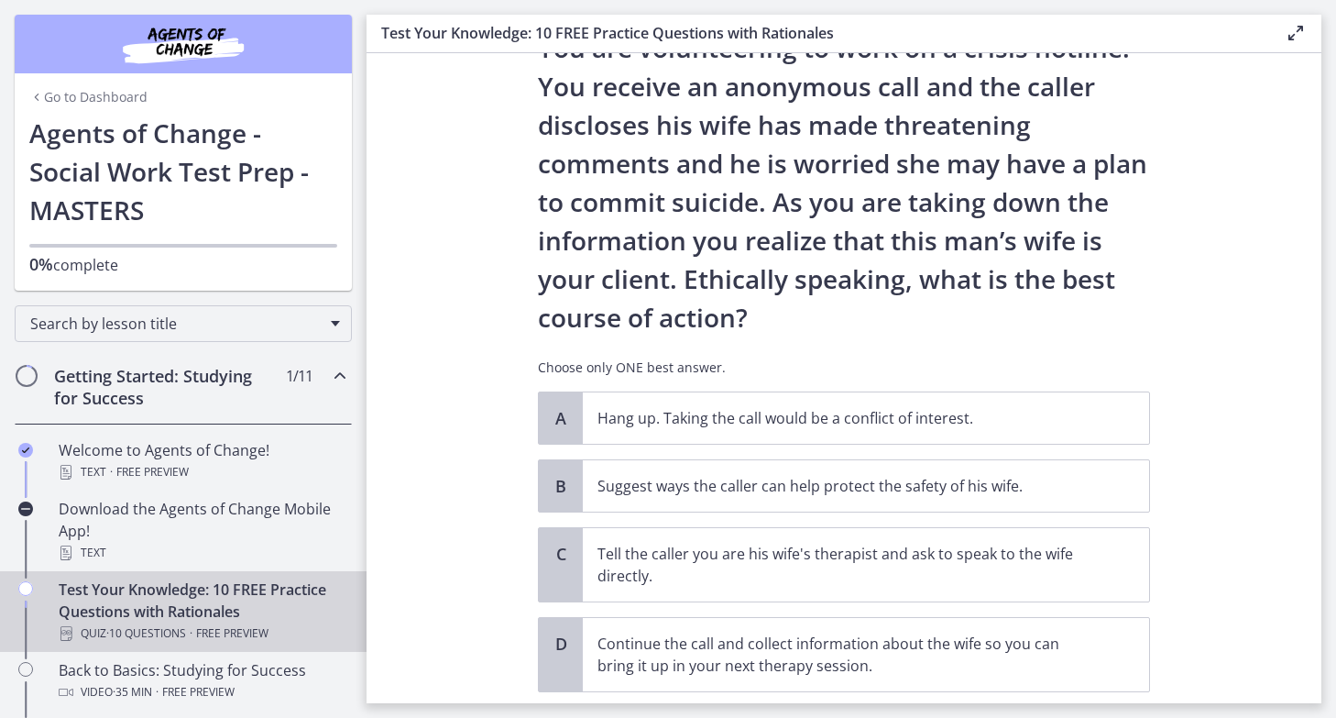
scroll to position [82, 0]
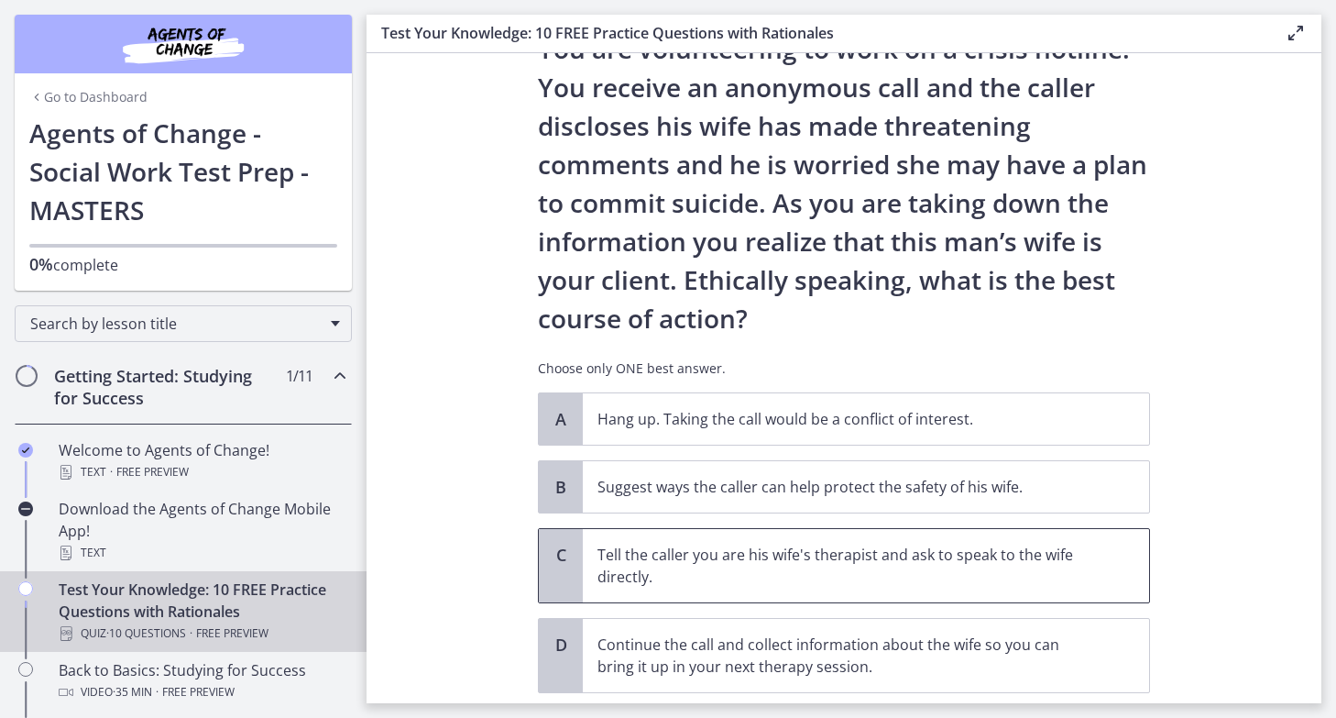
click at [598, 571] on p "Tell the caller you are his wife's therapist and ask to speak to the wife direc…" at bounding box center [848, 565] width 500 height 44
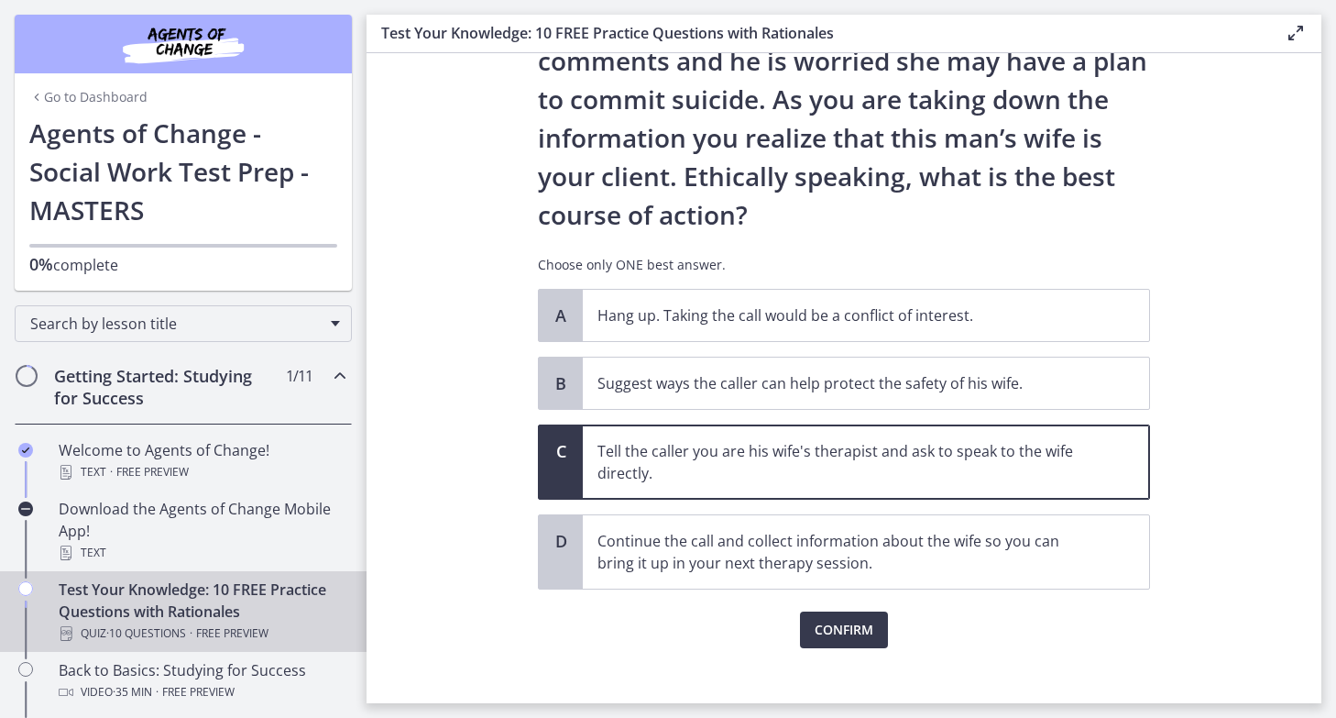
scroll to position [204, 0]
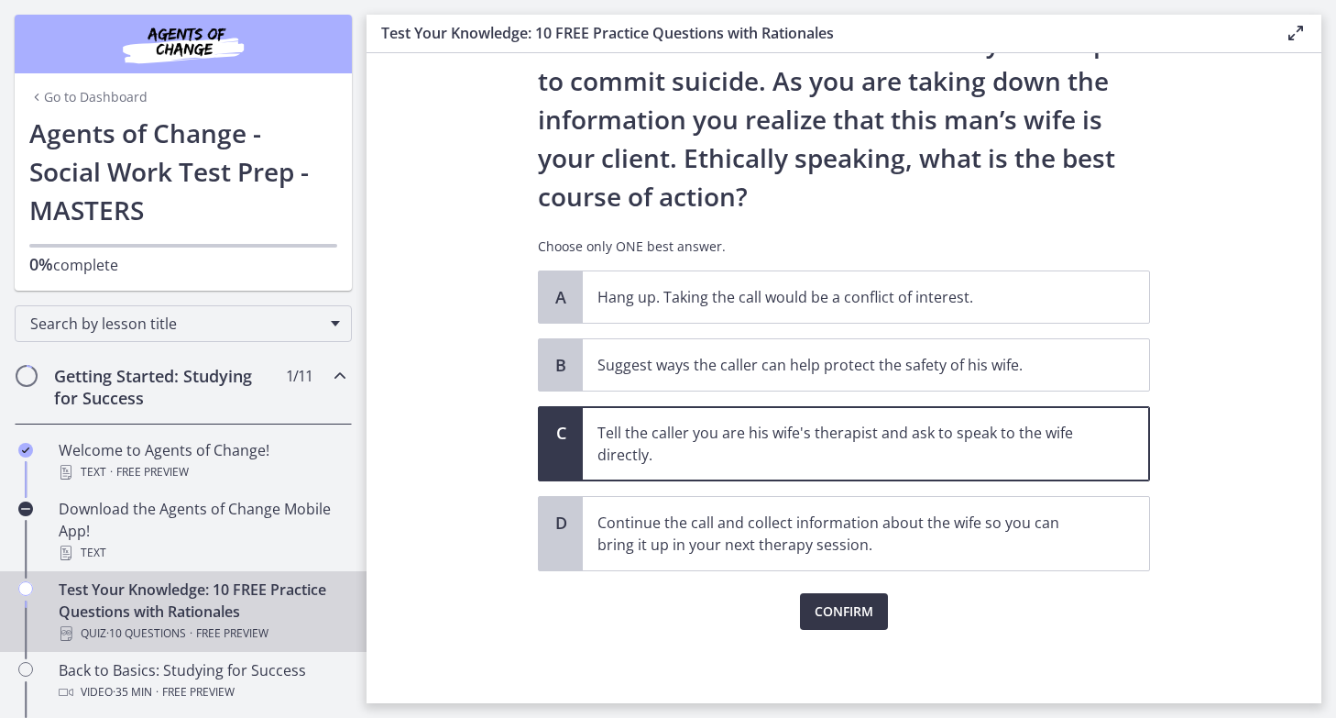
click at [864, 613] on span "Confirm" at bounding box center [844, 611] width 59 height 22
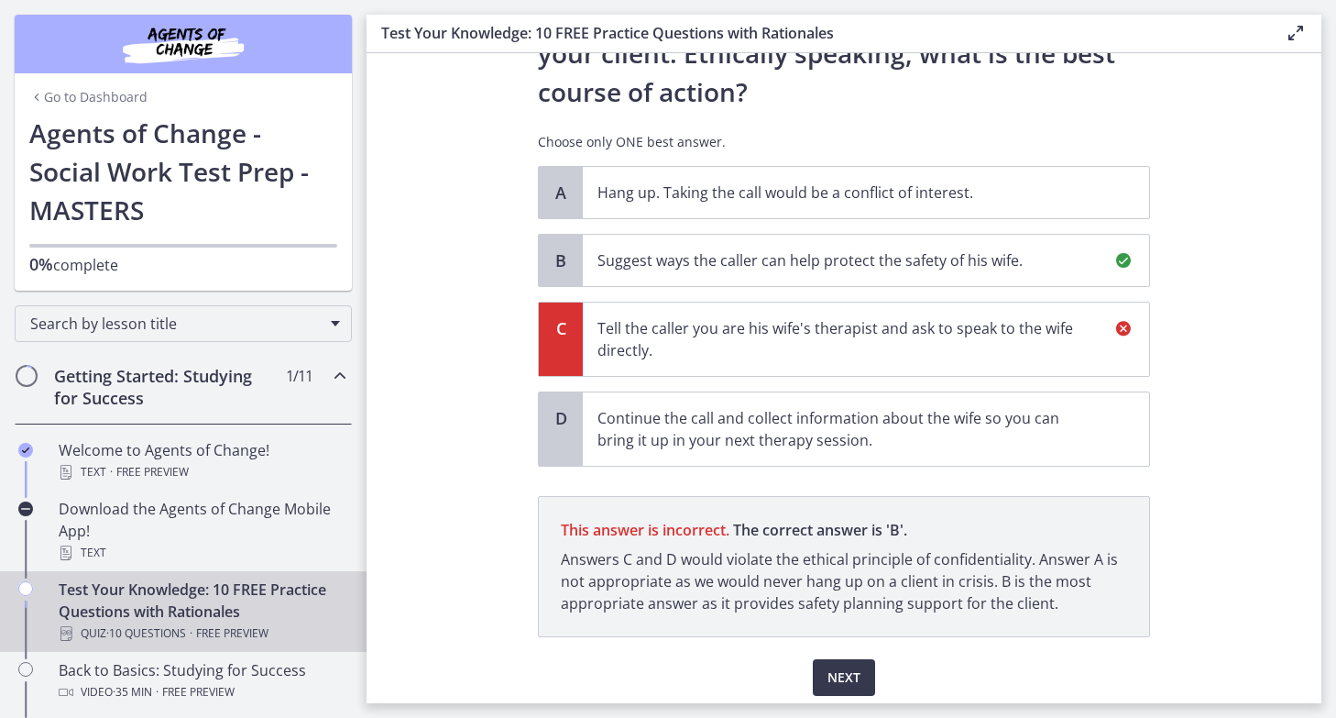
scroll to position [375, 0]
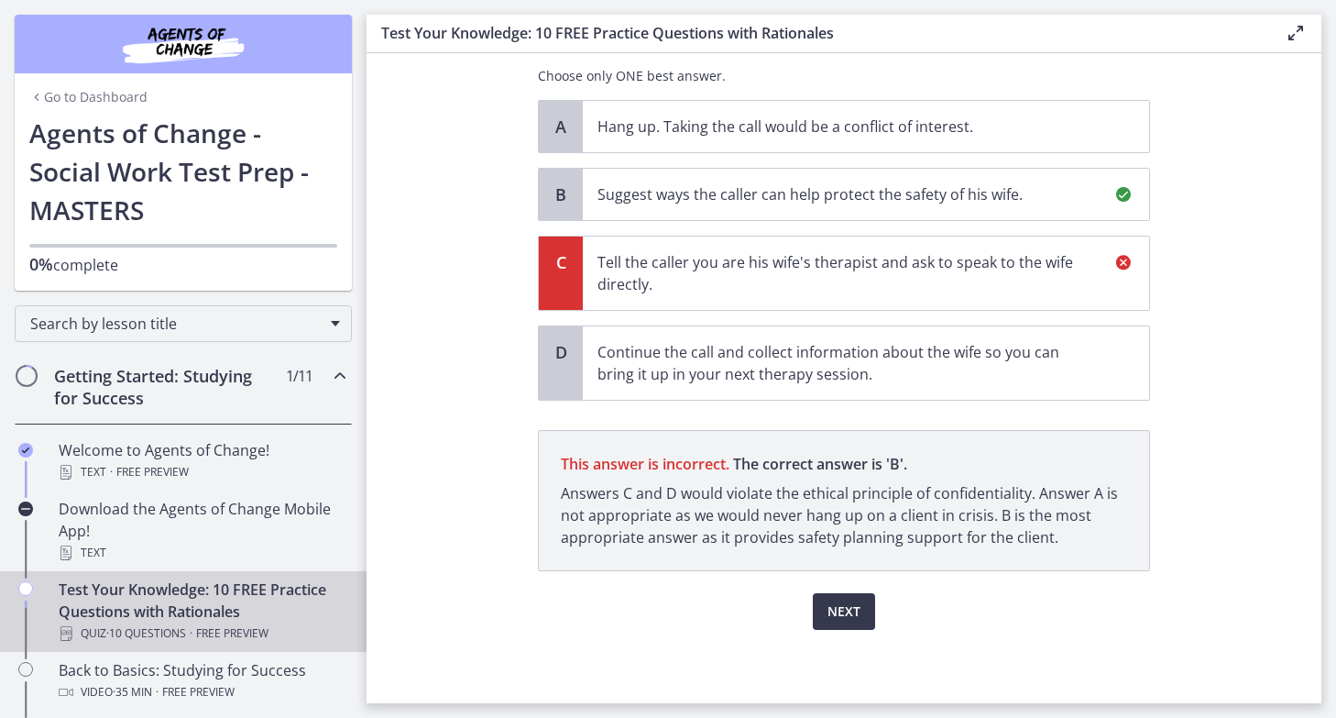
click at [624, 497] on p "Answers C and D would violate the ethical principle of confidentiality. Answer …" at bounding box center [844, 515] width 566 height 66
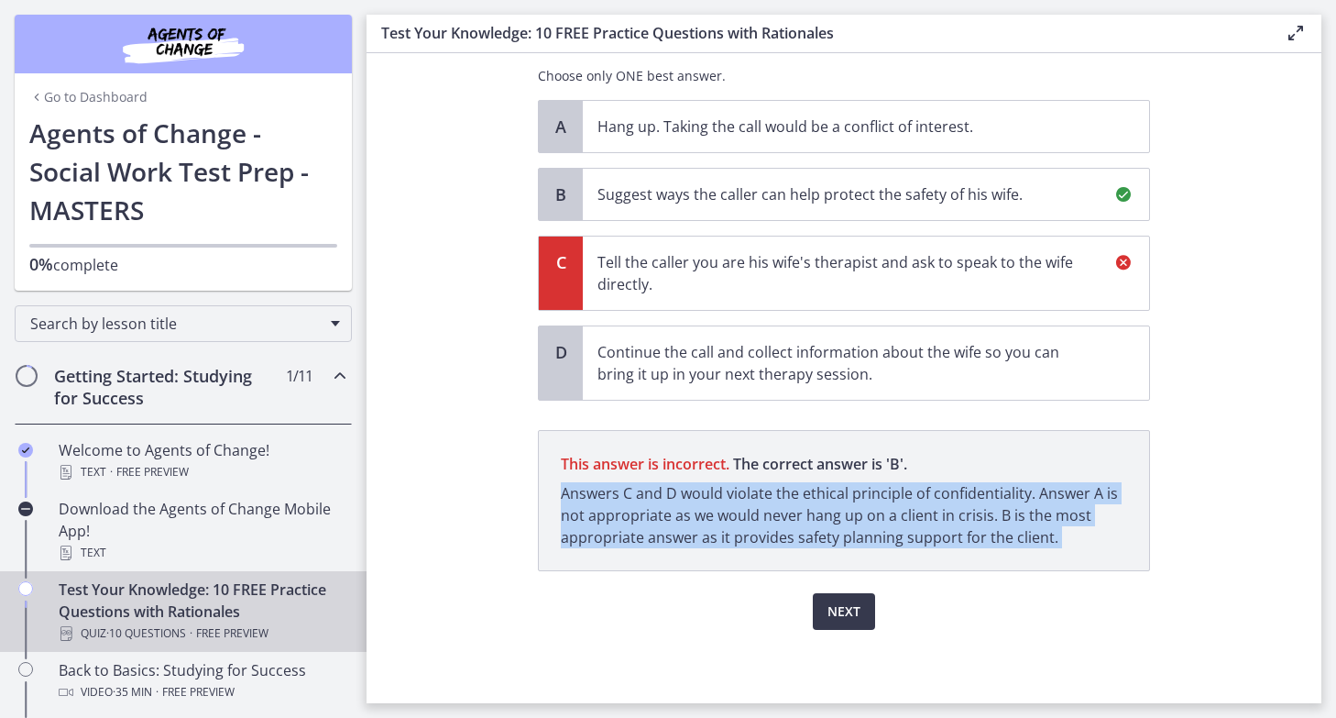
click at [624, 497] on p "Answers C and D would violate the ethical principle of confidentiality. Answer …" at bounding box center [844, 515] width 566 height 66
drag, startPoint x: 567, startPoint y: 490, endPoint x: 1087, endPoint y: 530, distance: 521.1
click at [1087, 530] on p "Answers C and D would violate the ethical principle of confidentiality. Answer …" at bounding box center [844, 515] width 566 height 66
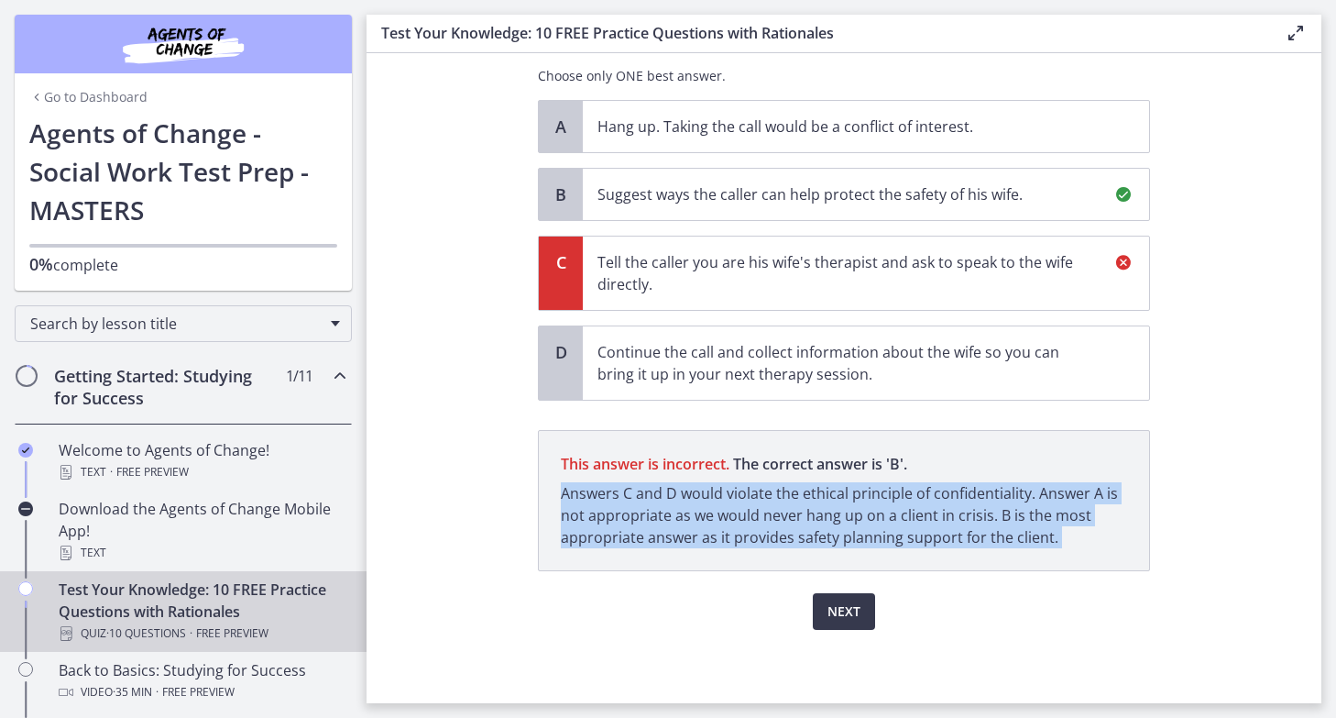
drag, startPoint x: 1087, startPoint y: 530, endPoint x: 1084, endPoint y: 470, distance: 59.6
click at [1084, 470] on p "This answer is incorrect. The correct answer is ' B ' Answers C and D would vio…" at bounding box center [844, 500] width 612 height 141
click at [1084, 470] on span "This answer is incorrect. The correct answer is ' B '" at bounding box center [844, 464] width 566 height 22
drag, startPoint x: 1084, startPoint y: 470, endPoint x: 1092, endPoint y: 538, distance: 68.2
click at [1092, 538] on p "This answer is incorrect. The correct answer is ' B ' Answers C and D would vio…" at bounding box center [844, 500] width 612 height 141
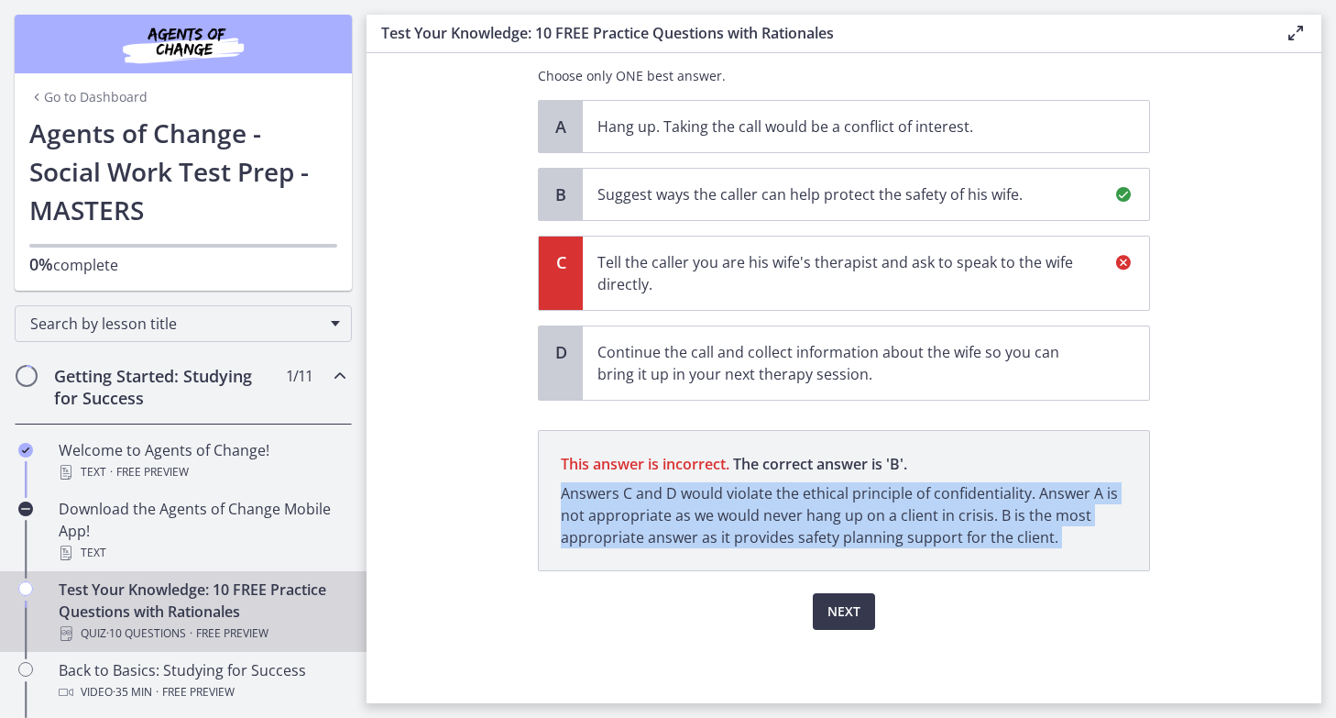
click at [1092, 538] on p "Answers C and D would violate the ethical principle of confidentiality. Answer …" at bounding box center [844, 515] width 566 height 66
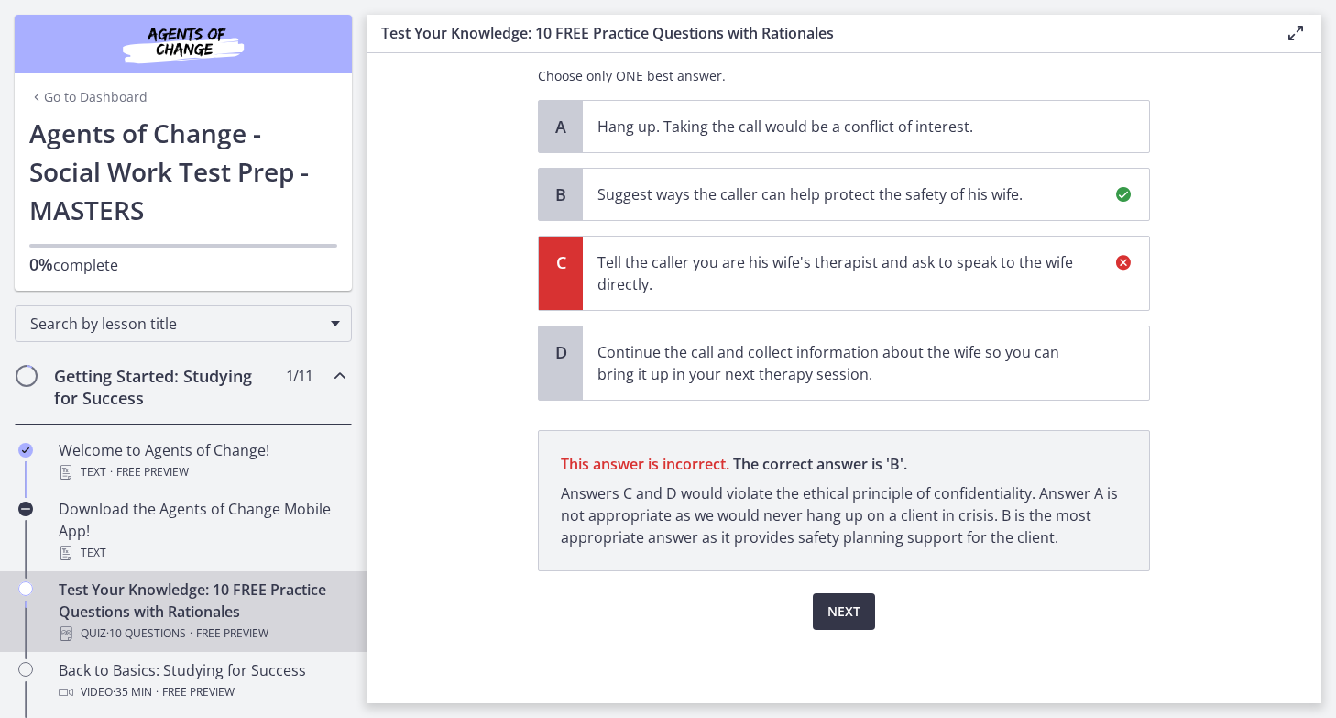
click at [843, 610] on span "Next" at bounding box center [844, 611] width 33 height 22
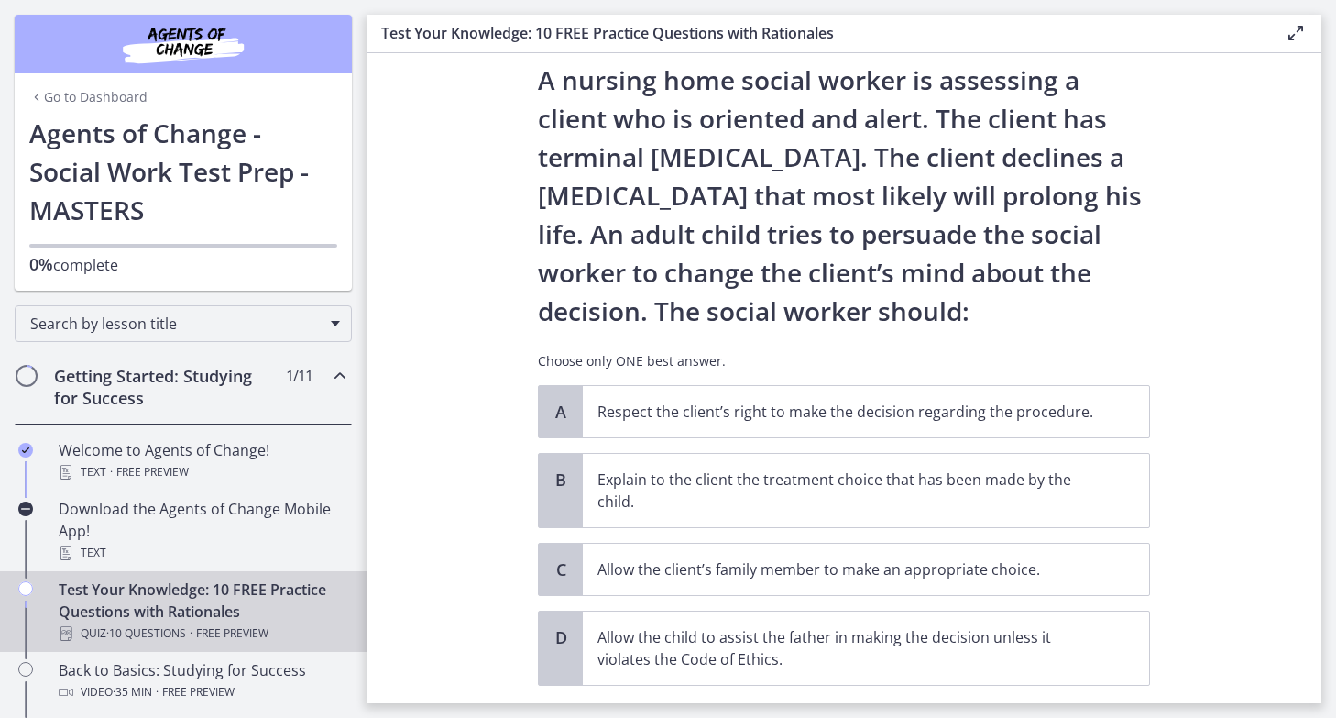
scroll to position [56, 0]
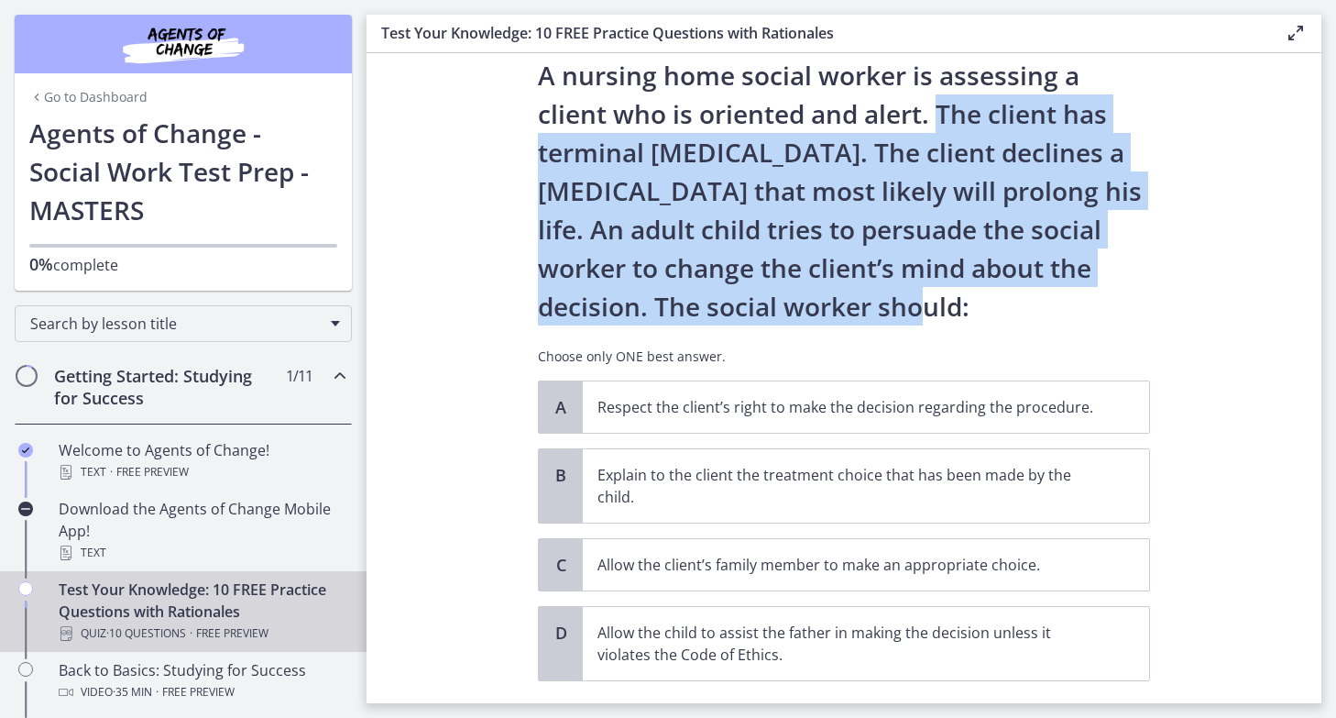
drag, startPoint x: 941, startPoint y: 109, endPoint x: 882, endPoint y: 309, distance: 208.5
click at [882, 309] on p "A nursing home social worker is assessing a client who is oriented and alert. T…" at bounding box center [844, 190] width 612 height 269
drag, startPoint x: 882, startPoint y: 309, endPoint x: 957, endPoint y: 120, distance: 203.2
click at [957, 120] on p "A nursing home social worker is assessing a client who is oriented and alert. T…" at bounding box center [844, 190] width 612 height 269
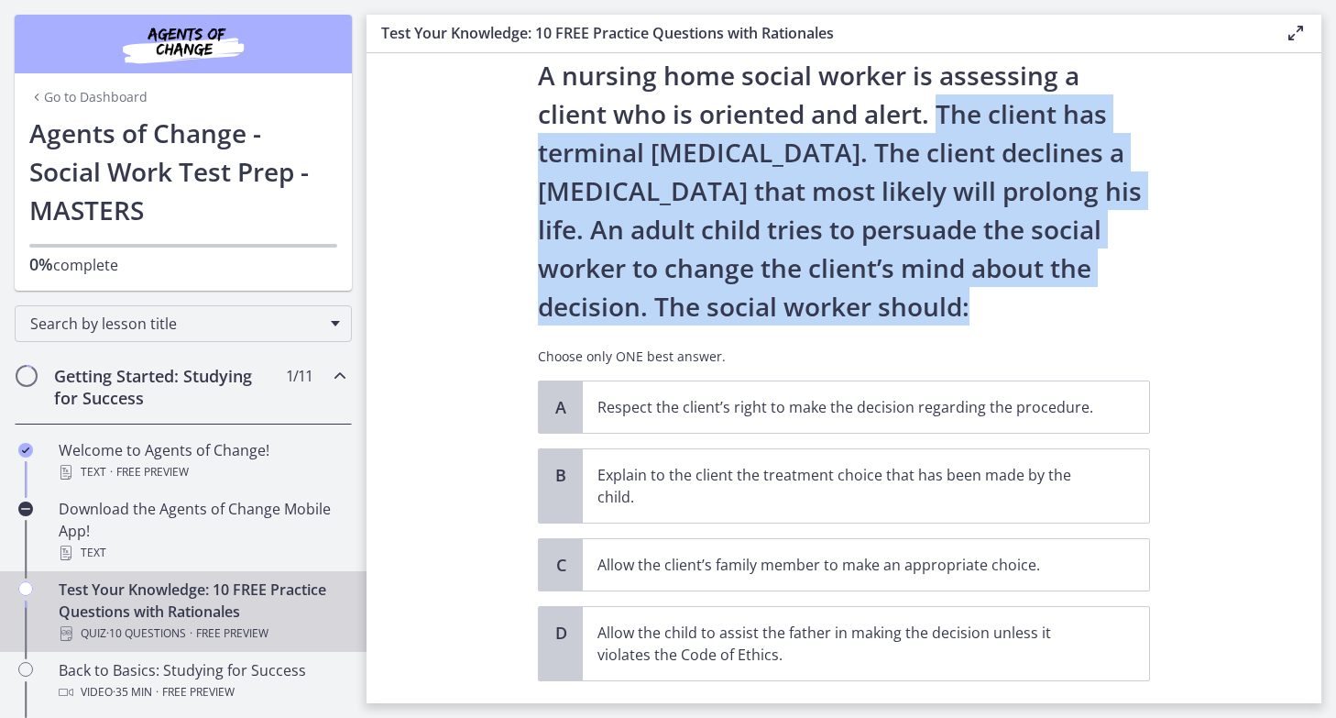
click at [957, 120] on p "A nursing home social worker is assessing a client who is oriented and alert. T…" at bounding box center [844, 190] width 612 height 269
drag, startPoint x: 957, startPoint y: 120, endPoint x: 1000, endPoint y: 295, distance: 180.3
click at [1000, 295] on p "A nursing home social worker is assessing a client who is oriented and alert. T…" at bounding box center [844, 190] width 612 height 269
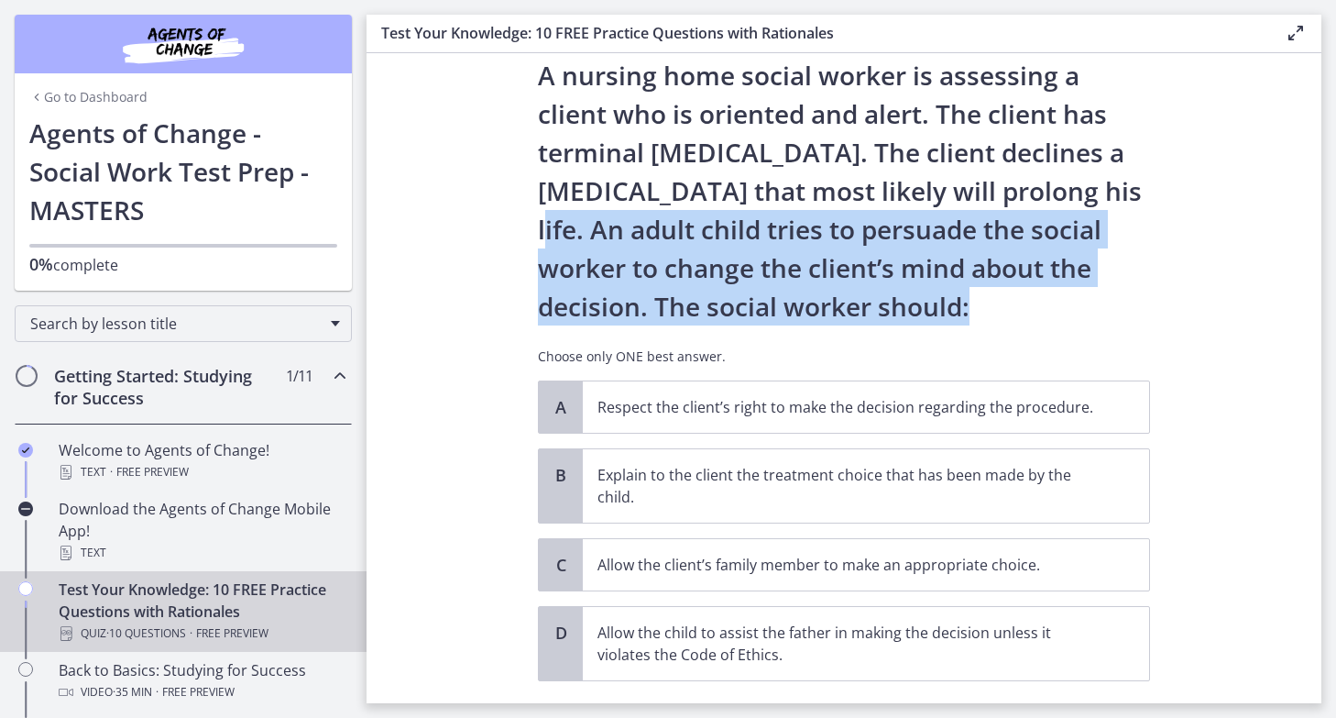
drag, startPoint x: 1000, startPoint y: 295, endPoint x: 483, endPoint y: 227, distance: 521.3
click at [483, 227] on section "Question 10 of 10 A nursing home social worker is assessing a client who is ori…" at bounding box center [844, 378] width 955 height 650
drag, startPoint x: 483, startPoint y: 227, endPoint x: 1105, endPoint y: 324, distance: 629.7
click at [1105, 324] on section "Question 10 of 10 A nursing home social worker is assessing a client who is ori…" at bounding box center [844, 378] width 955 height 650
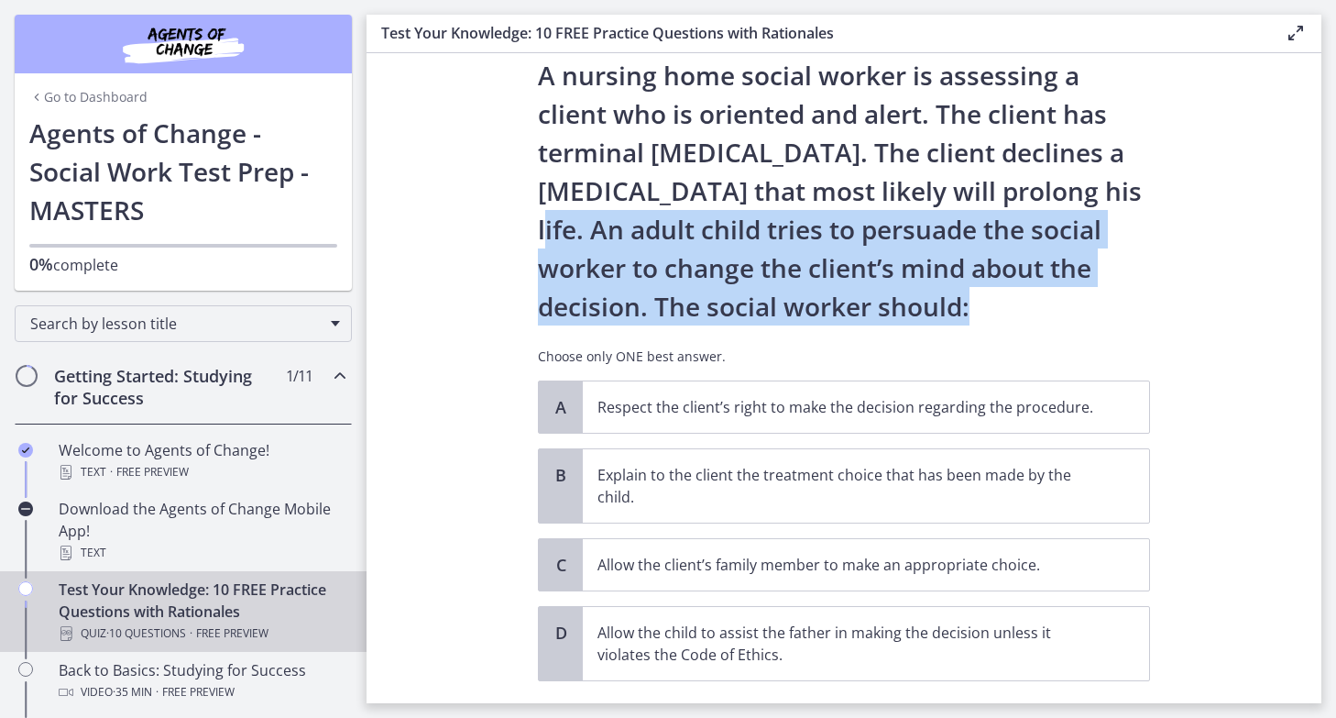
click at [1105, 324] on p "A nursing home social worker is assessing a client who is oriented and alert. T…" at bounding box center [844, 190] width 612 height 269
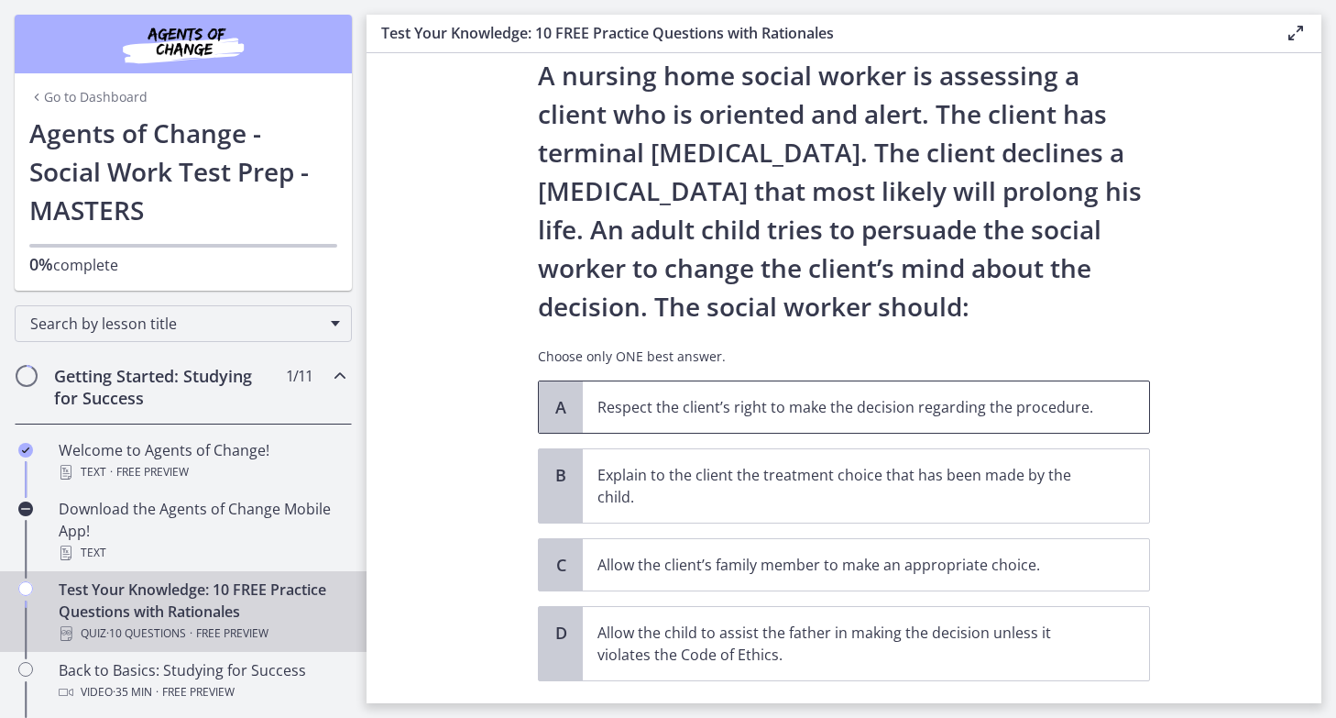
click at [1051, 422] on span "Respect the client’s right to make the decision regarding the procedure." at bounding box center [866, 406] width 566 height 51
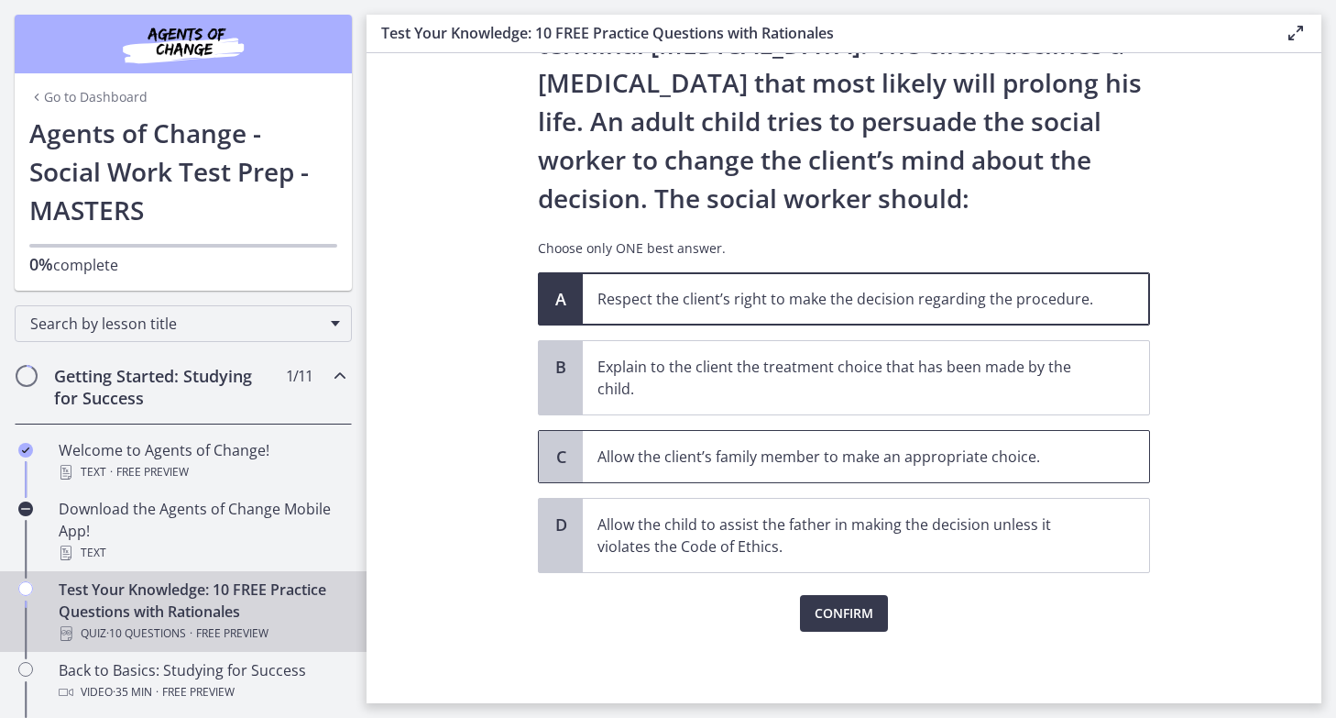
scroll to position [166, 0]
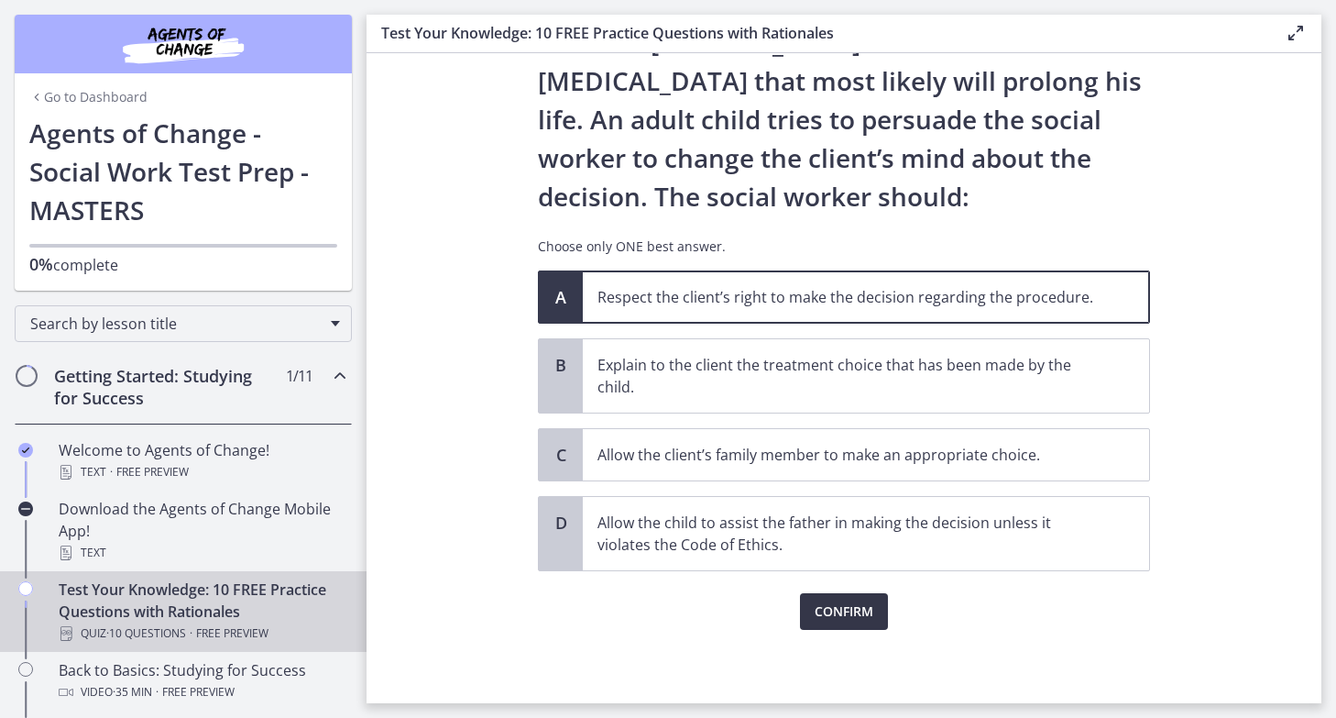
click at [844, 609] on span "Confirm" at bounding box center [844, 611] width 59 height 22
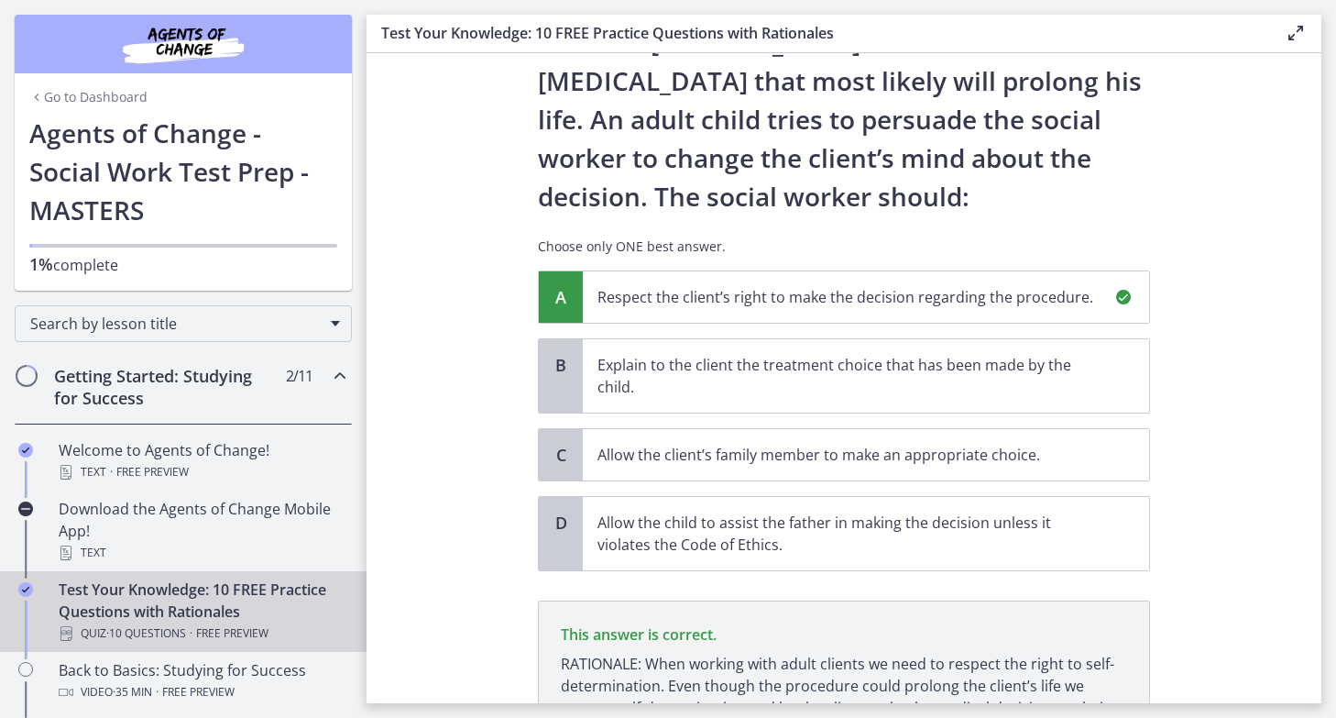
scroll to position [358, 0]
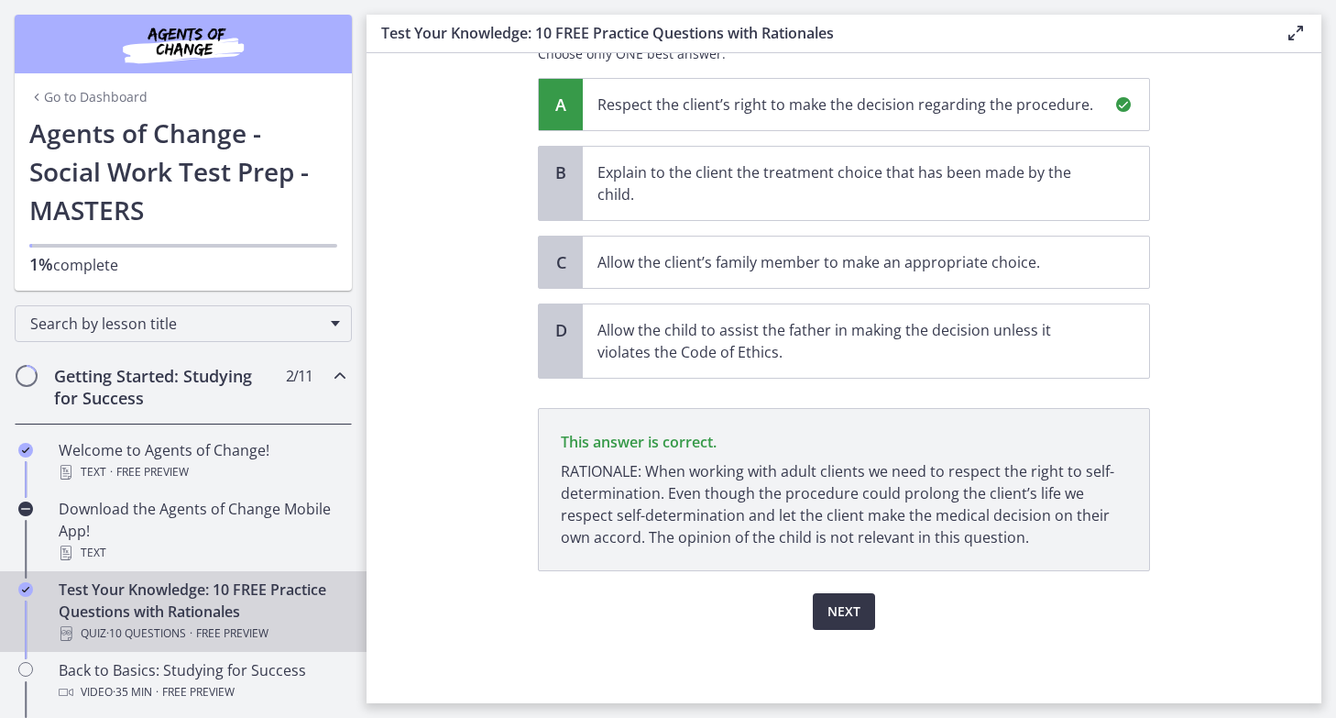
click at [852, 600] on span "Next" at bounding box center [844, 611] width 33 height 22
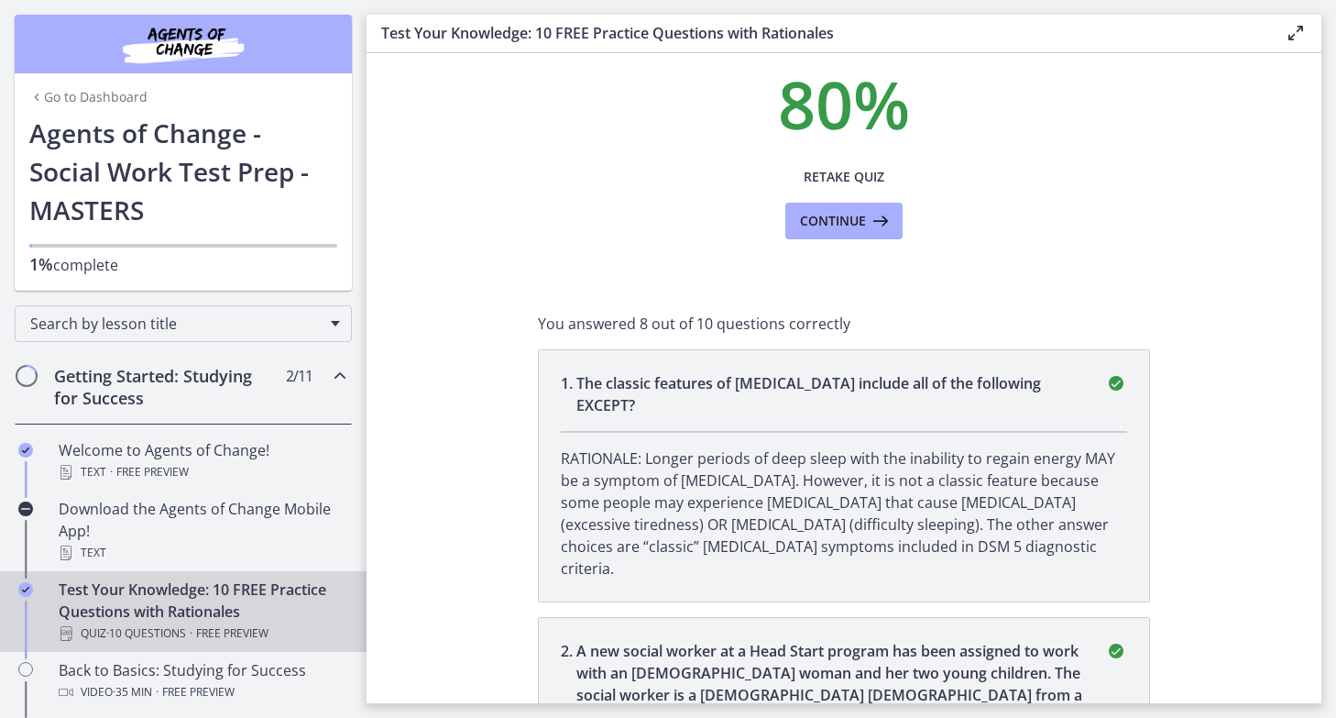
scroll to position [183, 0]
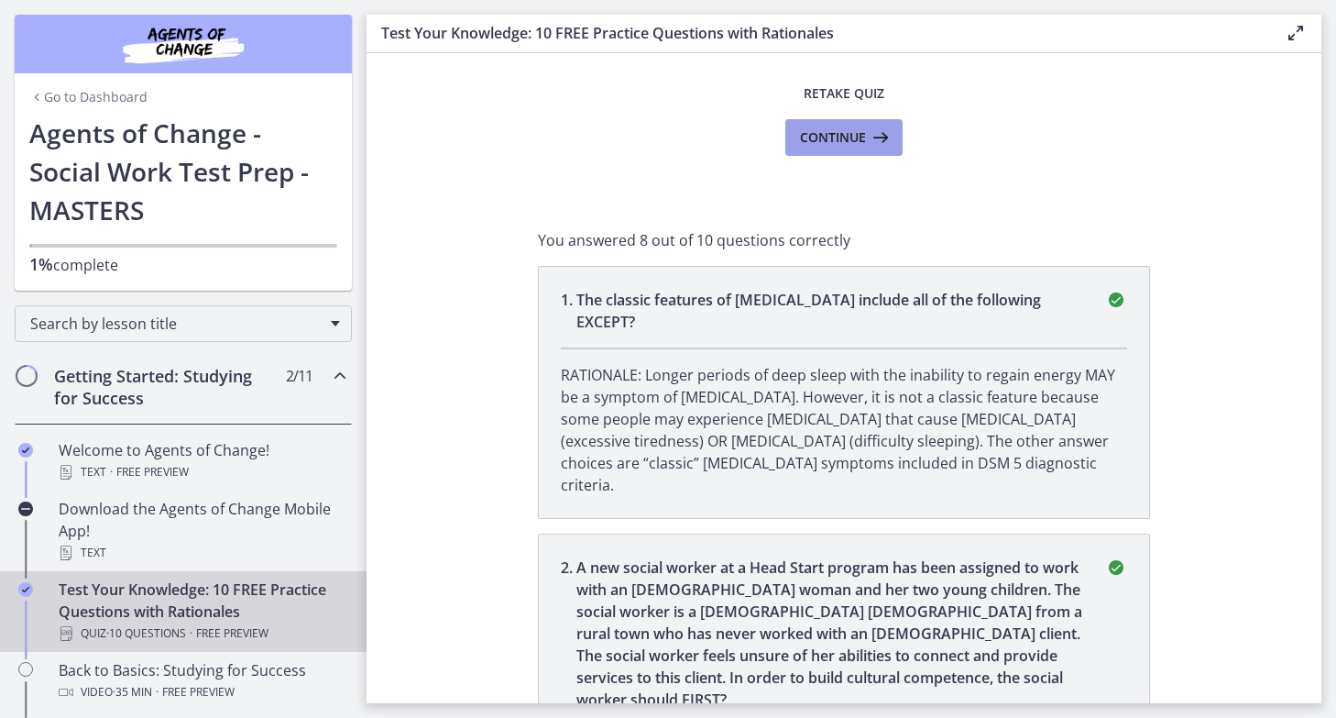
click at [844, 136] on span "Continue" at bounding box center [833, 137] width 66 height 22
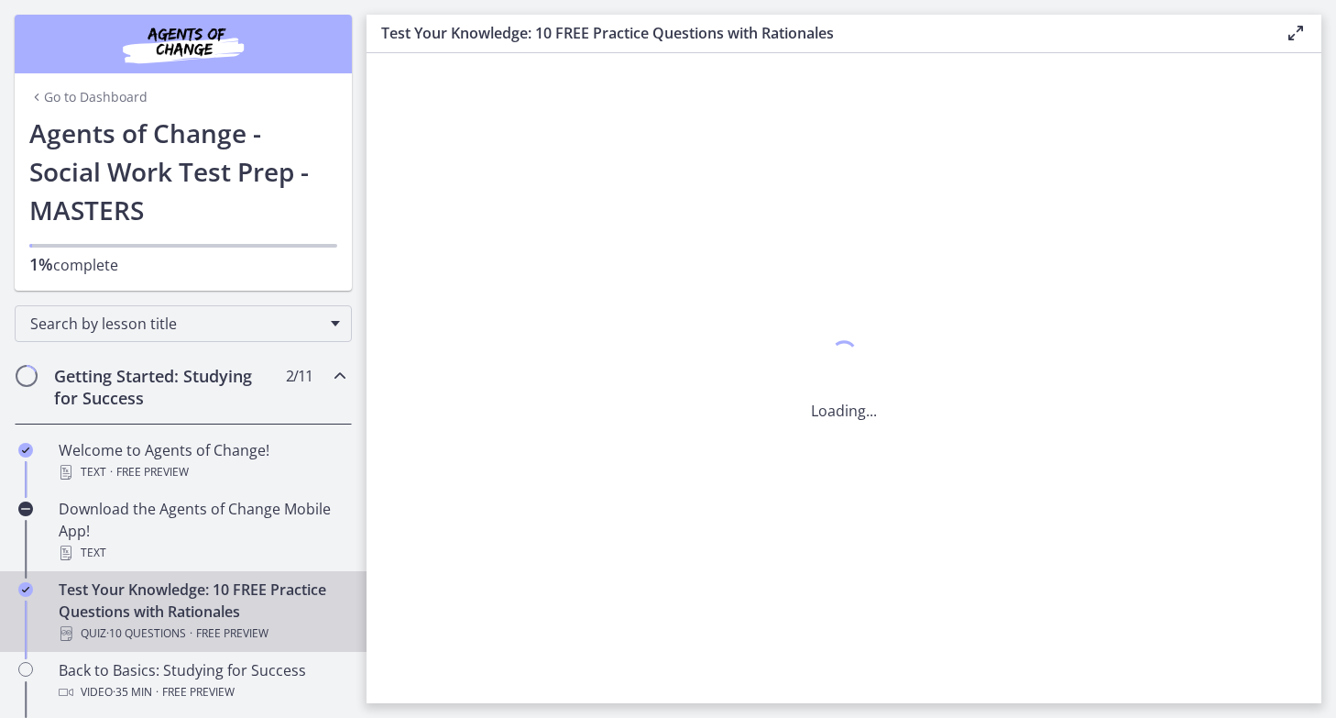
scroll to position [0, 0]
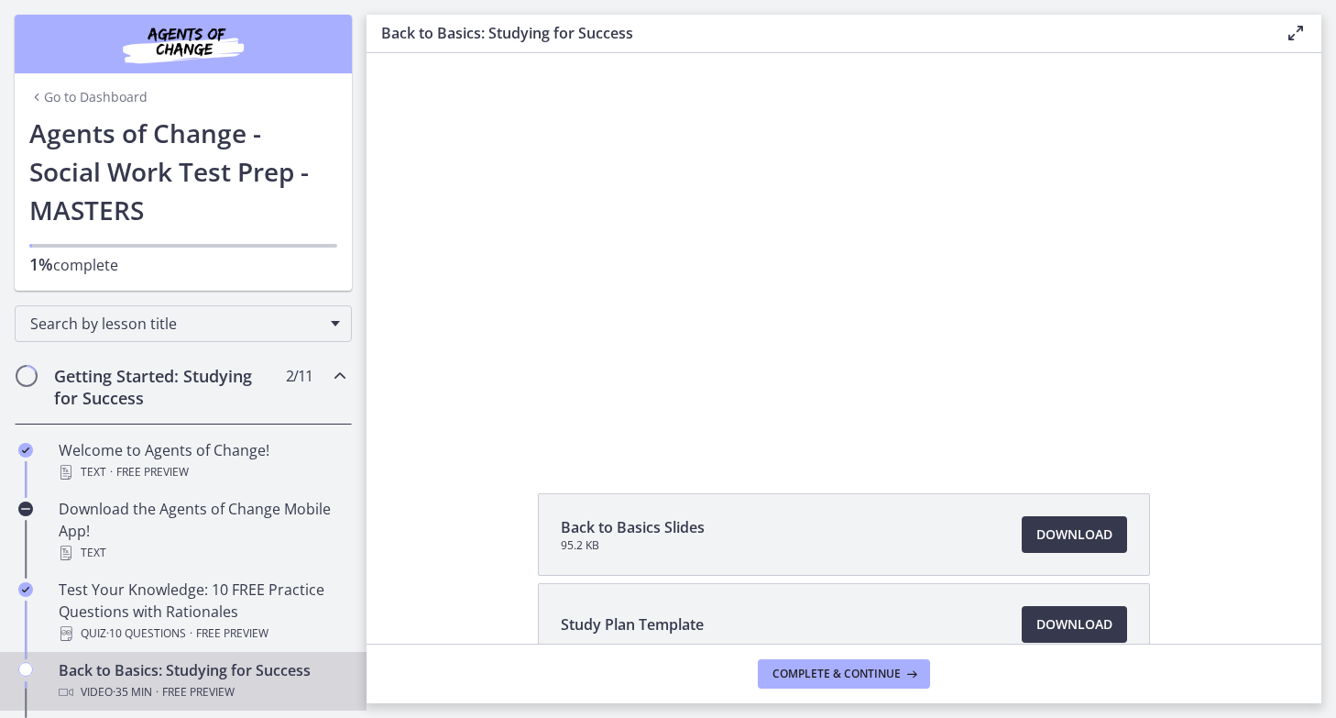
scroll to position [73, 0]
click at [1070, 618] on span "Download Opens in a new window" at bounding box center [1075, 621] width 76 height 22
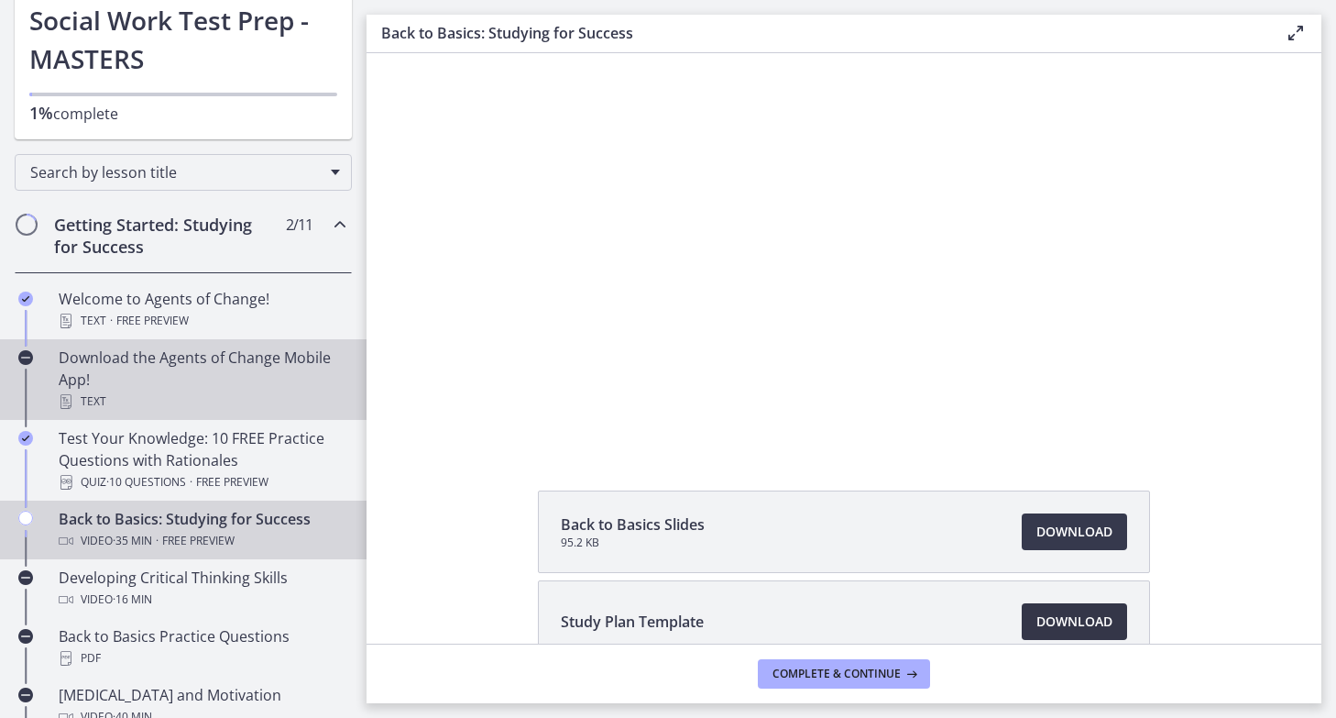
scroll to position [176, 0]
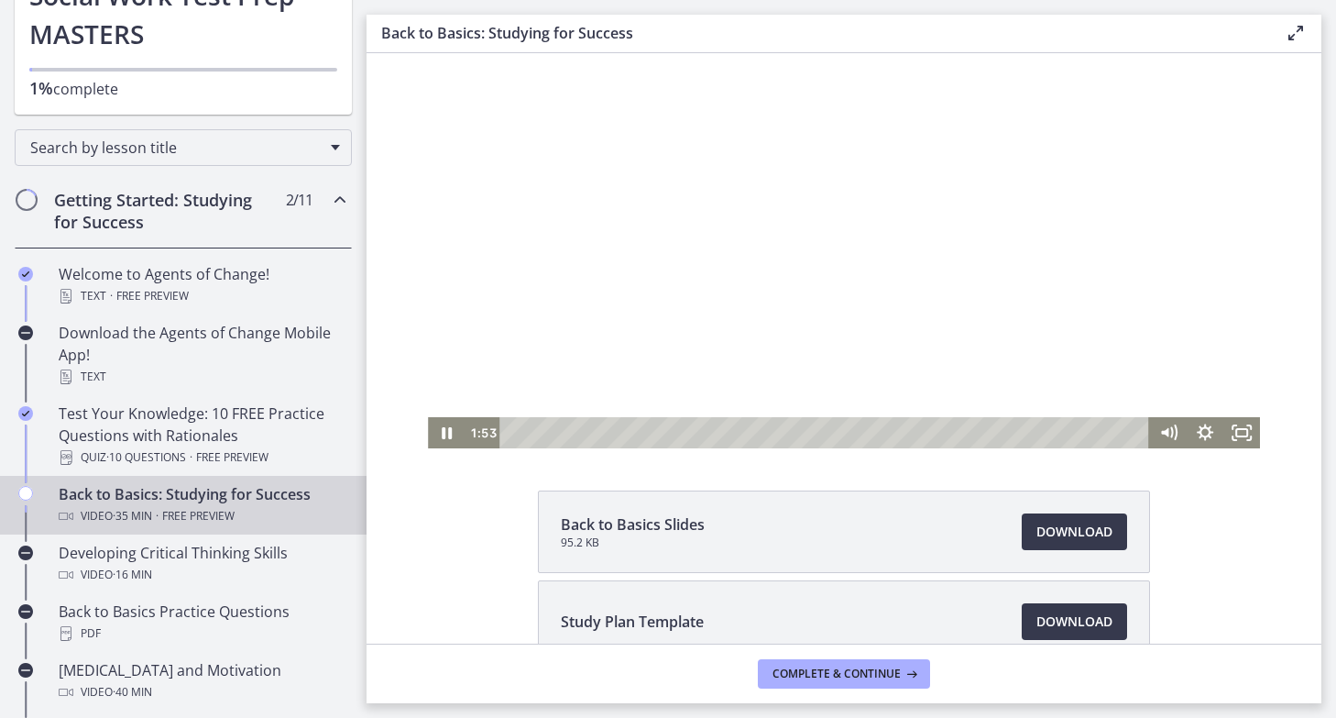
click at [537, 437] on div "Playbar" at bounding box center [827, 432] width 628 height 31
click at [542, 437] on div "1:36" at bounding box center [827, 432] width 628 height 31
click at [542, 434] on div "1:36" at bounding box center [827, 432] width 628 height 31
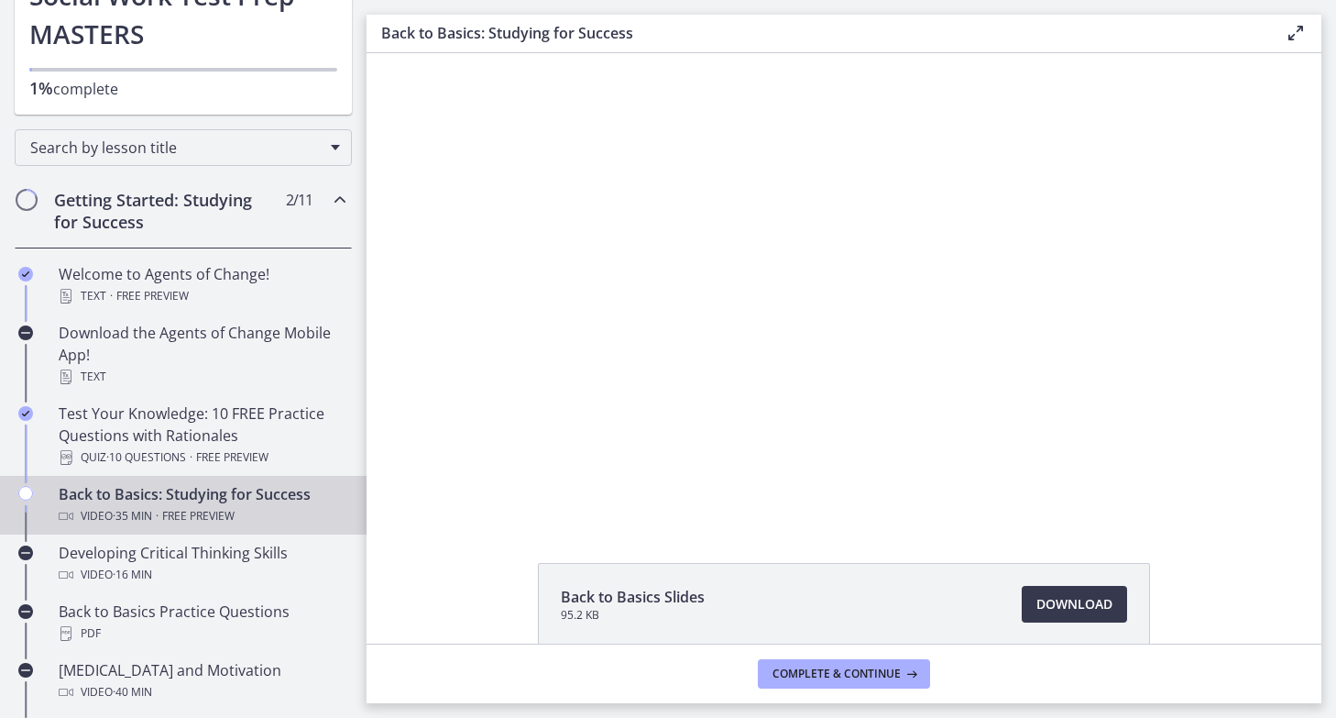
scroll to position [0, 0]
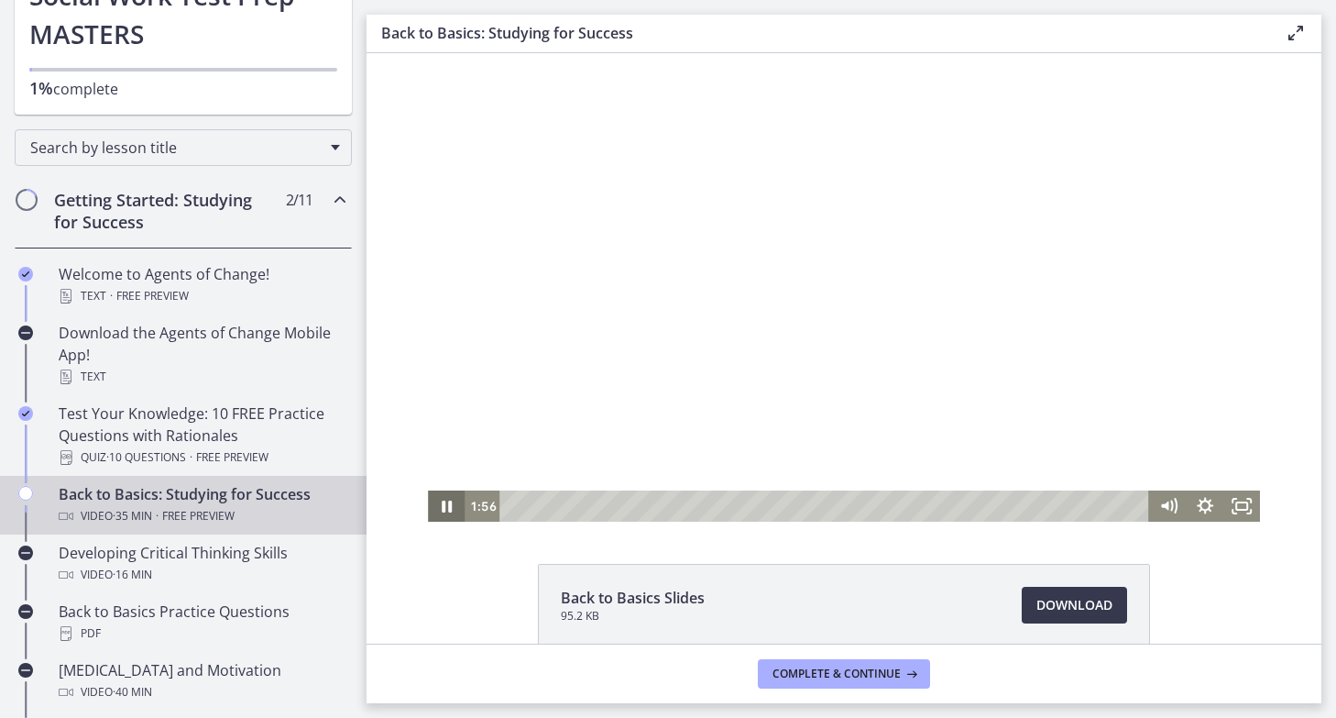
click at [447, 505] on icon "Pause" at bounding box center [446, 505] width 37 height 31
click at [434, 499] on icon "Play Video" at bounding box center [448, 507] width 44 height 38
click at [1169, 422] on div "Volume" at bounding box center [1168, 439] width 37 height 101
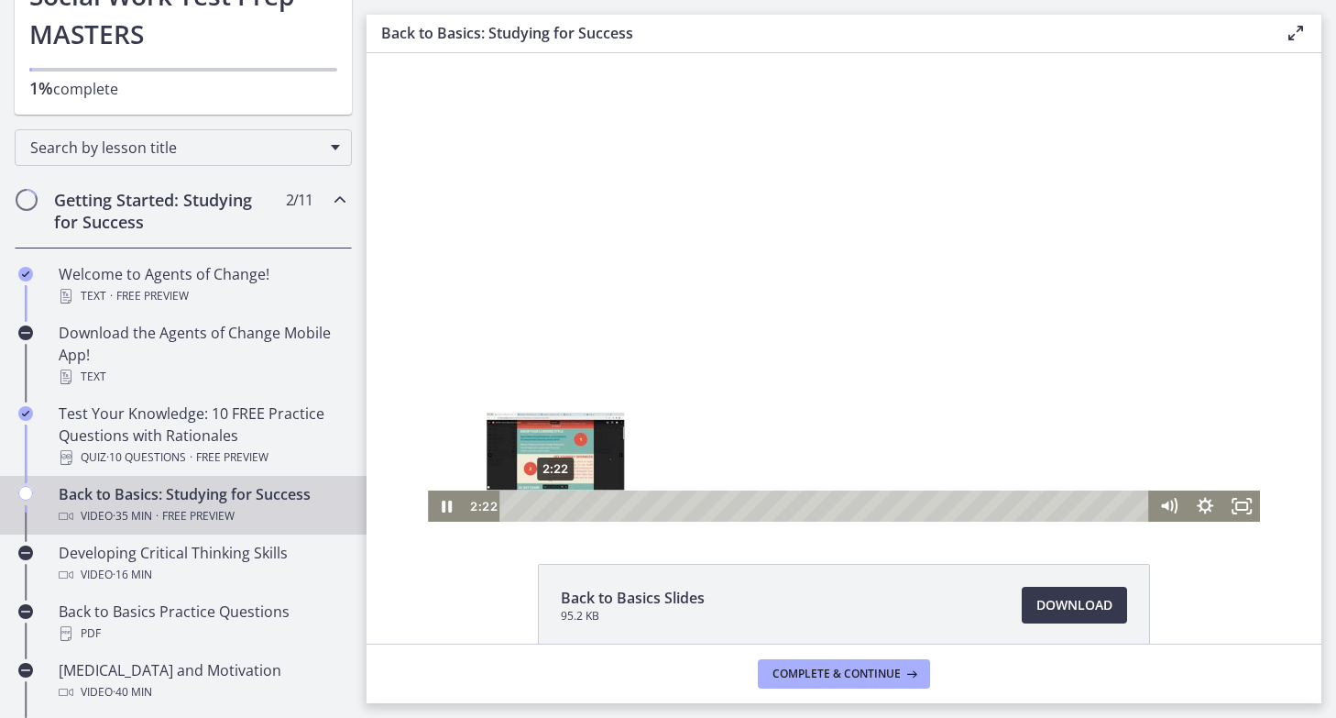
click at [555, 506] on div "2:22" at bounding box center [827, 505] width 628 height 31
click at [562, 506] on div "2:44" at bounding box center [827, 505] width 628 height 31
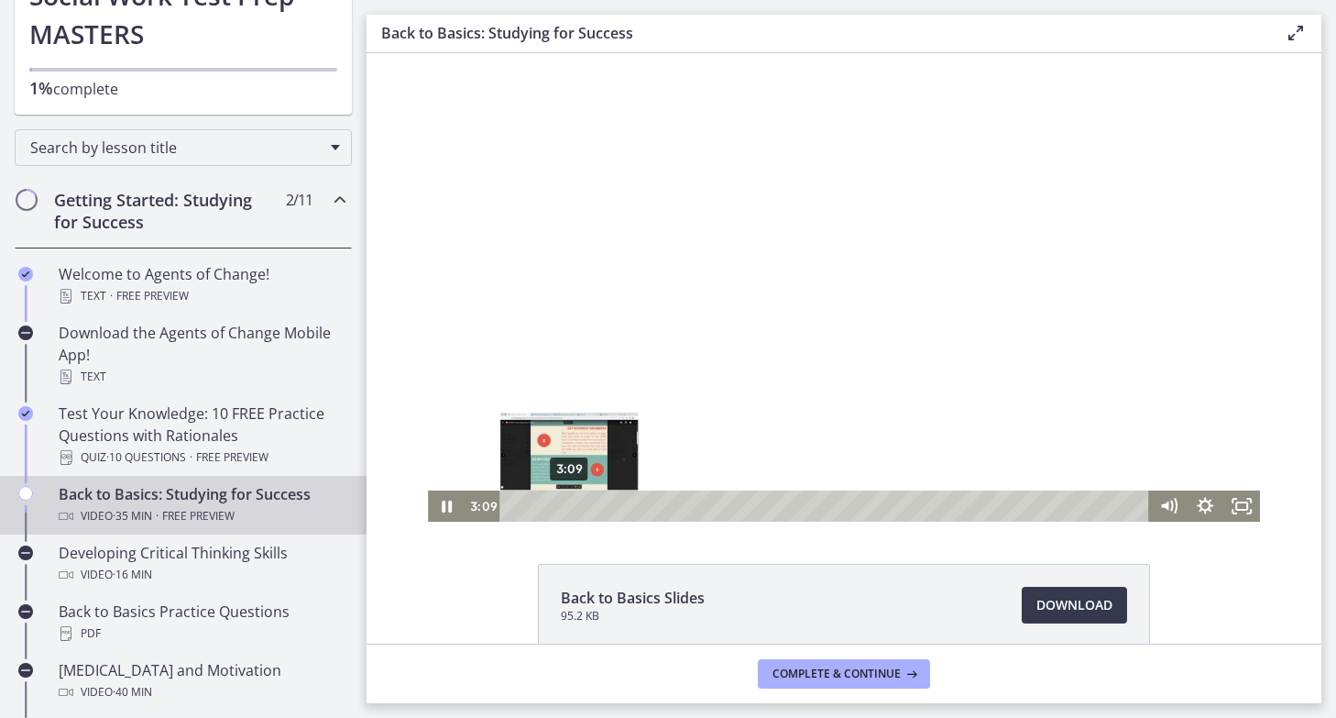
click at [569, 504] on div "3:09" at bounding box center [827, 505] width 628 height 31
click at [572, 504] on div "Playbar" at bounding box center [569, 505] width 10 height 10
click at [576, 505] on div "Playbar" at bounding box center [571, 505] width 10 height 10
click at [578, 505] on div "Playbar" at bounding box center [578, 505] width 10 height 10
click at [582, 505] on div "Playbar" at bounding box center [578, 505] width 10 height 10
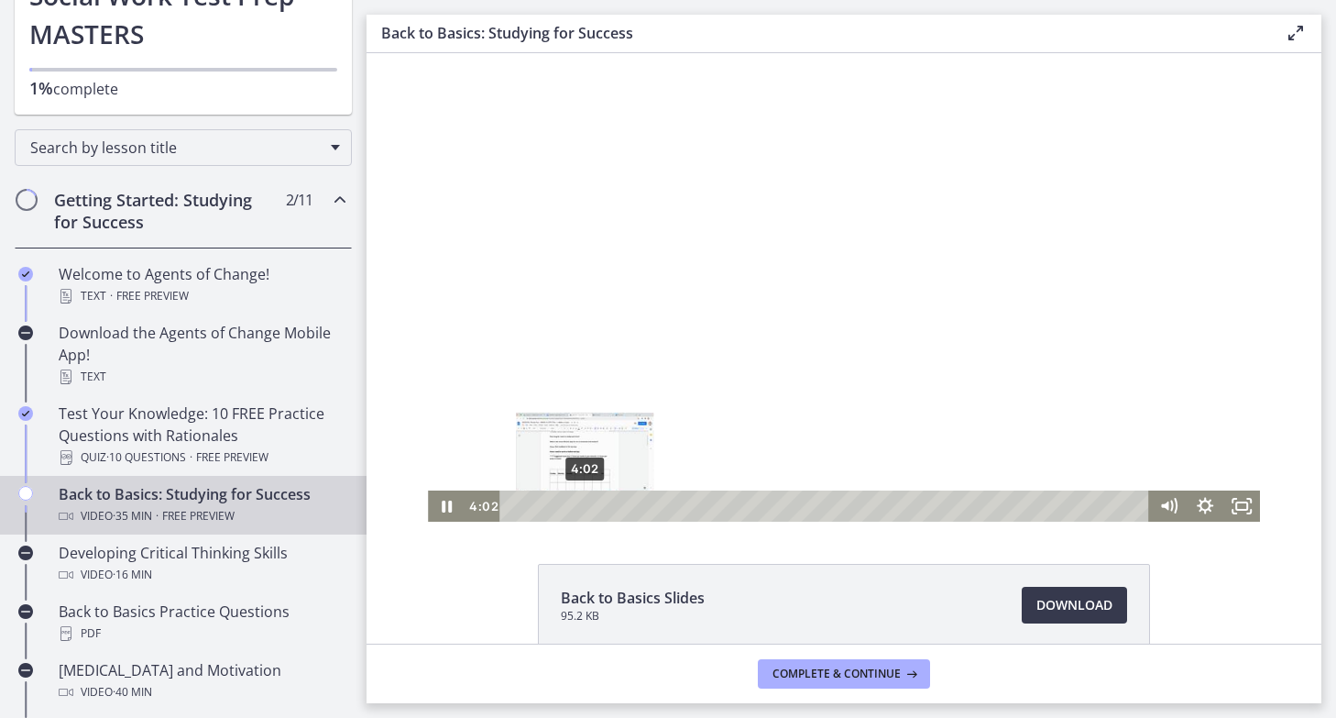
click at [585, 505] on div "Playbar" at bounding box center [584, 505] width 10 height 10
click at [591, 506] on div "4:14" at bounding box center [827, 505] width 628 height 31
click at [596, 506] on div "Playbar" at bounding box center [591, 505] width 10 height 10
click at [601, 506] on div "4:57" at bounding box center [827, 505] width 628 height 31
click at [611, 506] on div "5:22" at bounding box center [827, 505] width 628 height 31
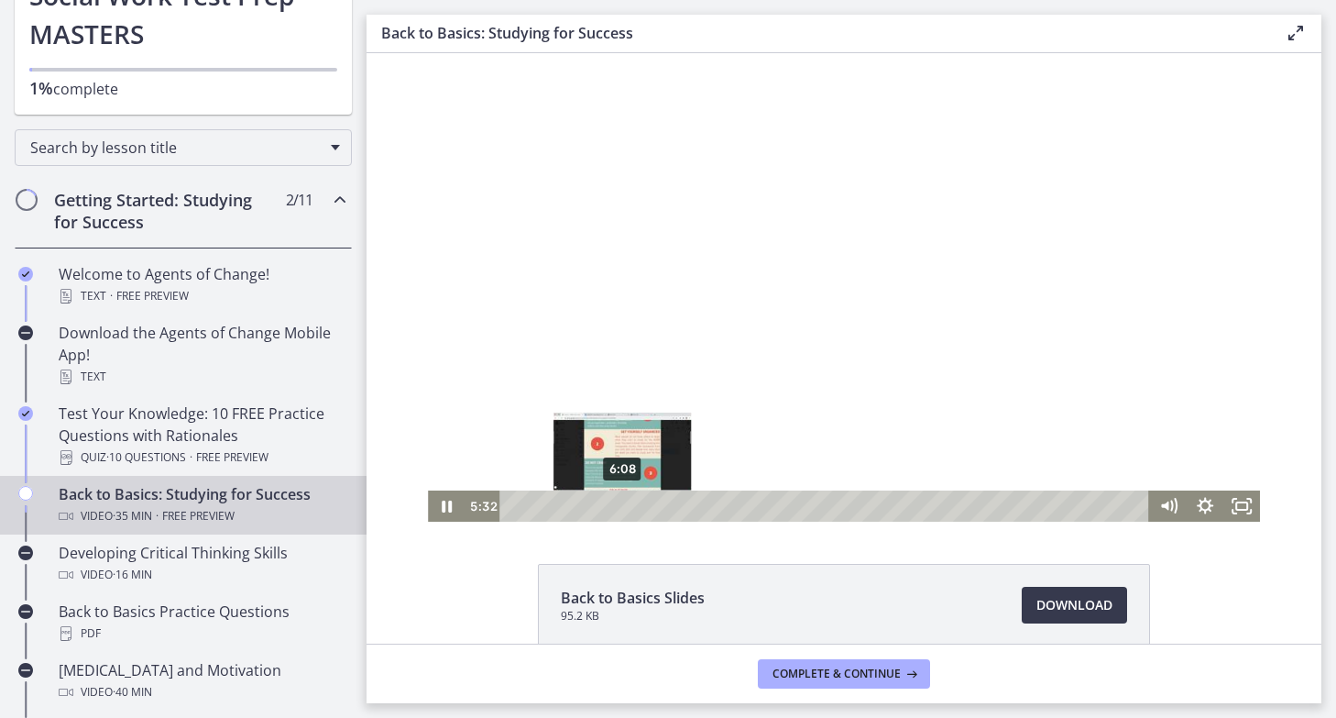
click at [624, 506] on div "6:08" at bounding box center [827, 505] width 628 height 31
click at [636, 510] on div "6:55" at bounding box center [827, 505] width 628 height 31
click at [642, 510] on div "7:13" at bounding box center [827, 505] width 628 height 31
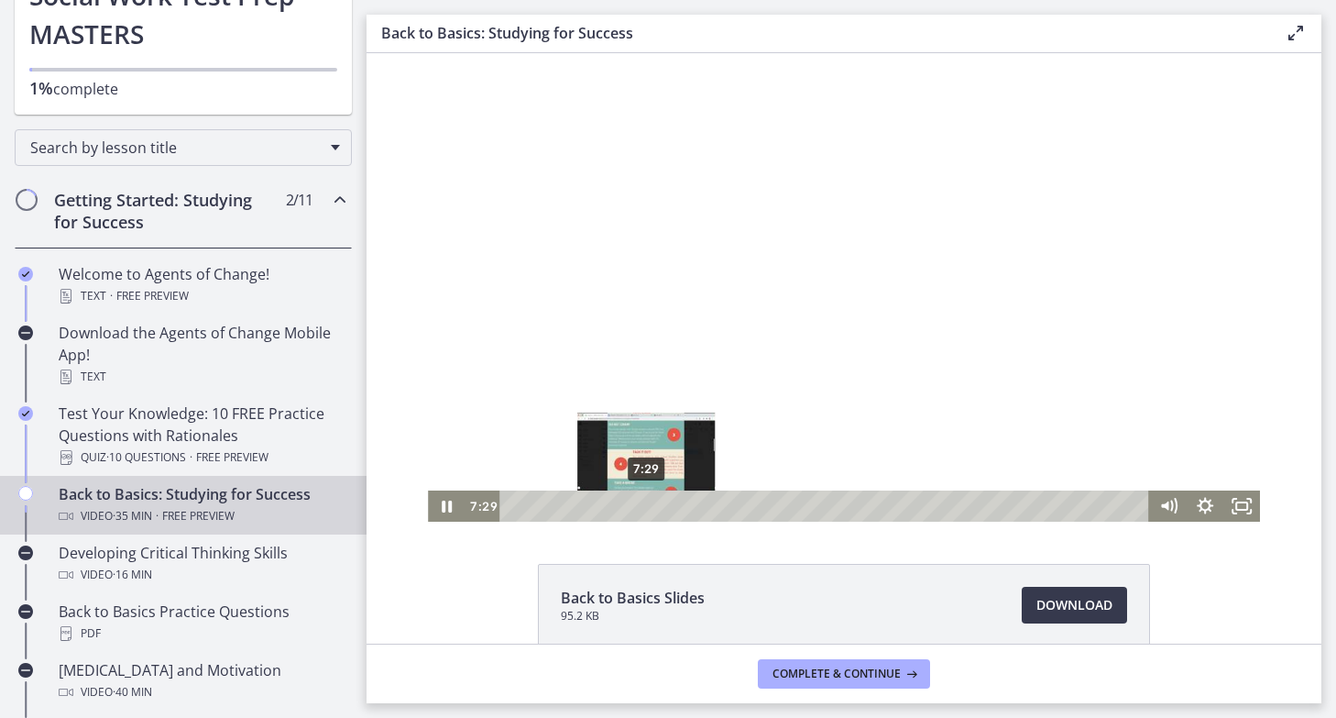
click at [646, 510] on div "7:29" at bounding box center [827, 505] width 628 height 31
click at [653, 510] on div "7:54" at bounding box center [827, 505] width 628 height 31
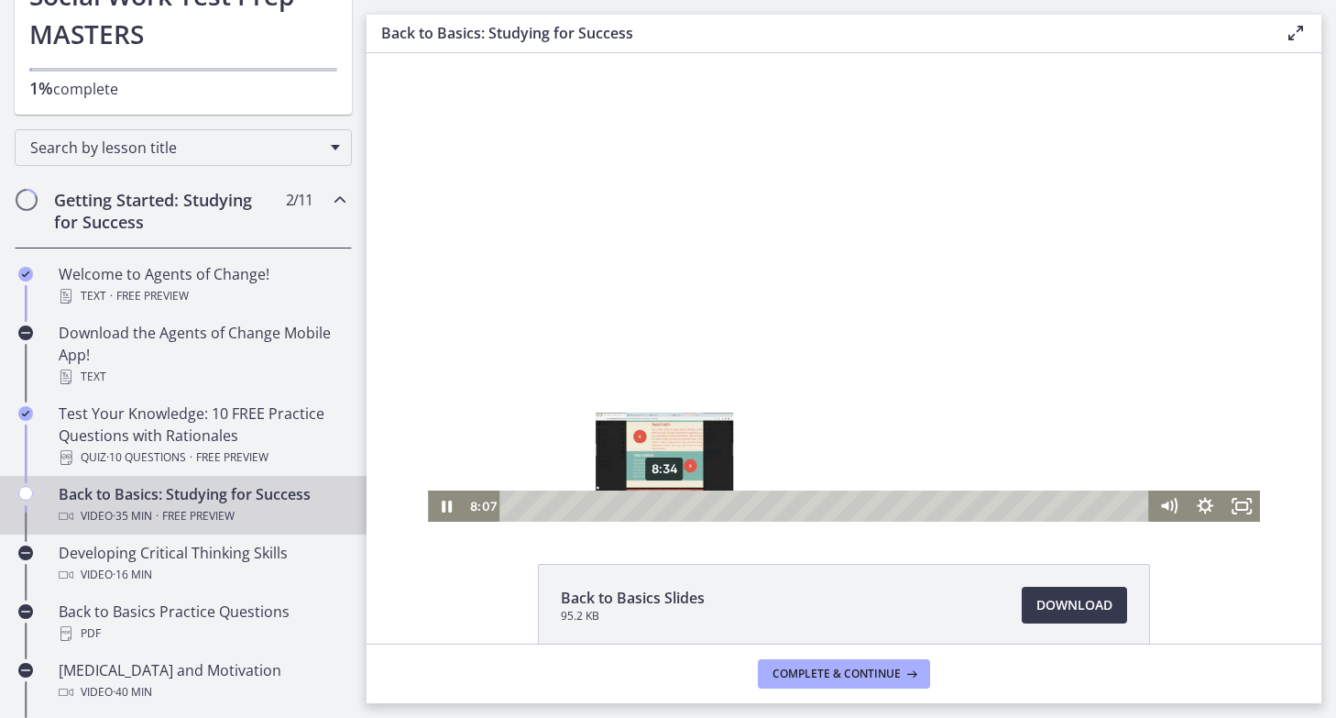
click at [665, 502] on div "8:34" at bounding box center [827, 505] width 628 height 31
click at [672, 504] on div "8:56" at bounding box center [827, 505] width 628 height 31
click at [675, 504] on div "Playbar" at bounding box center [671, 505] width 10 height 10
click at [680, 504] on div "9:24" at bounding box center [827, 505] width 628 height 31
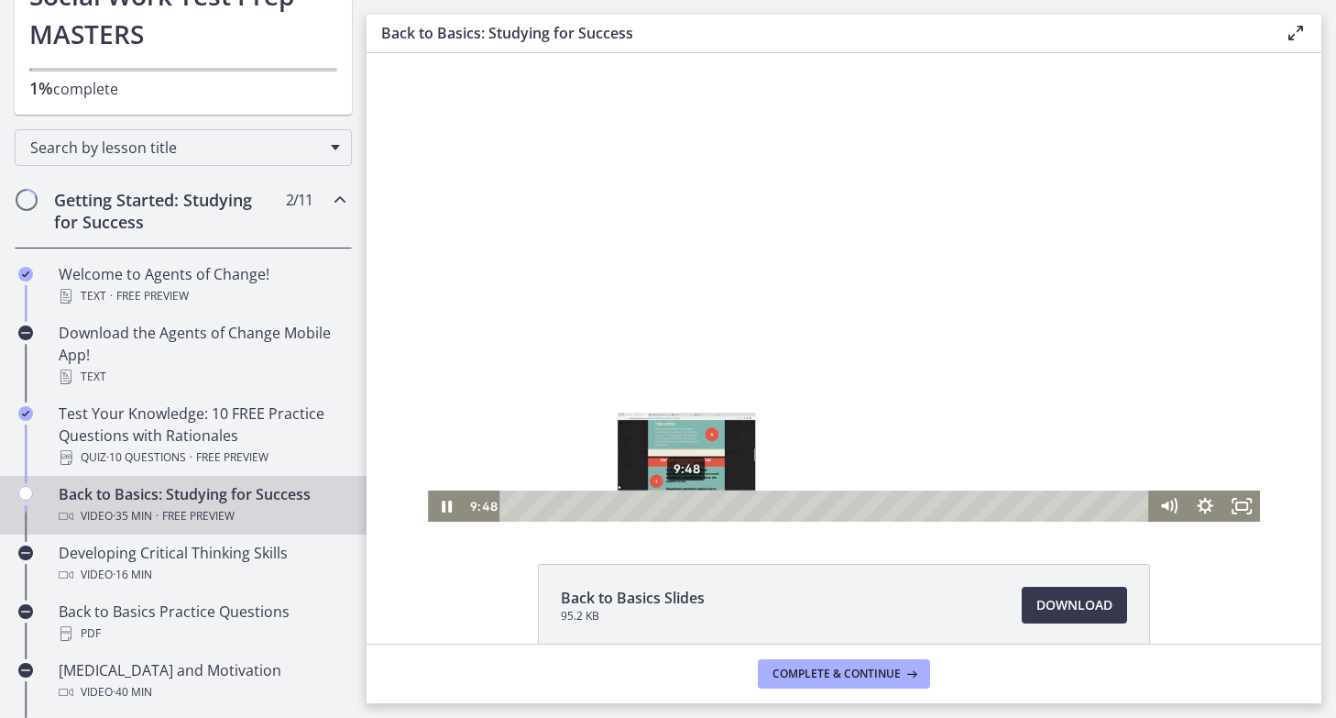
click at [687, 504] on div "9:48" at bounding box center [827, 505] width 628 height 31
click at [693, 504] on div "10:07" at bounding box center [827, 505] width 628 height 31
click at [706, 504] on div "10:50" at bounding box center [827, 505] width 628 height 31
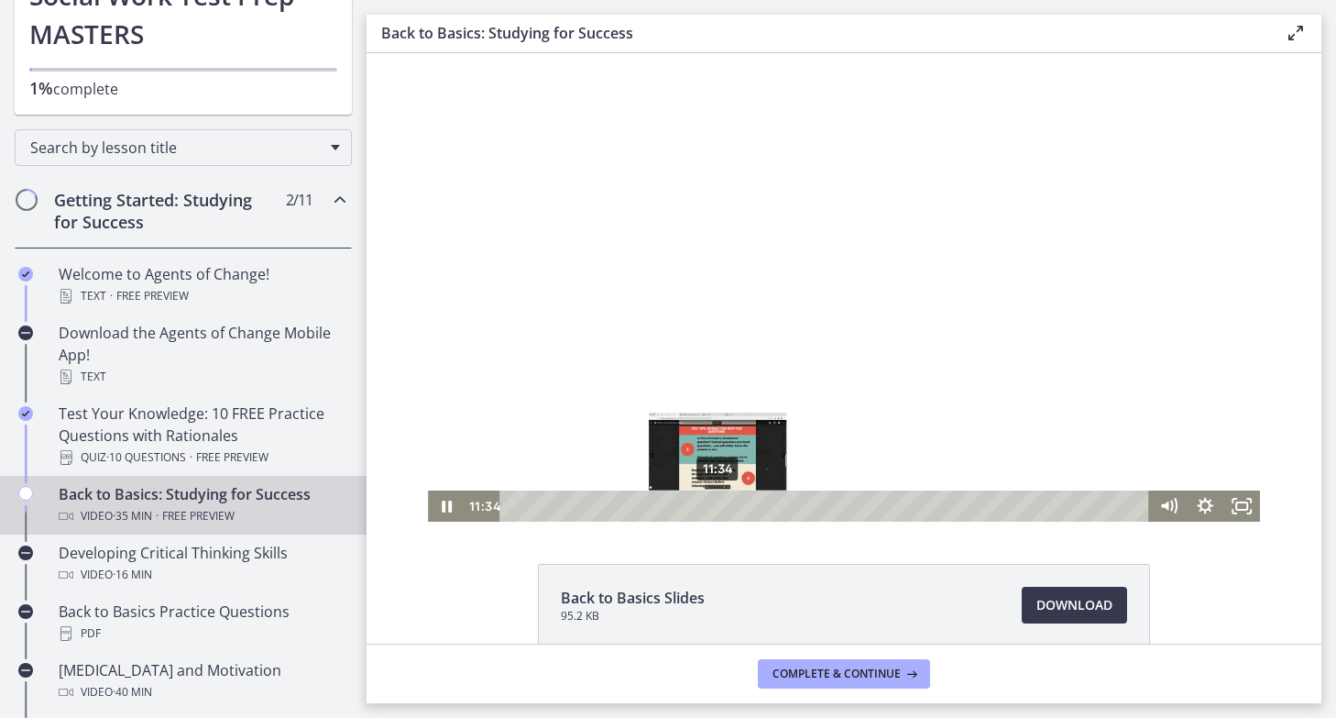
click at [719, 510] on div "11:34" at bounding box center [827, 505] width 628 height 31
click at [727, 510] on div "11:58" at bounding box center [827, 505] width 628 height 31
click at [740, 506] on div "12:39" at bounding box center [827, 505] width 628 height 31
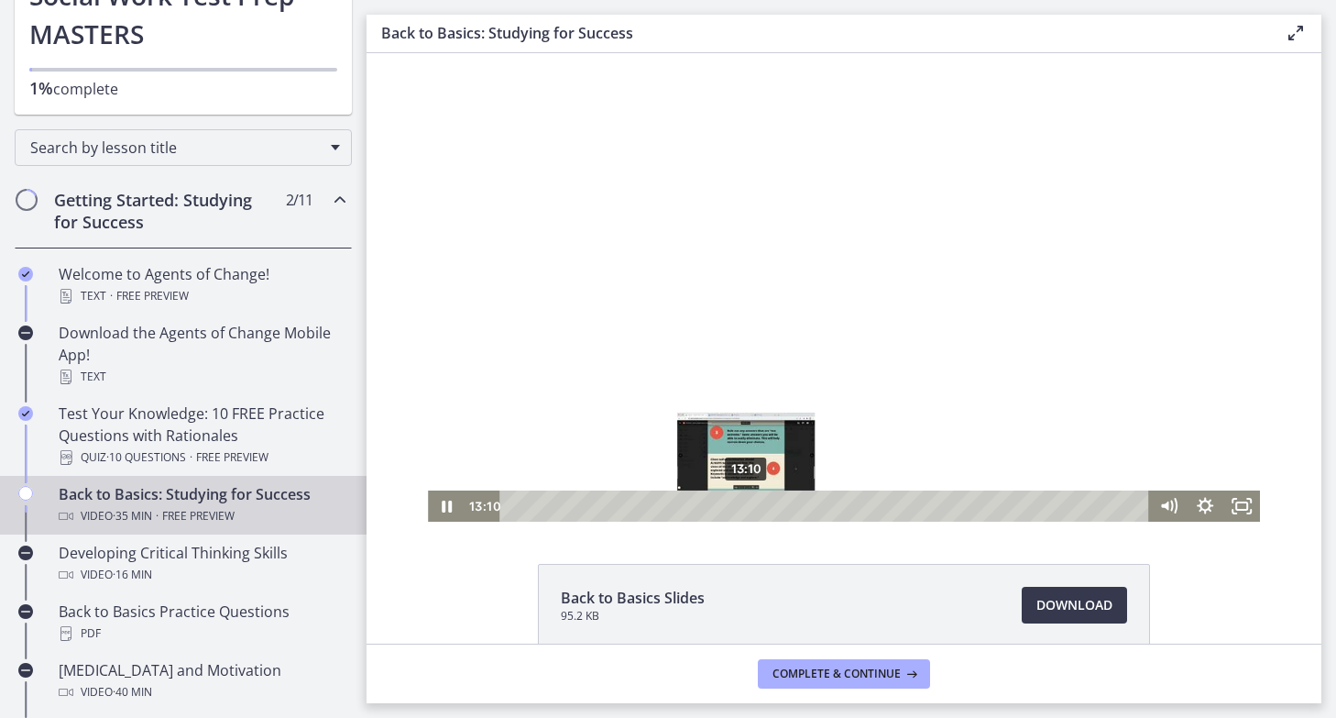
click at [747, 507] on div "13:10" at bounding box center [827, 505] width 628 height 31
click at [761, 510] on div "13:56" at bounding box center [827, 505] width 628 height 31
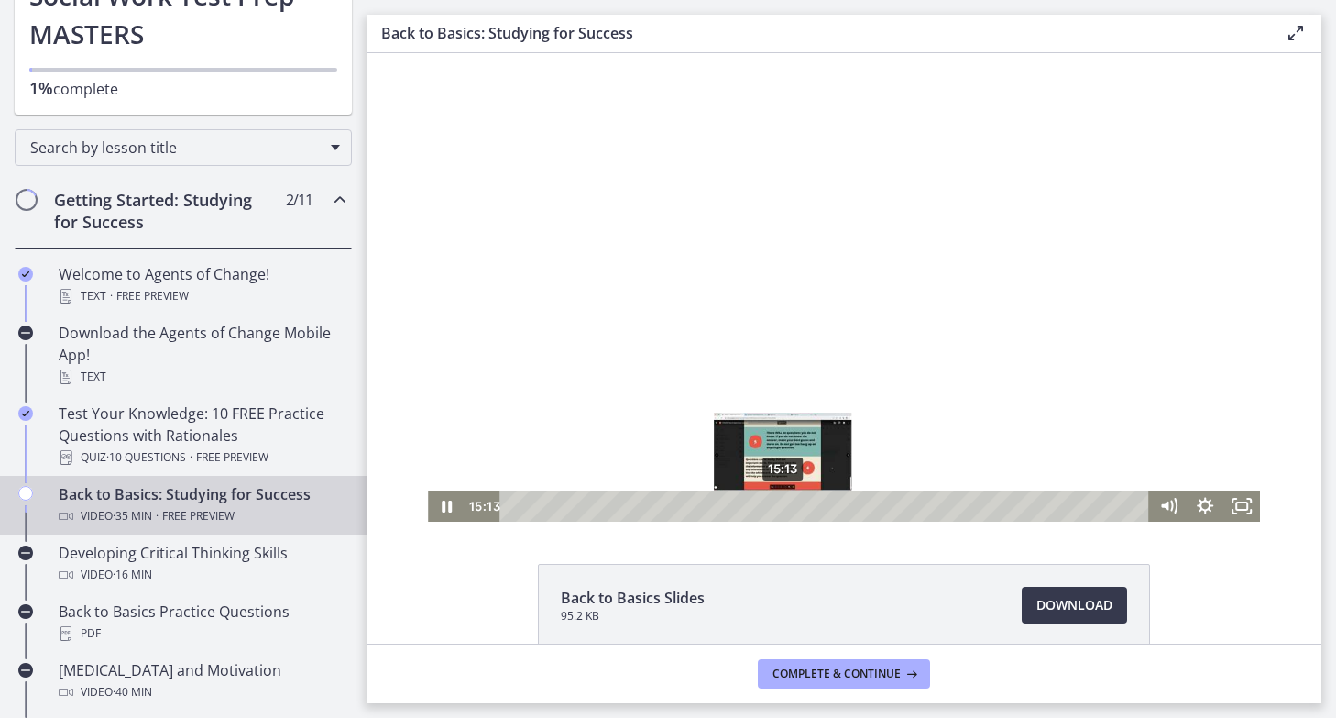
click at [784, 506] on div "15:13" at bounding box center [827, 505] width 628 height 31
click at [787, 506] on div "15:26" at bounding box center [827, 505] width 628 height 31
click at [789, 506] on div "Playbar" at bounding box center [787, 505] width 10 height 10
click at [796, 506] on div "15:57" at bounding box center [827, 505] width 628 height 31
click at [800, 506] on div "16:09" at bounding box center [827, 505] width 628 height 31
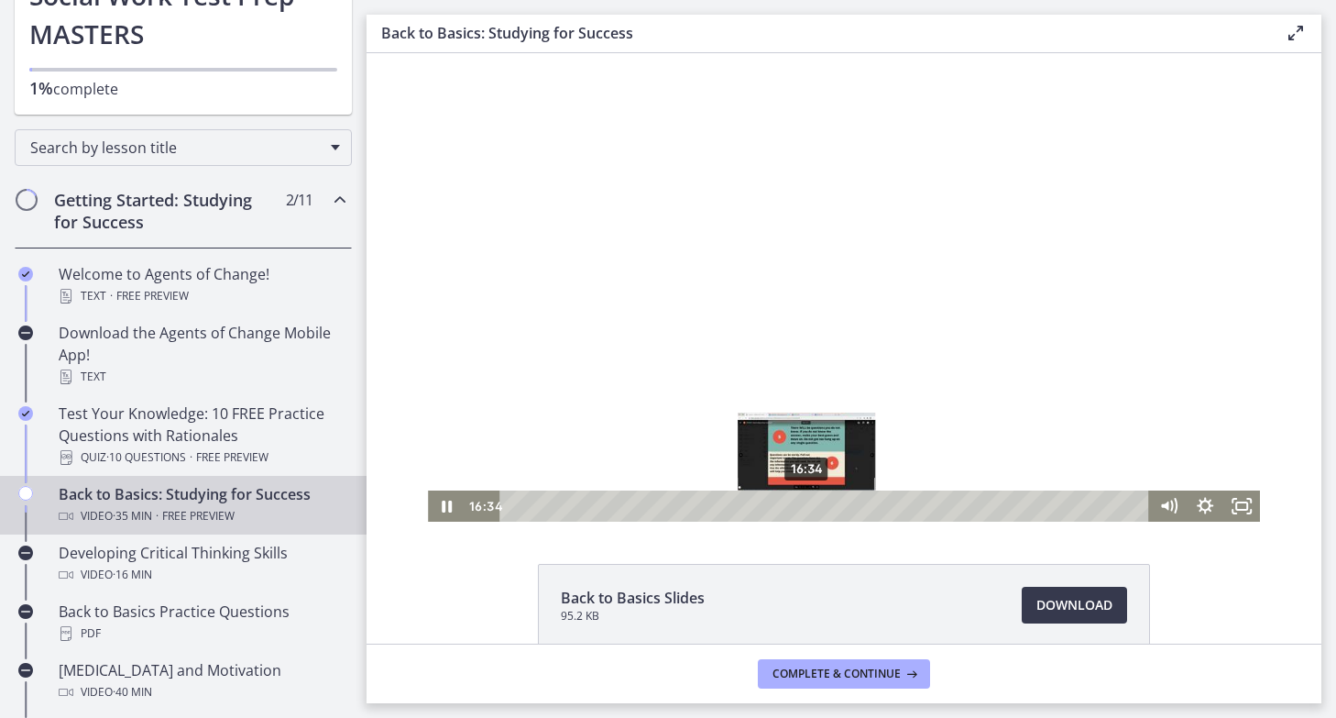
click at [807, 506] on div "16:34" at bounding box center [827, 505] width 628 height 31
click at [818, 506] on div "17:11" at bounding box center [827, 505] width 628 height 31
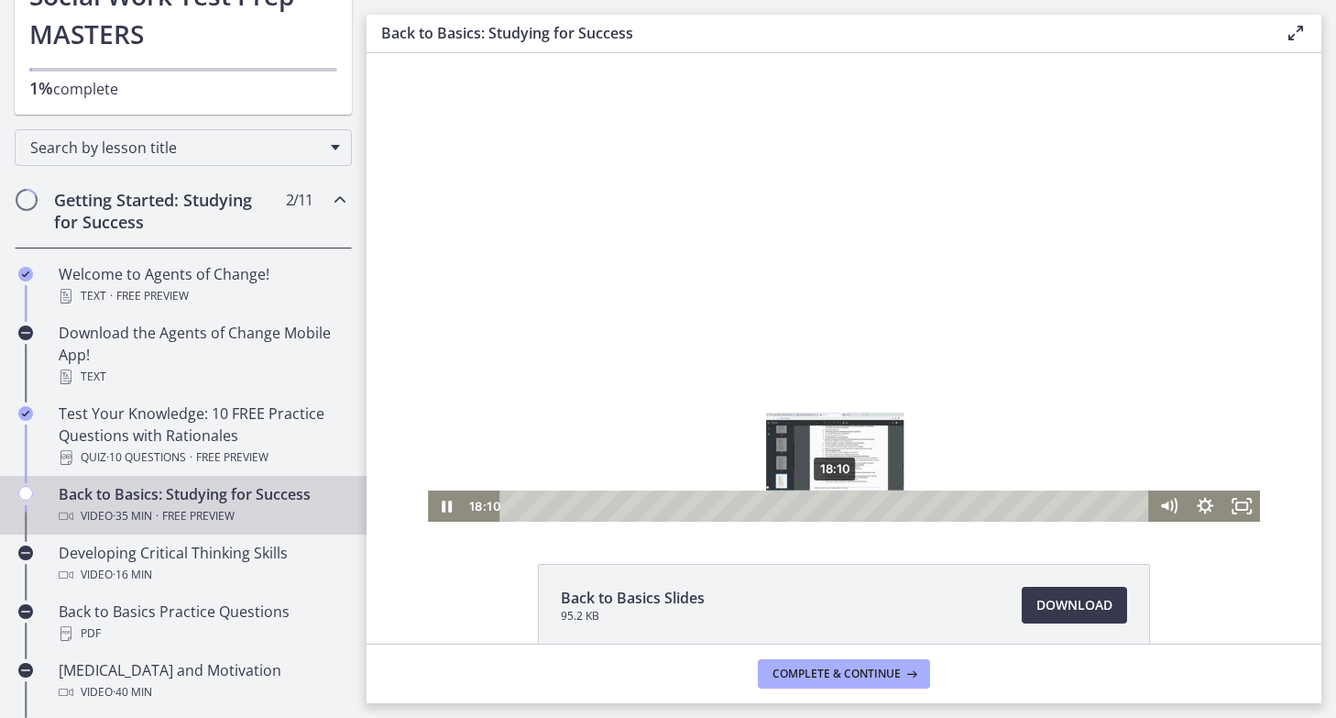
click at [836, 505] on div "18:10" at bounding box center [827, 505] width 628 height 31
click at [830, 505] on div "Playbar" at bounding box center [830, 505] width 10 height 10
click at [842, 505] on div "18:32" at bounding box center [827, 505] width 628 height 31
click at [845, 505] on div "Playbar" at bounding box center [842, 505] width 10 height 10
click at [850, 505] on div "18:56" at bounding box center [827, 505] width 628 height 31
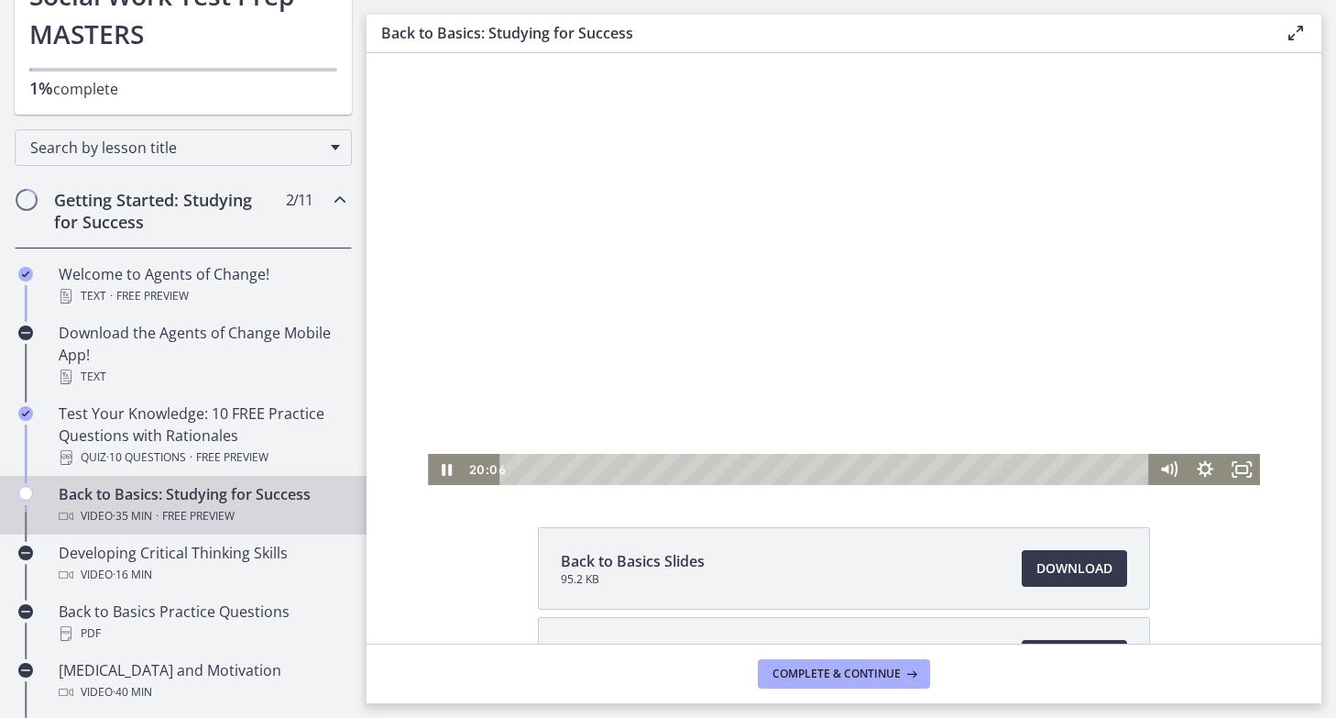
scroll to position [38, 0]
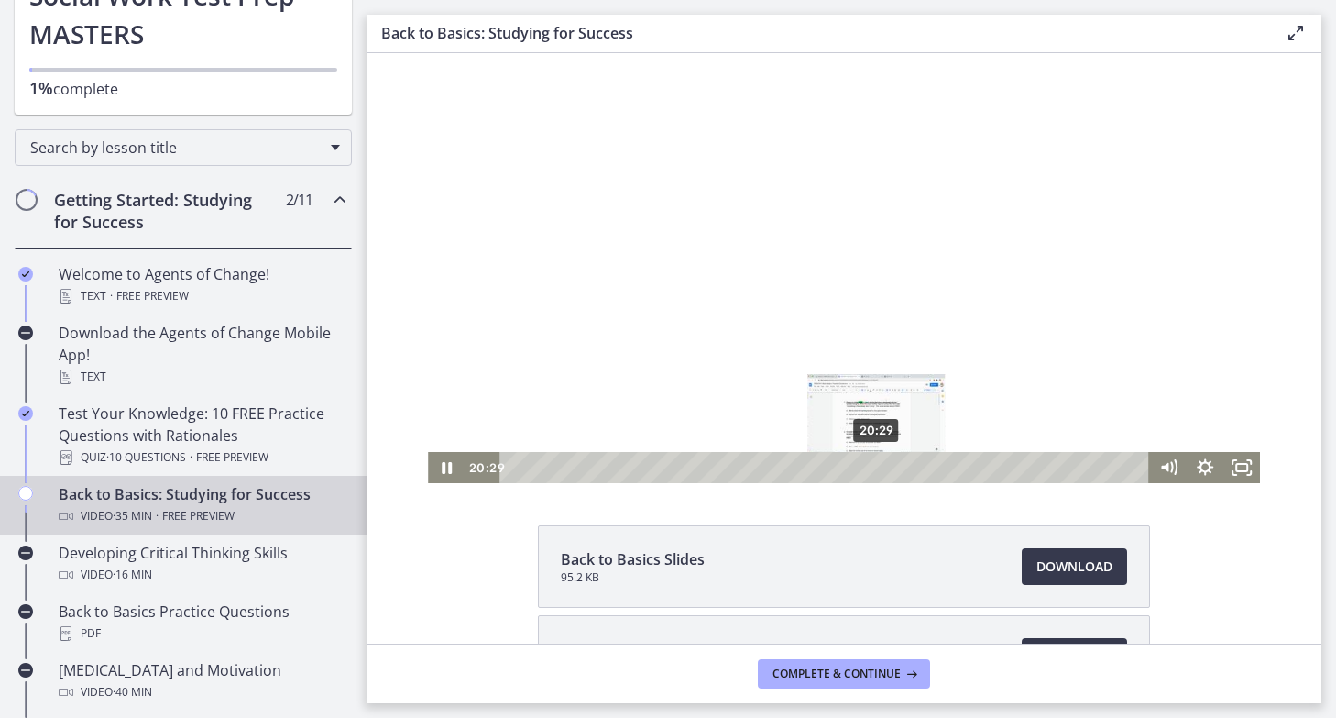
click at [877, 465] on div "20:29" at bounding box center [827, 467] width 628 height 31
click at [881, 466] on div "Playbar" at bounding box center [879, 467] width 10 height 10
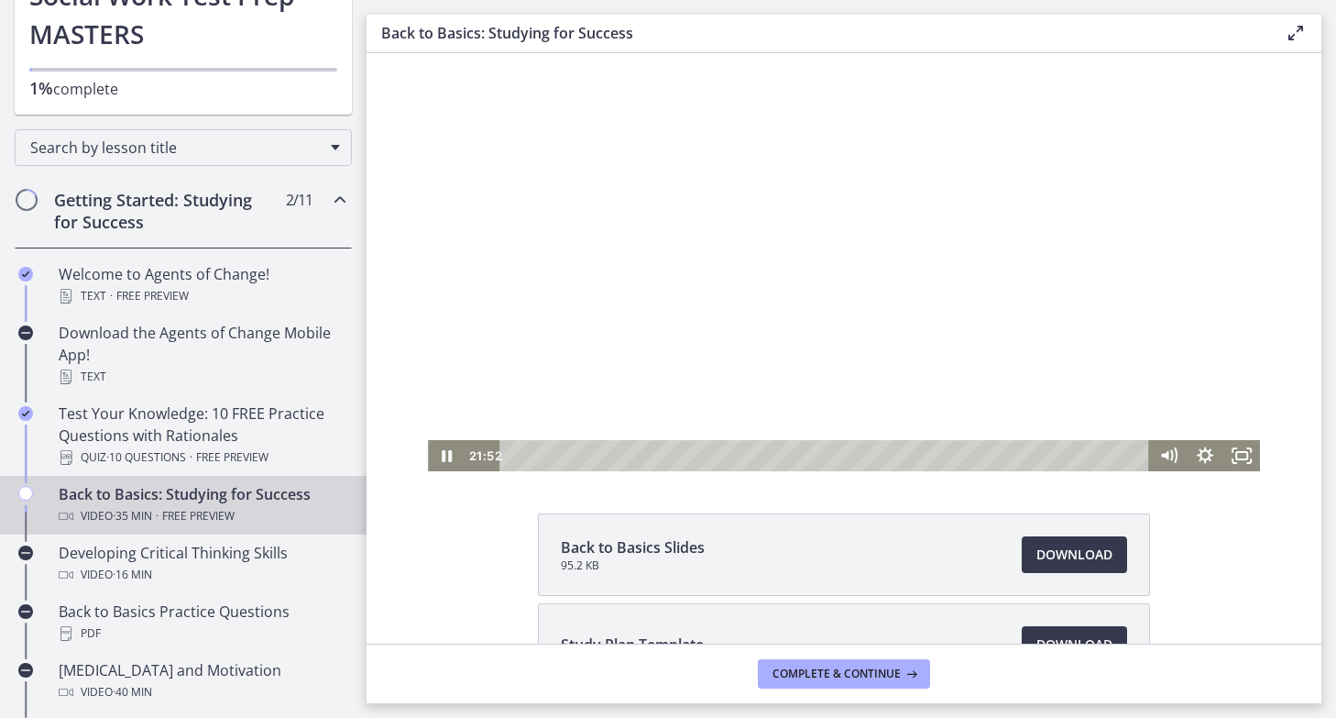
scroll to position [54, 0]
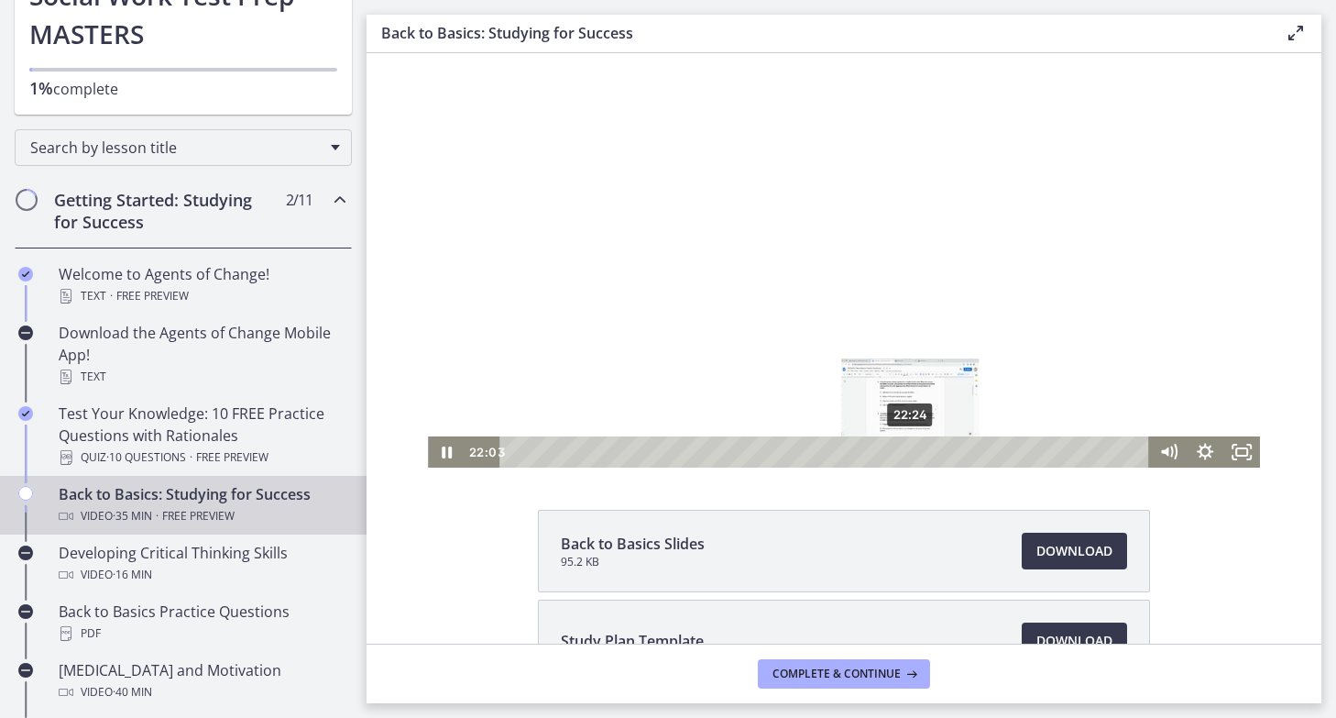
click at [911, 450] on div "22:24" at bounding box center [827, 451] width 628 height 31
click at [924, 453] on div "23:07" at bounding box center [827, 451] width 628 height 31
click at [930, 453] on div "23:29" at bounding box center [827, 451] width 628 height 31
click at [935, 453] on div "23:44" at bounding box center [827, 451] width 628 height 31
click at [937, 453] on div "Playbar" at bounding box center [935, 451] width 10 height 10
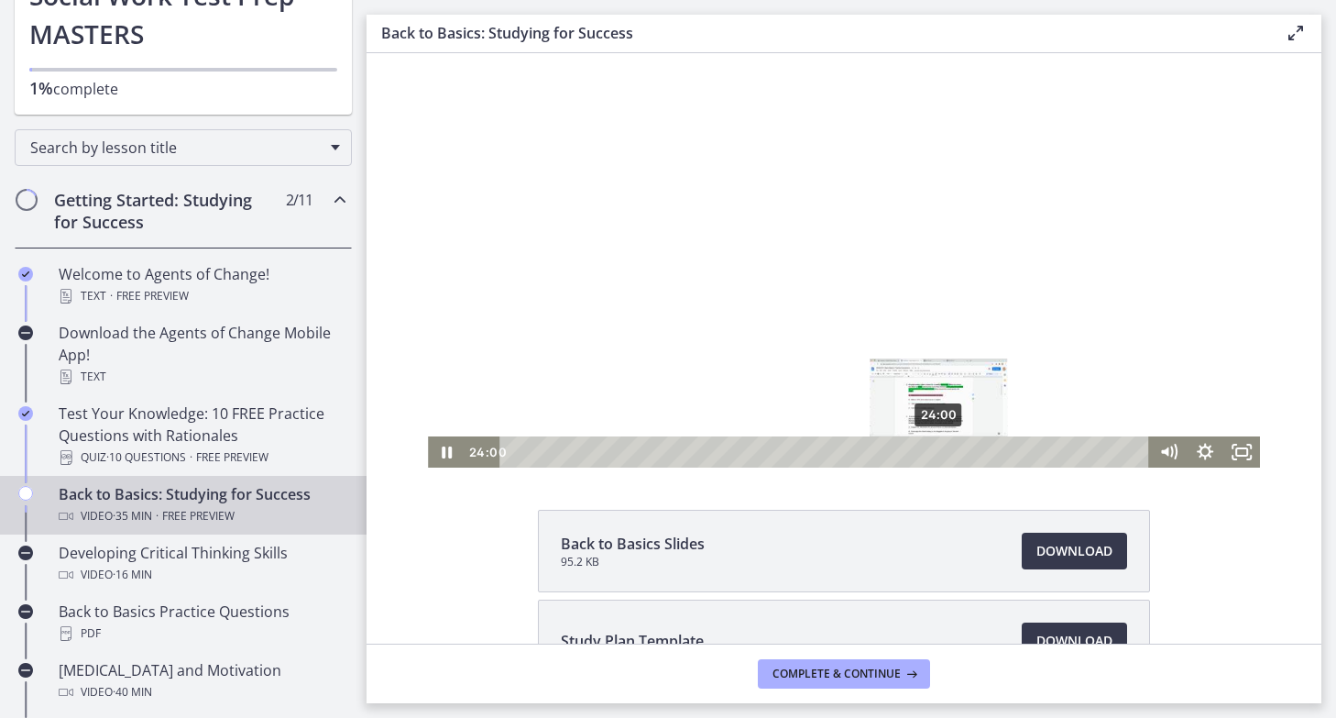
click at [939, 453] on div "Playbar" at bounding box center [938, 451] width 10 height 10
click at [942, 453] on div "Playbar" at bounding box center [938, 451] width 10 height 10
click at [946, 454] on div "Playbar" at bounding box center [943, 451] width 10 height 10
click at [942, 453] on div "Playbar" at bounding box center [941, 451] width 10 height 10
click at [948, 454] on div "Playbar" at bounding box center [945, 451] width 10 height 10
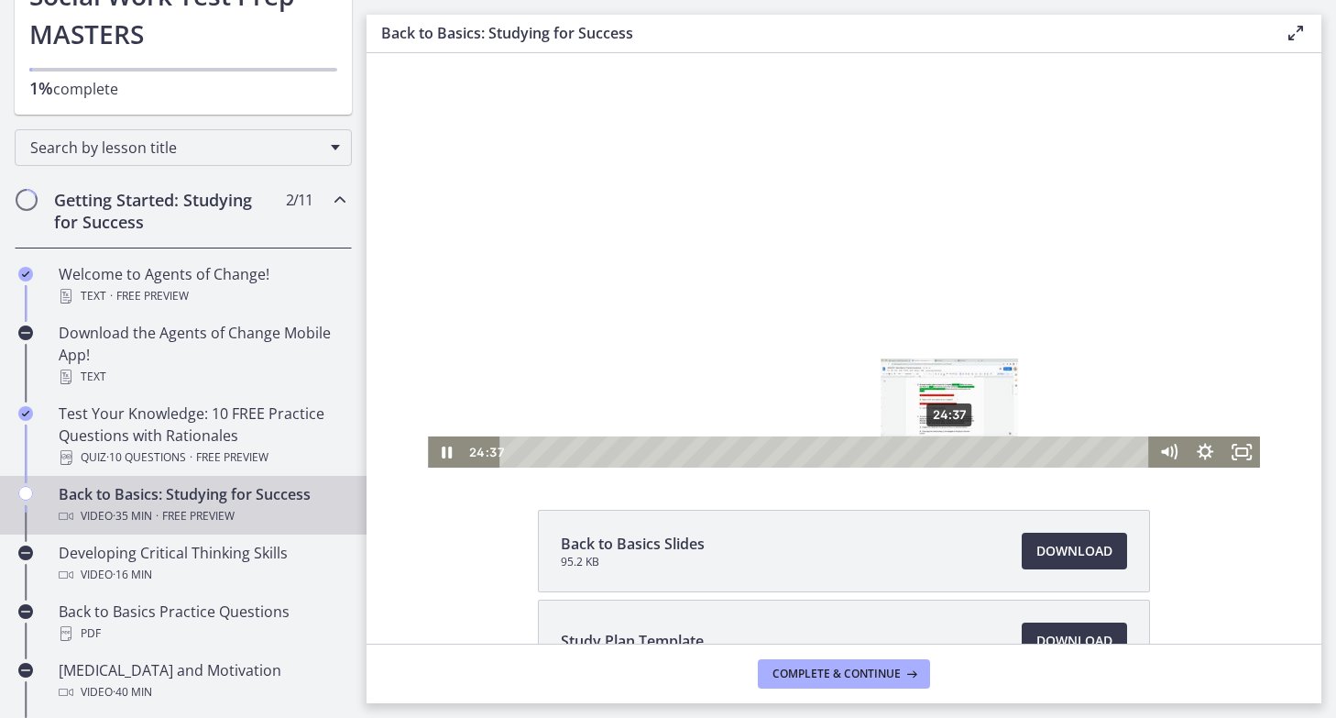
click at [950, 454] on div "Playbar" at bounding box center [949, 451] width 10 height 10
click at [956, 454] on div "Playbar" at bounding box center [953, 451] width 10 height 10
click at [959, 454] on div "Playbar" at bounding box center [957, 451] width 10 height 10
click at [962, 454] on div "25:17" at bounding box center [827, 451] width 628 height 31
click at [981, 454] on div "26:19" at bounding box center [827, 451] width 628 height 31
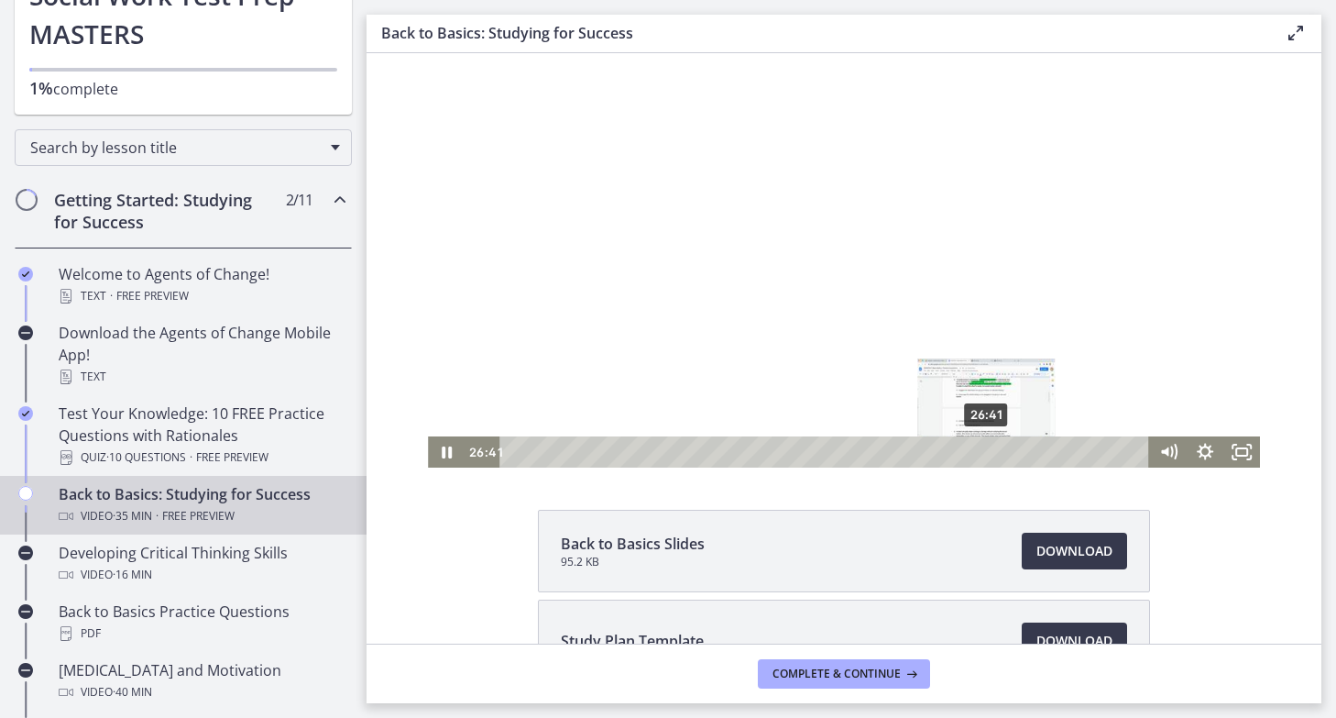
click at [987, 454] on div "26:41" at bounding box center [827, 451] width 628 height 31
click at [991, 454] on div "26:53" at bounding box center [827, 451] width 628 height 31
click at [987, 453] on div "Playbar" at bounding box center [986, 451] width 10 height 10
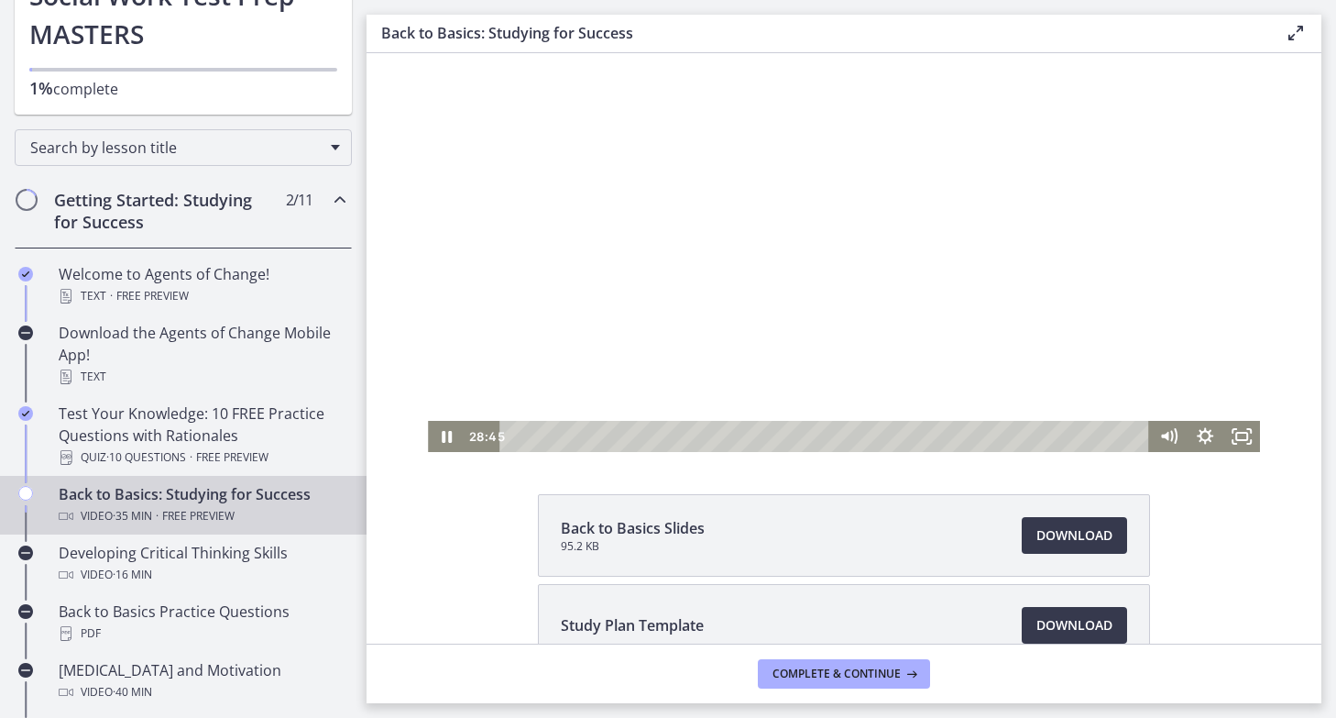
scroll to position [78, 0]
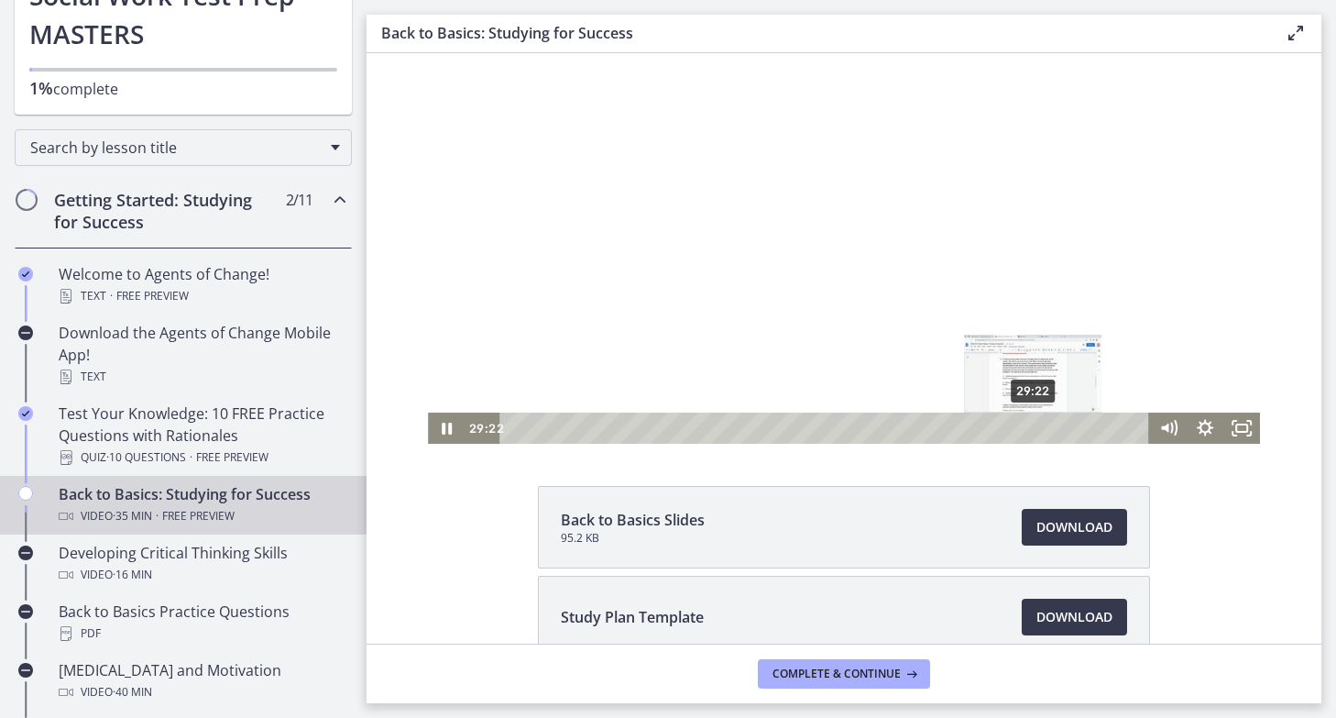
click at [1035, 431] on div "29:22" at bounding box center [827, 427] width 628 height 31
click at [1044, 431] on div "29:53" at bounding box center [827, 427] width 628 height 31
click at [1050, 431] on div "30:08" at bounding box center [827, 427] width 628 height 31
click at [1063, 427] on div "30:58" at bounding box center [827, 427] width 628 height 31
click at [1070, 427] on div "31:22" at bounding box center [827, 427] width 628 height 31
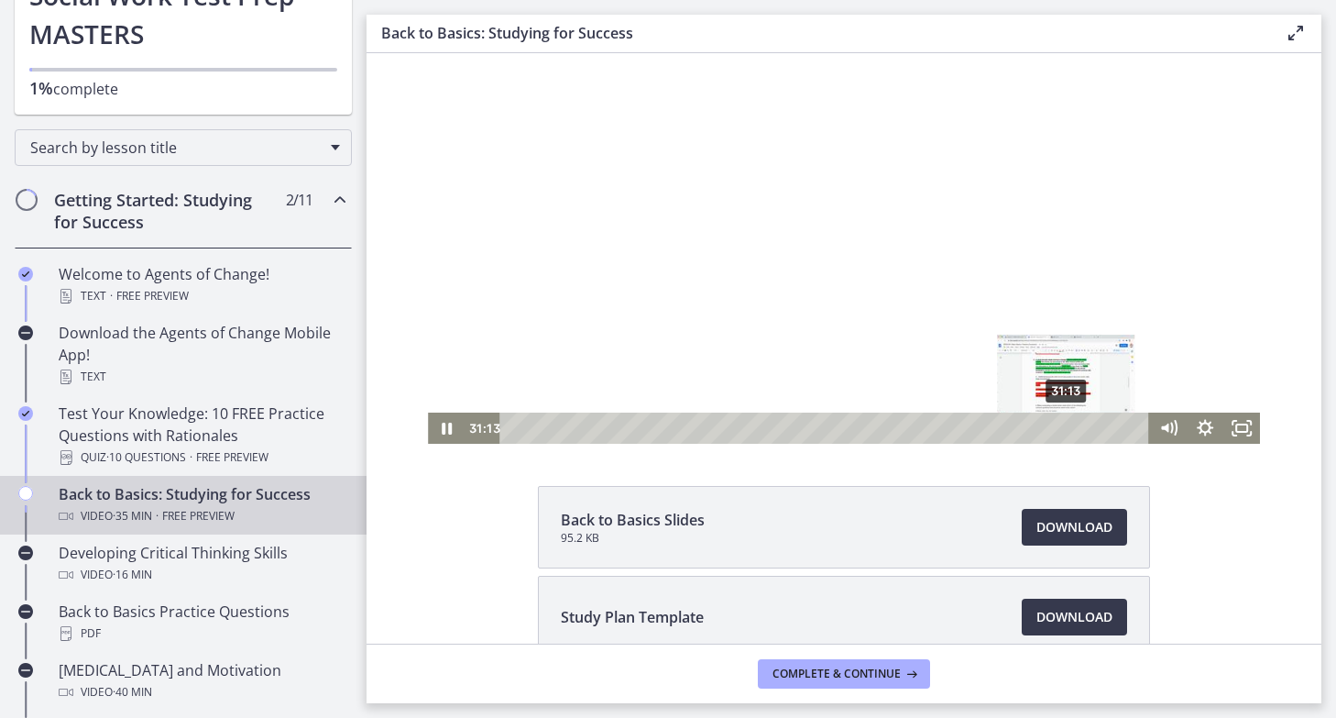
click at [1068, 427] on div "Playbar" at bounding box center [1066, 427] width 10 height 10
click at [1063, 427] on div "Playbar" at bounding box center [1062, 427] width 10 height 10
click at [1078, 429] on div "31:47" at bounding box center [827, 427] width 628 height 31
click at [1113, 432] on div "33:45" at bounding box center [827, 427] width 628 height 31
click at [1117, 432] on div "34:00" at bounding box center [827, 427] width 628 height 31
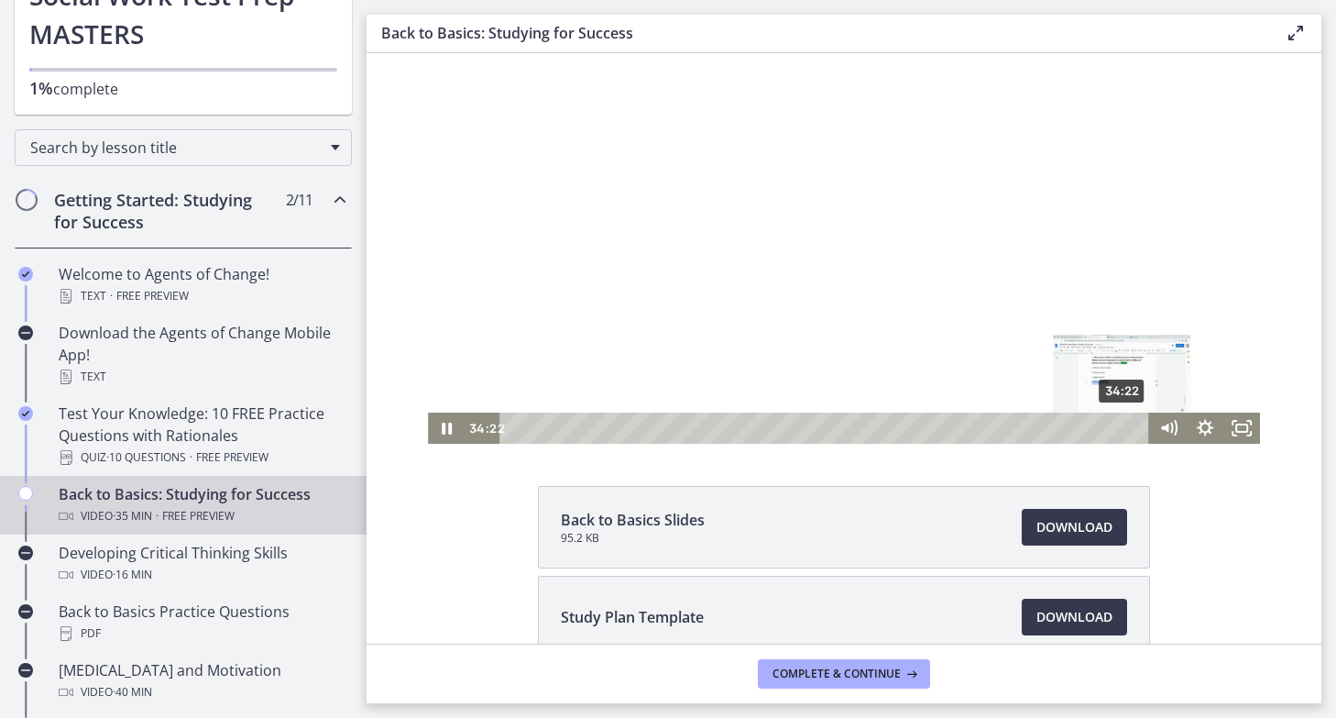
click at [1124, 432] on div "34:22" at bounding box center [827, 427] width 628 height 31
click at [1126, 432] on div "34:31" at bounding box center [827, 427] width 628 height 31
click at [1135, 430] on div "34:59" at bounding box center [827, 427] width 628 height 31
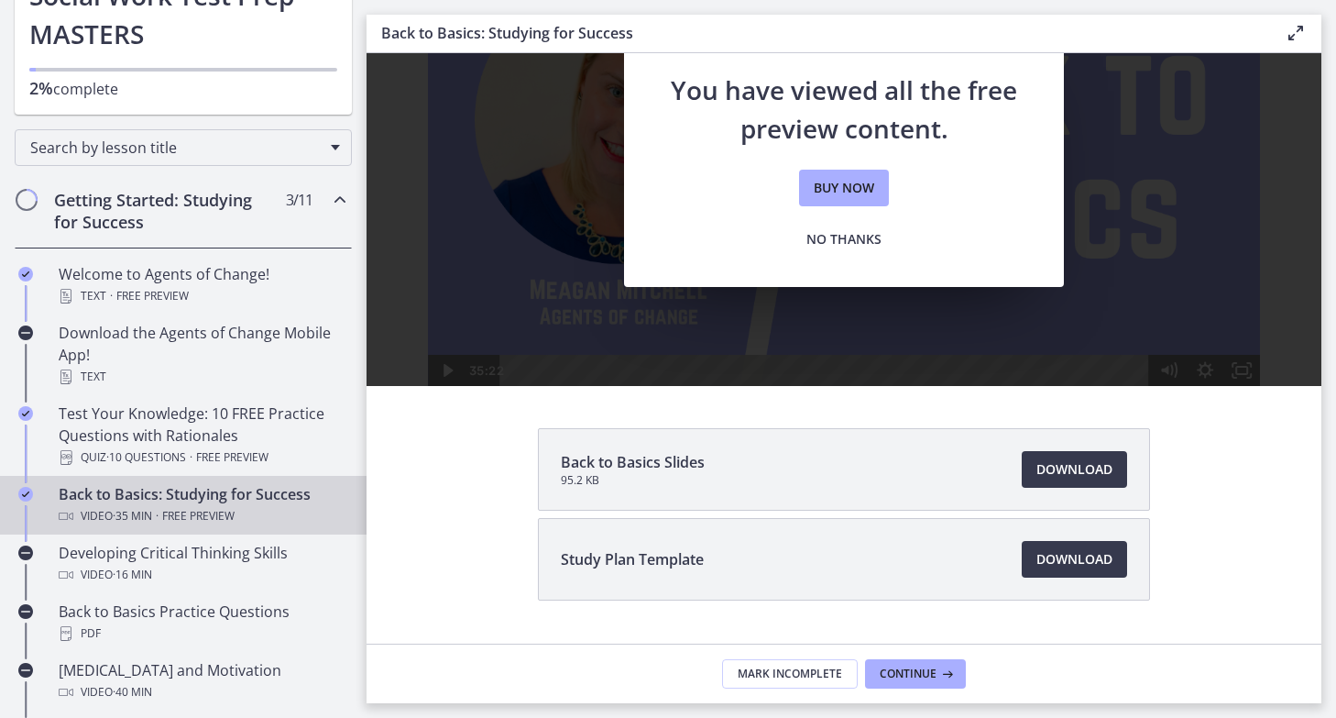
scroll to position [150, 0]
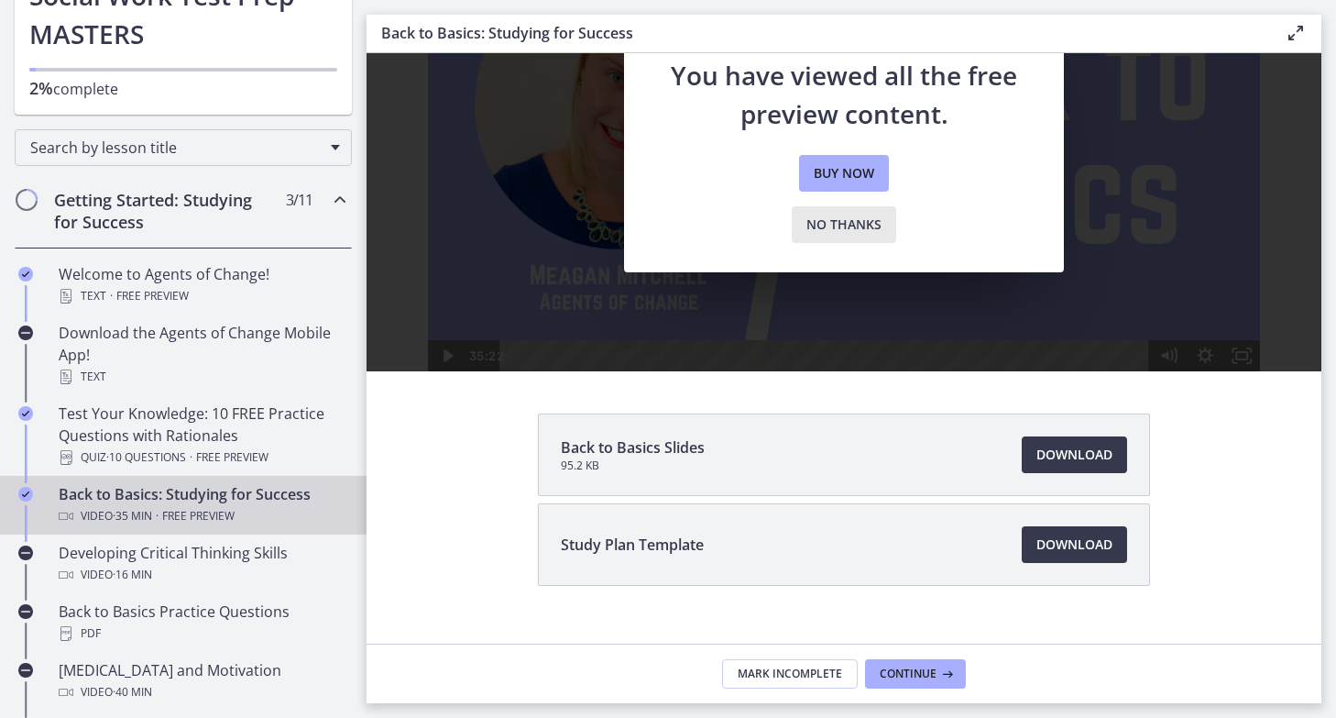
click at [858, 227] on span "No thanks" at bounding box center [843, 225] width 75 height 22
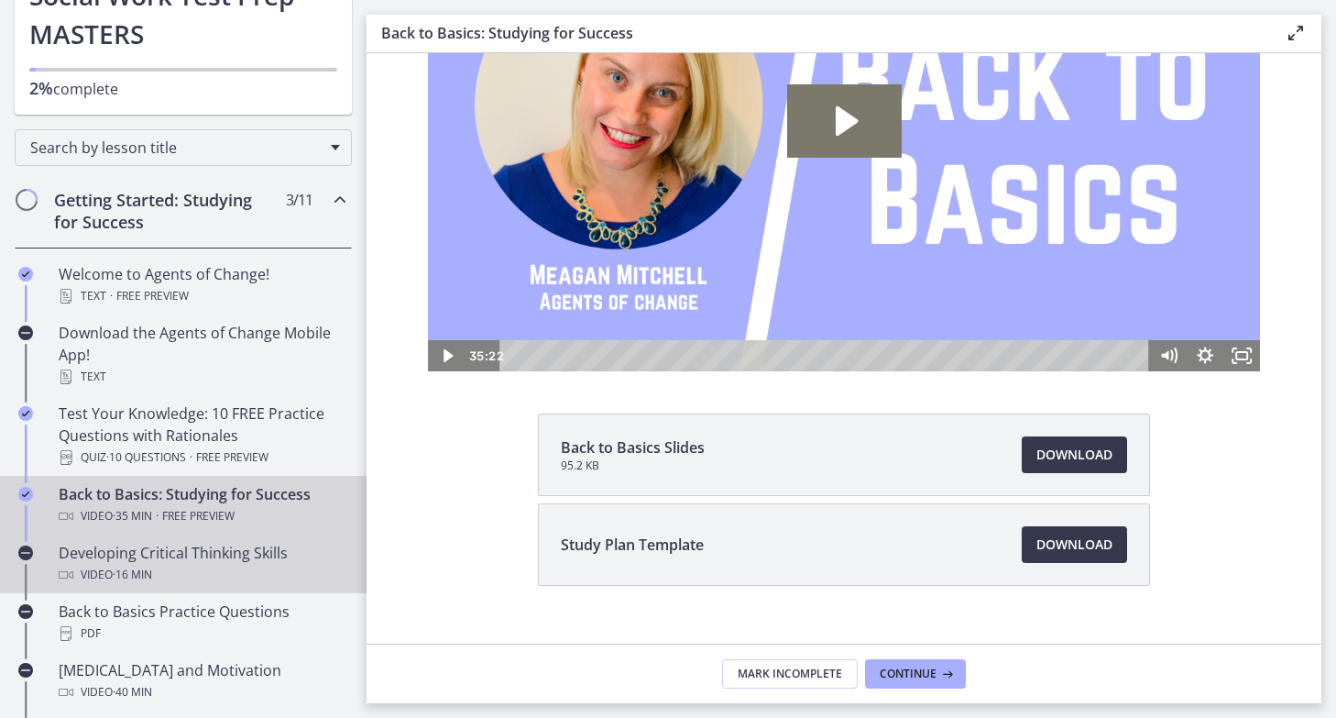
click at [229, 545] on div "Developing Critical Thinking Skills Video · 16 min" at bounding box center [202, 564] width 286 height 44
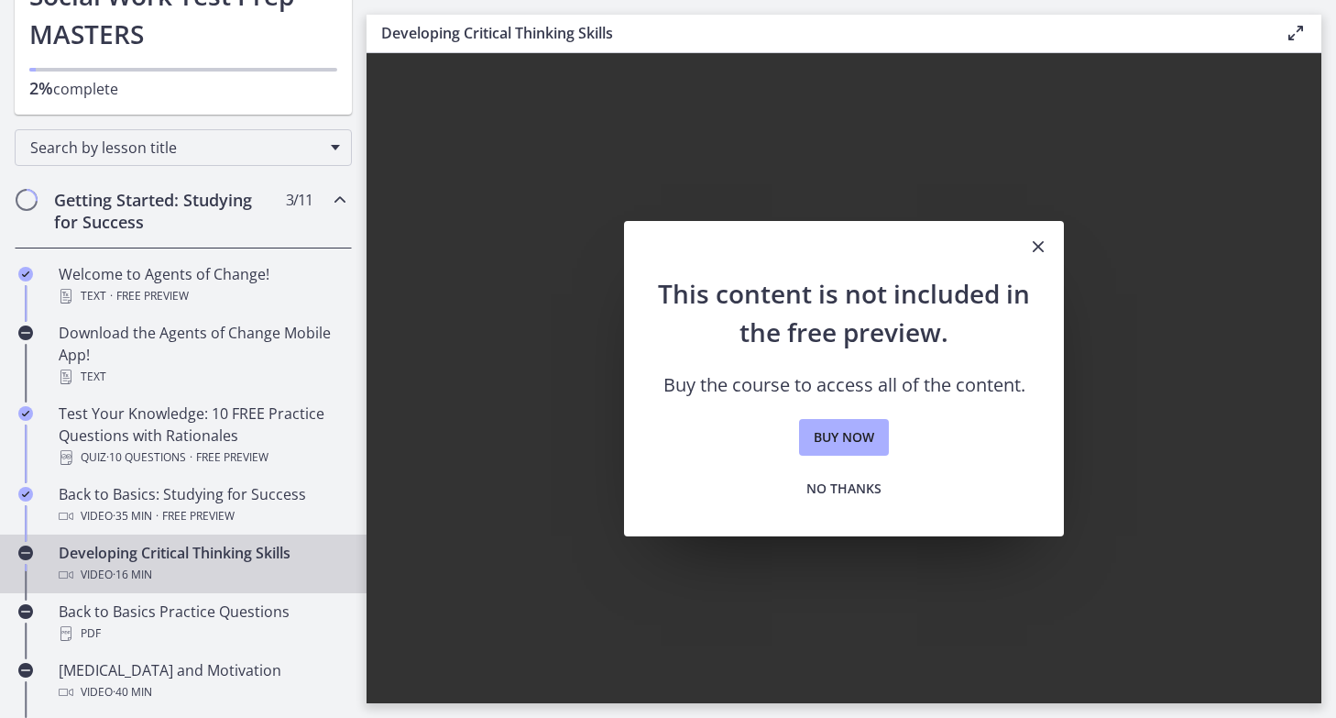
click at [1044, 236] on icon "Close" at bounding box center [1038, 247] width 22 height 22
